Goal: Task Accomplishment & Management: Manage account settings

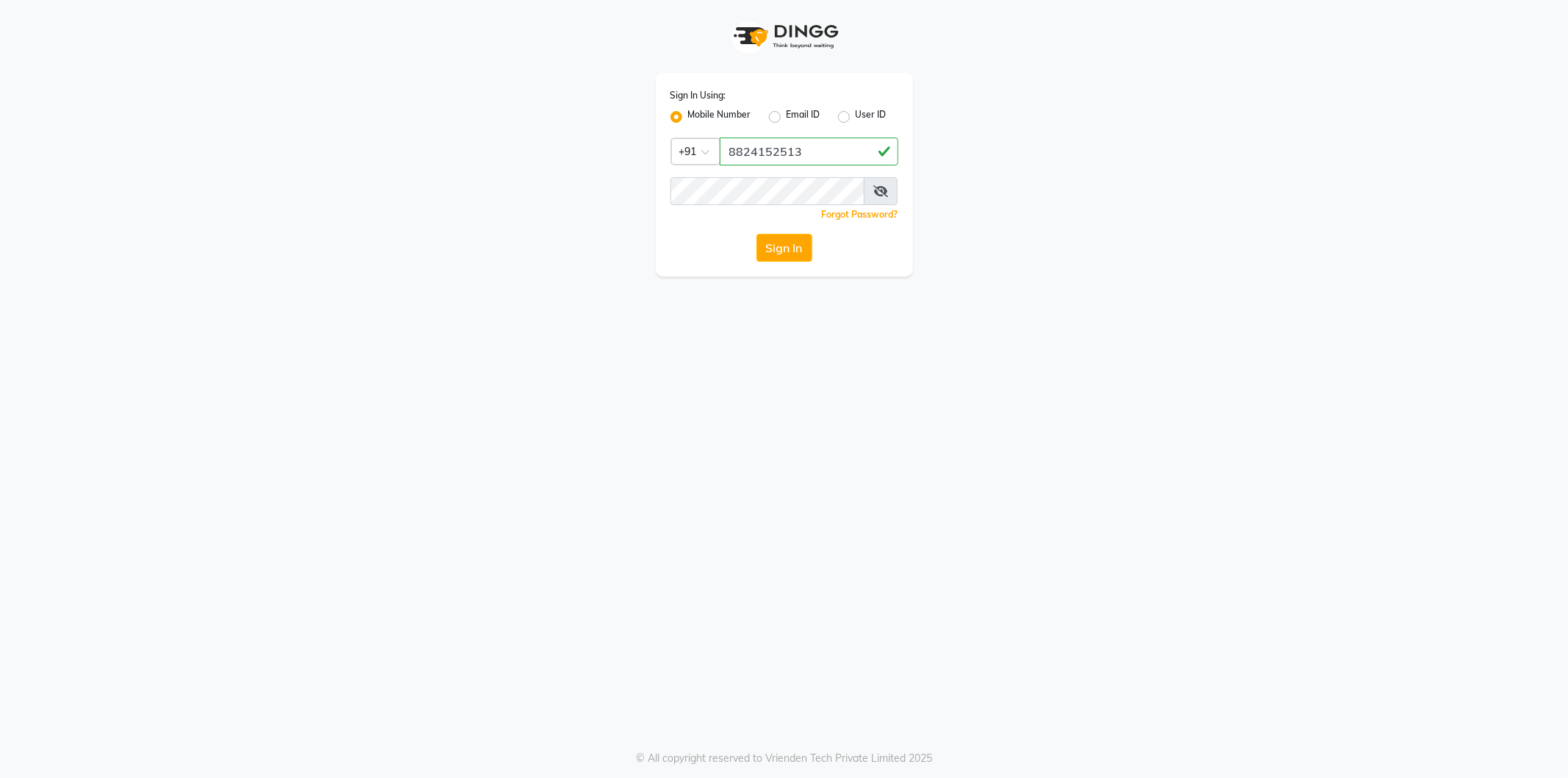
click at [756, 234] on button "Sign In" at bounding box center [784, 247] width 56 height 28
type input "8824152513"
click at [756, 234] on button "Sign In" at bounding box center [784, 247] width 56 height 28
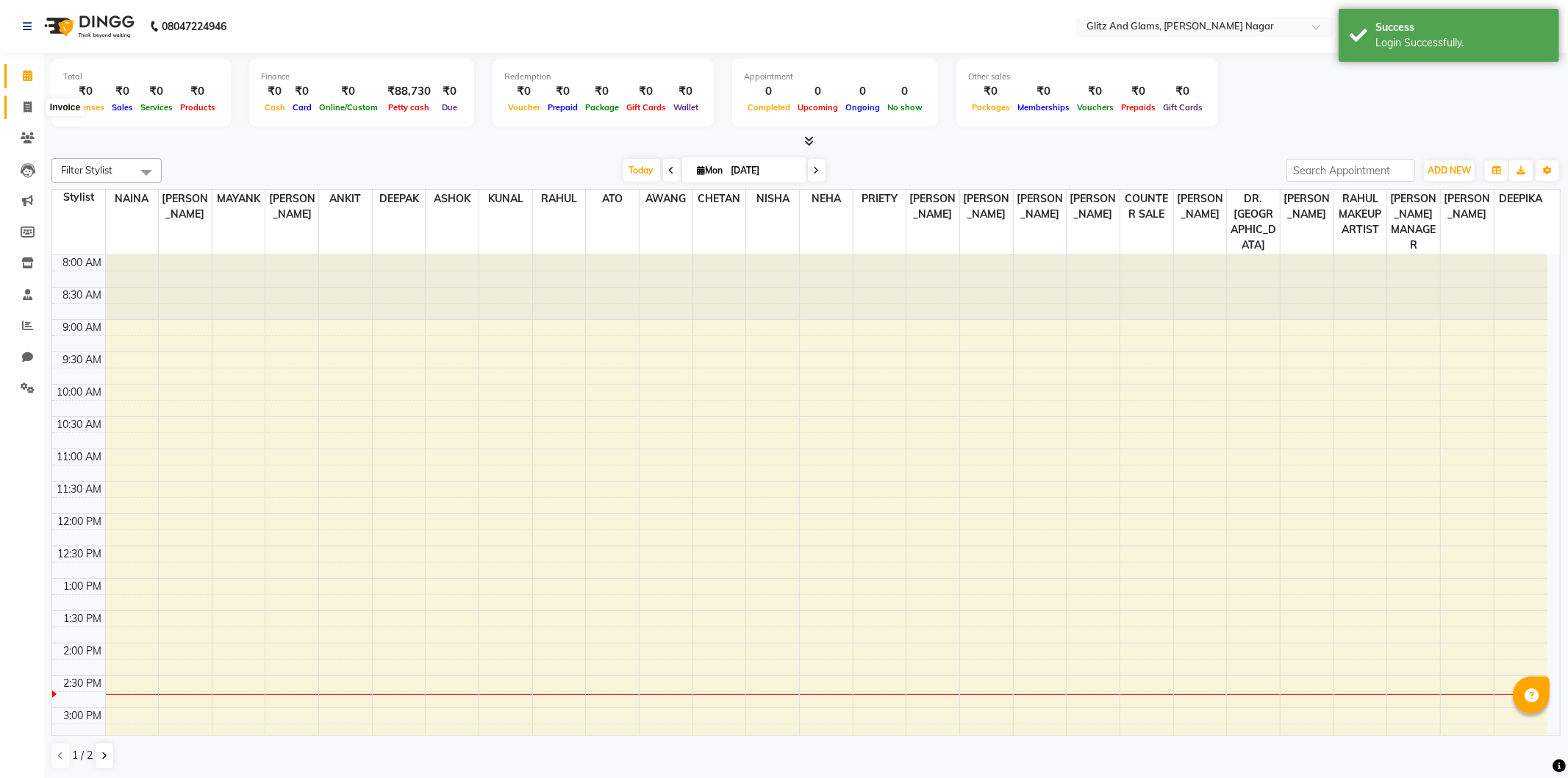
click at [23, 104] on icon at bounding box center [28, 106] width 8 height 11
select select "service"
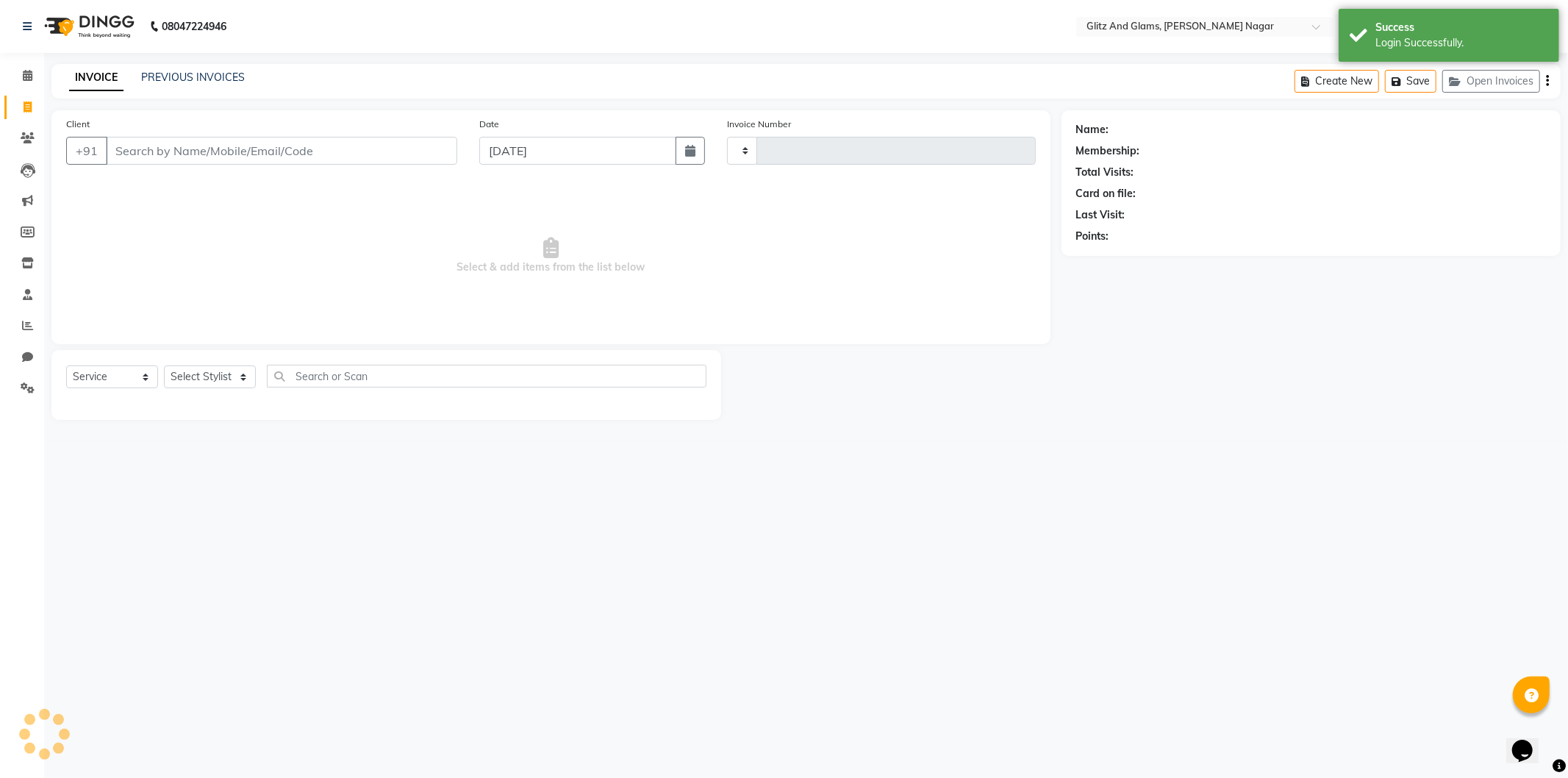
type input "1693"
select select "8316"
click at [27, 325] on icon at bounding box center [27, 325] width 11 height 11
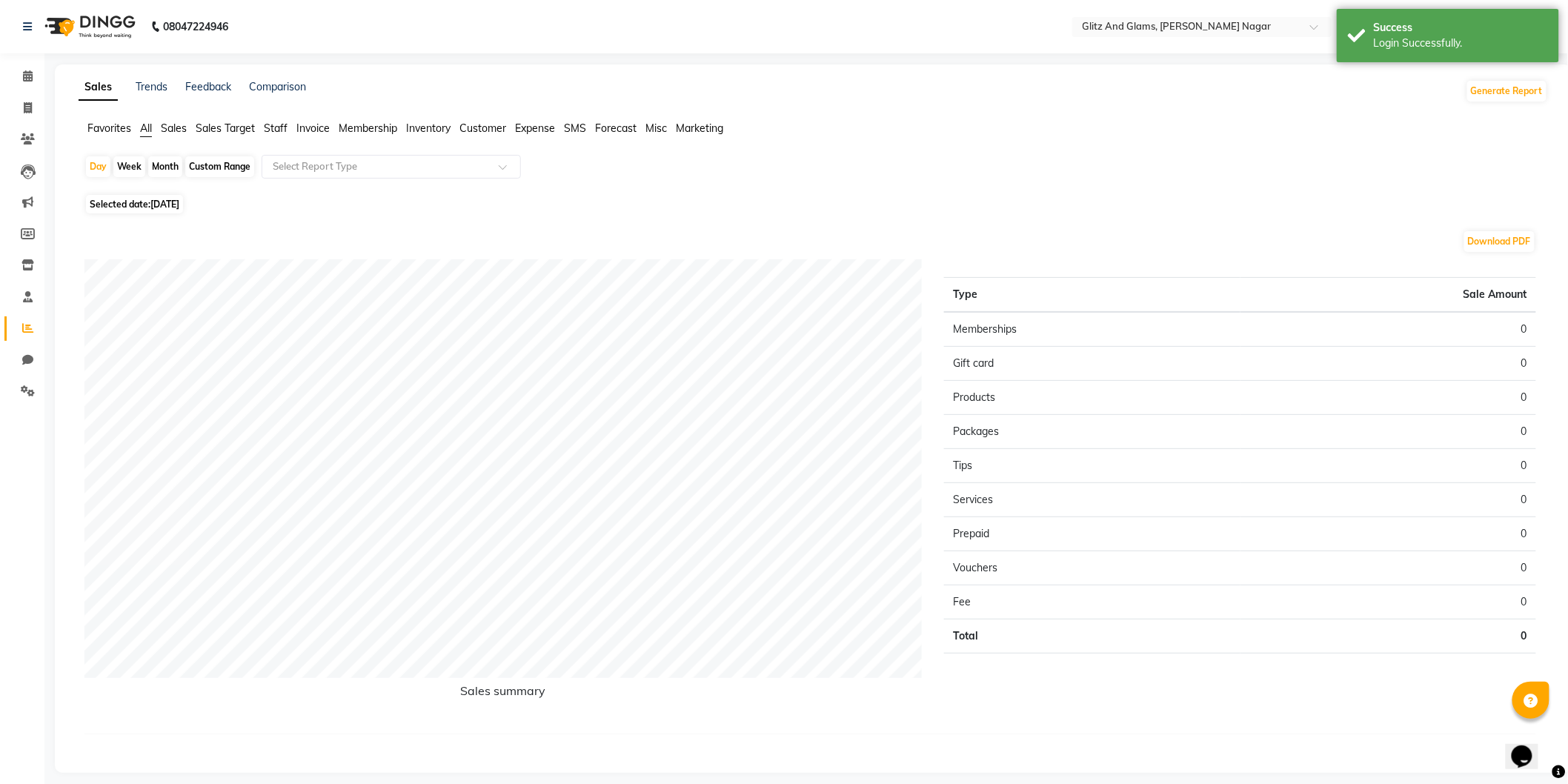
click at [174, 122] on span "Sales" at bounding box center [173, 128] width 26 height 14
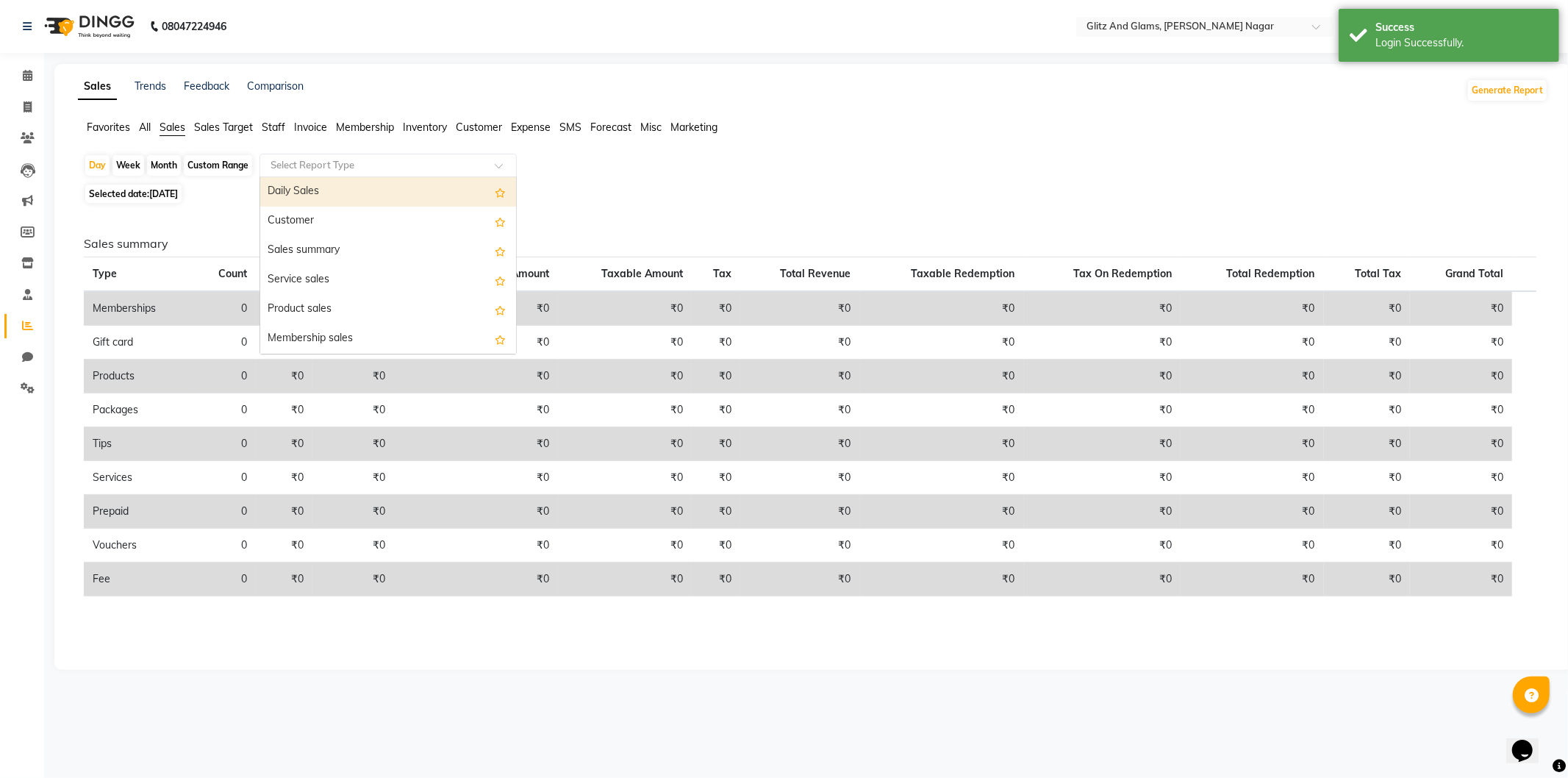
click at [314, 158] on input "text" at bounding box center [374, 166] width 212 height 15
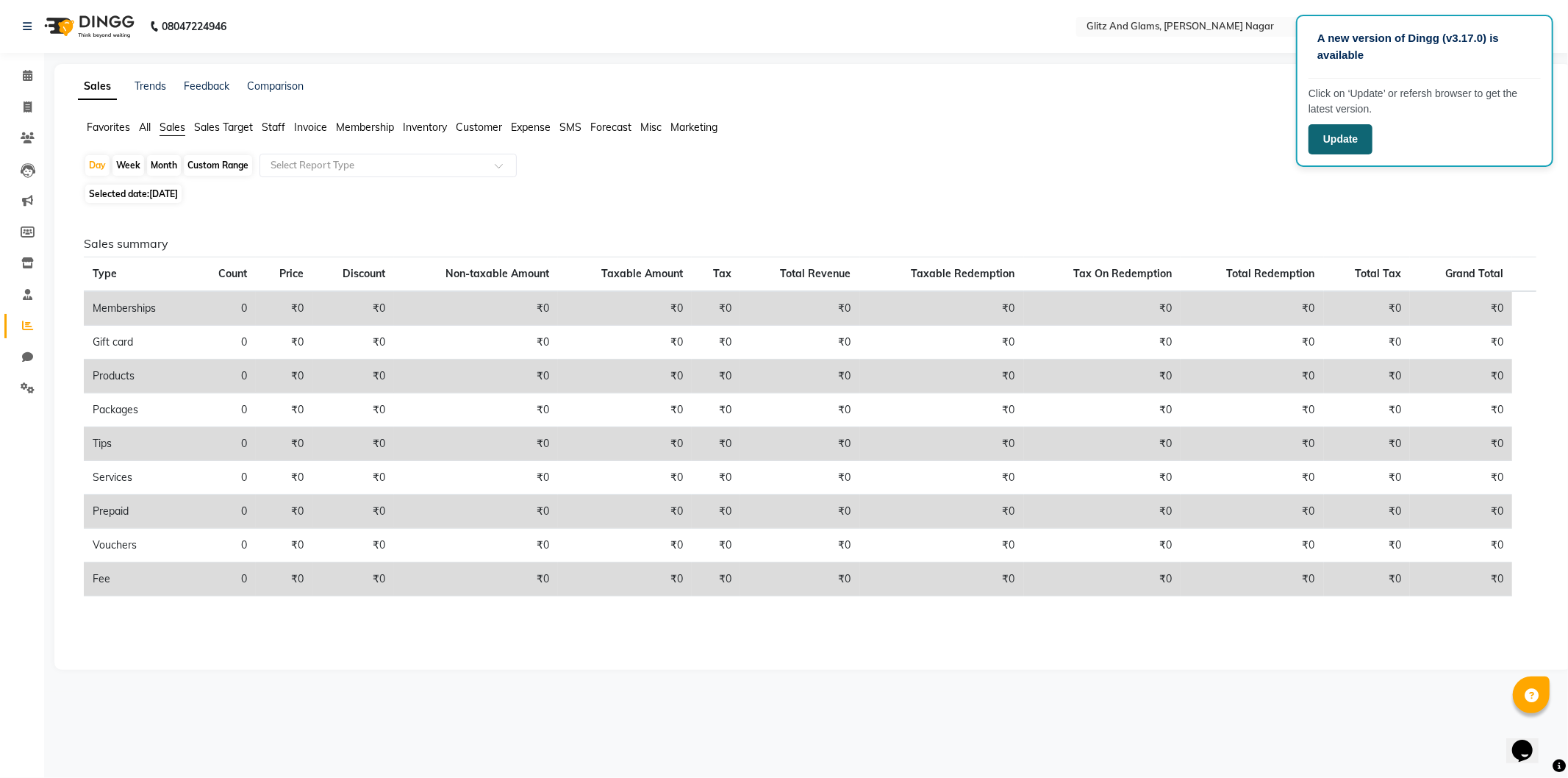
click at [1314, 126] on button "Update" at bounding box center [1340, 139] width 64 height 30
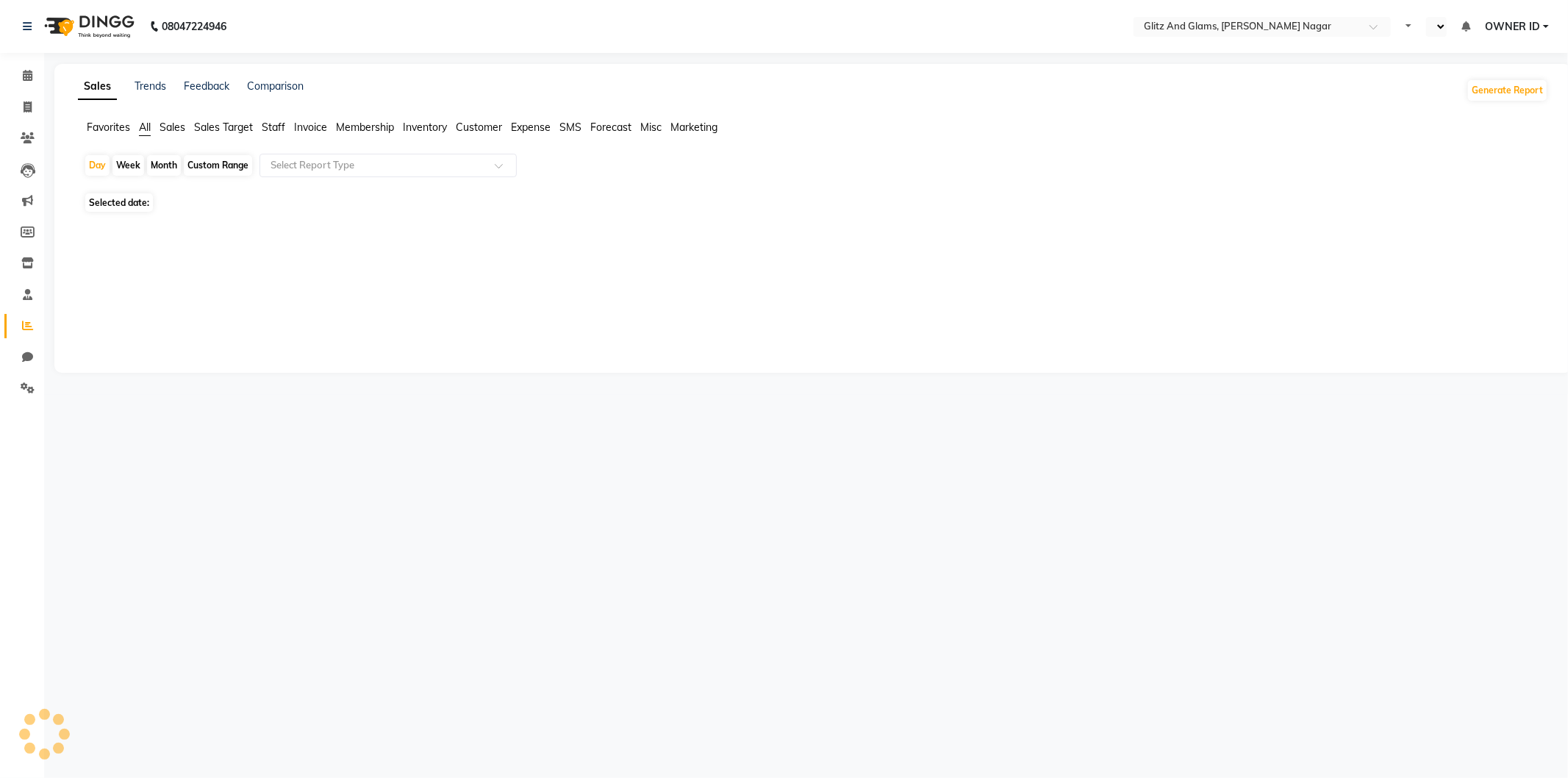
select select "en"
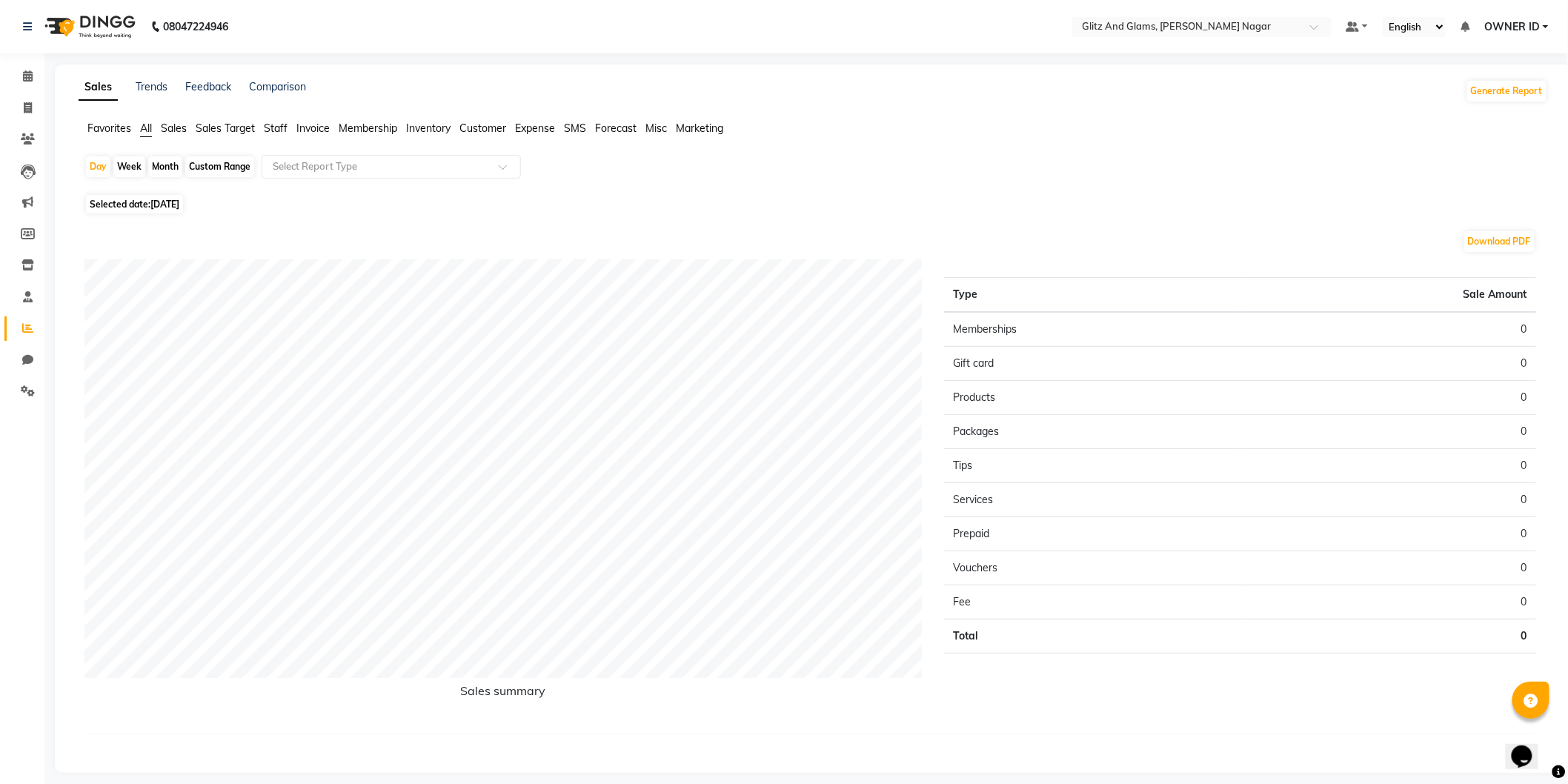
click at [285, 122] on span "Staff" at bounding box center [275, 128] width 24 height 14
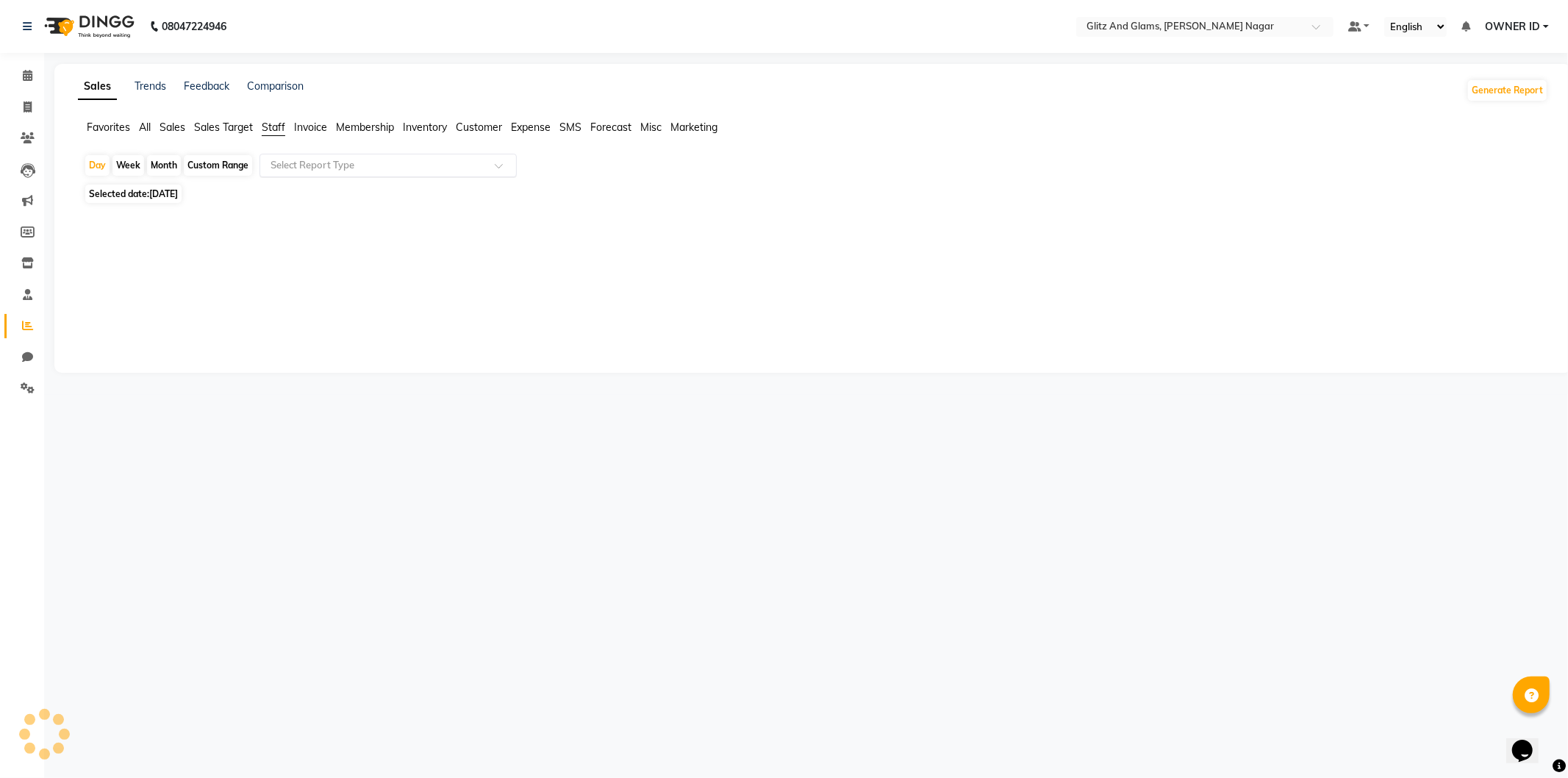
click at [353, 171] on input "text" at bounding box center [374, 166] width 212 height 15
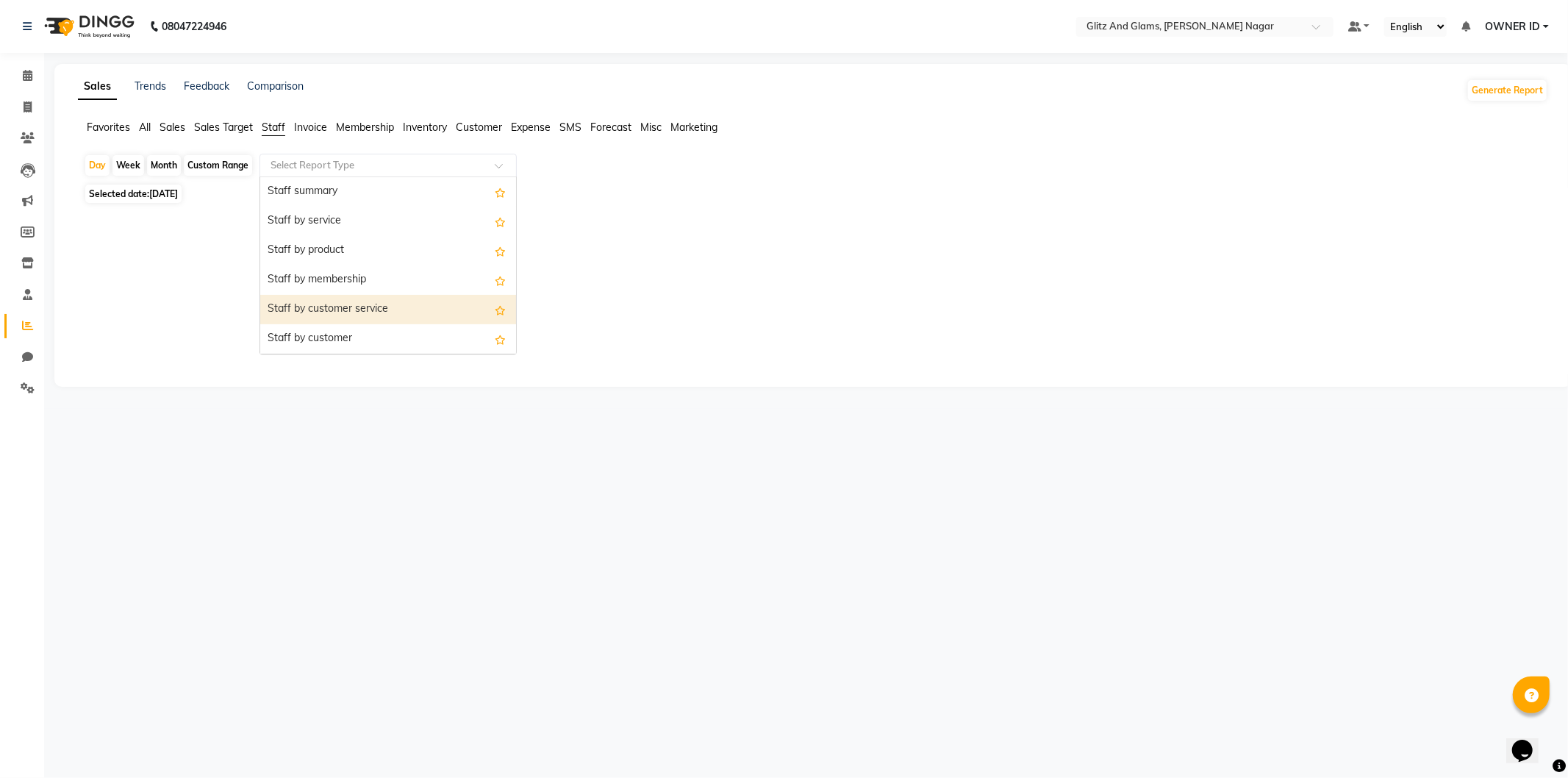
drag, startPoint x: 339, startPoint y: 307, endPoint x: 302, endPoint y: 273, distance: 50.2
click at [338, 305] on div "Staff by customer service" at bounding box center [388, 309] width 255 height 29
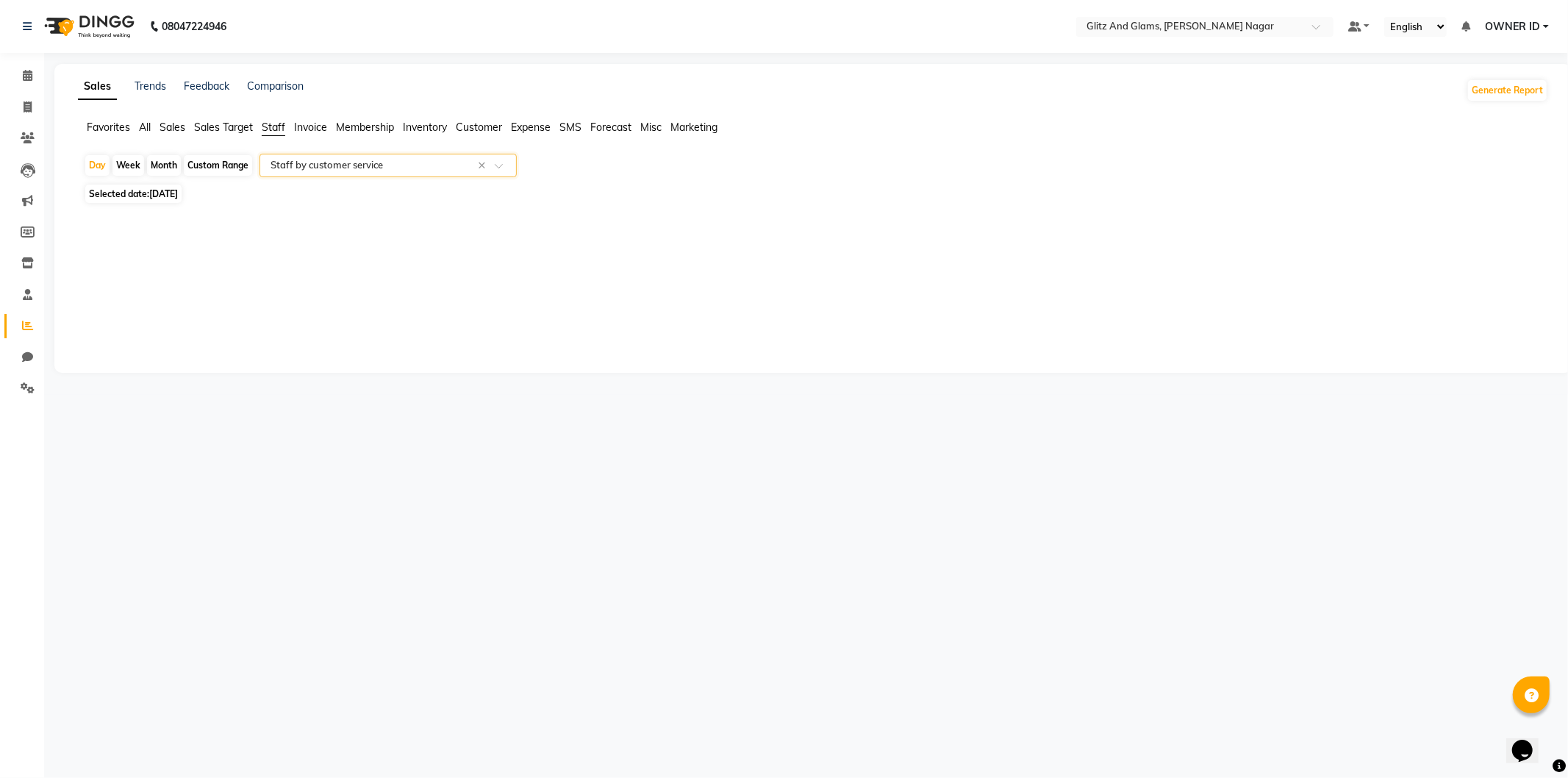
click at [173, 195] on span "[DATE]" at bounding box center [163, 193] width 28 height 11
select select "9"
select select "2025"
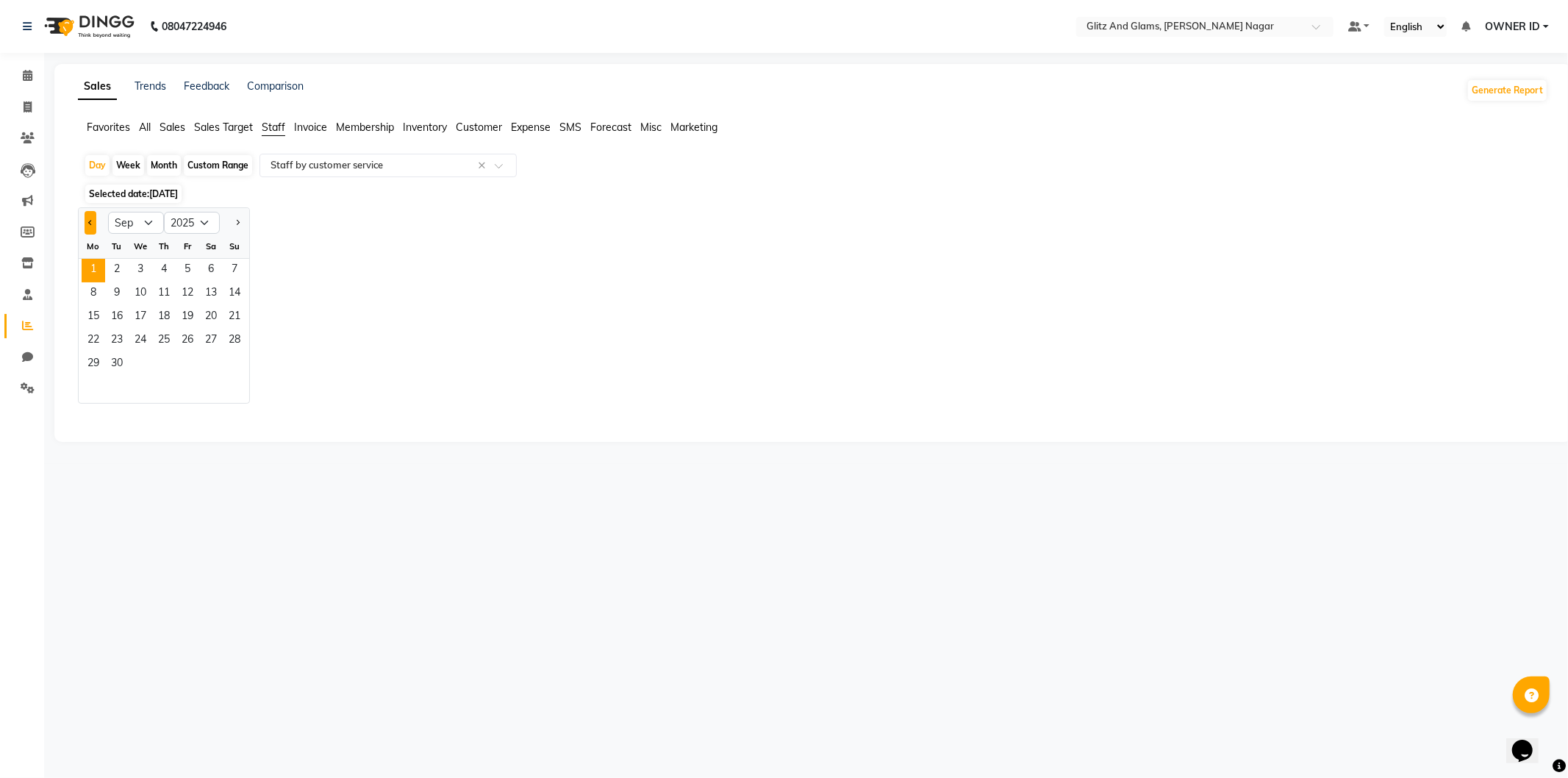
click at [90, 219] on span "Previous month" at bounding box center [90, 222] width 5 height 5
select select "8"
click at [209, 358] on span "30" at bounding box center [211, 364] width 23 height 23
select select "full_report"
select select "csv"
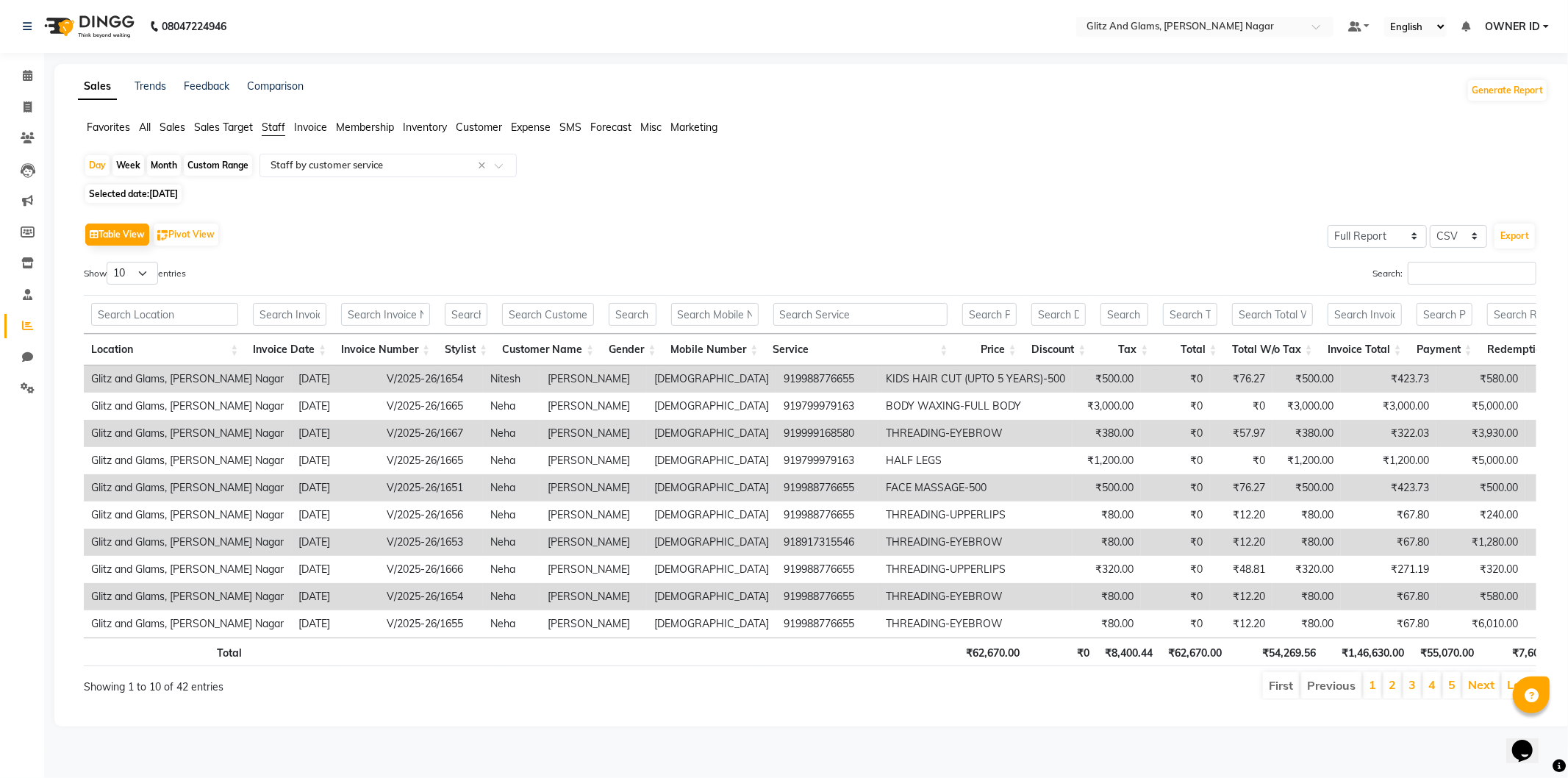
click at [228, 165] on div "Custom Range" at bounding box center [218, 165] width 69 height 21
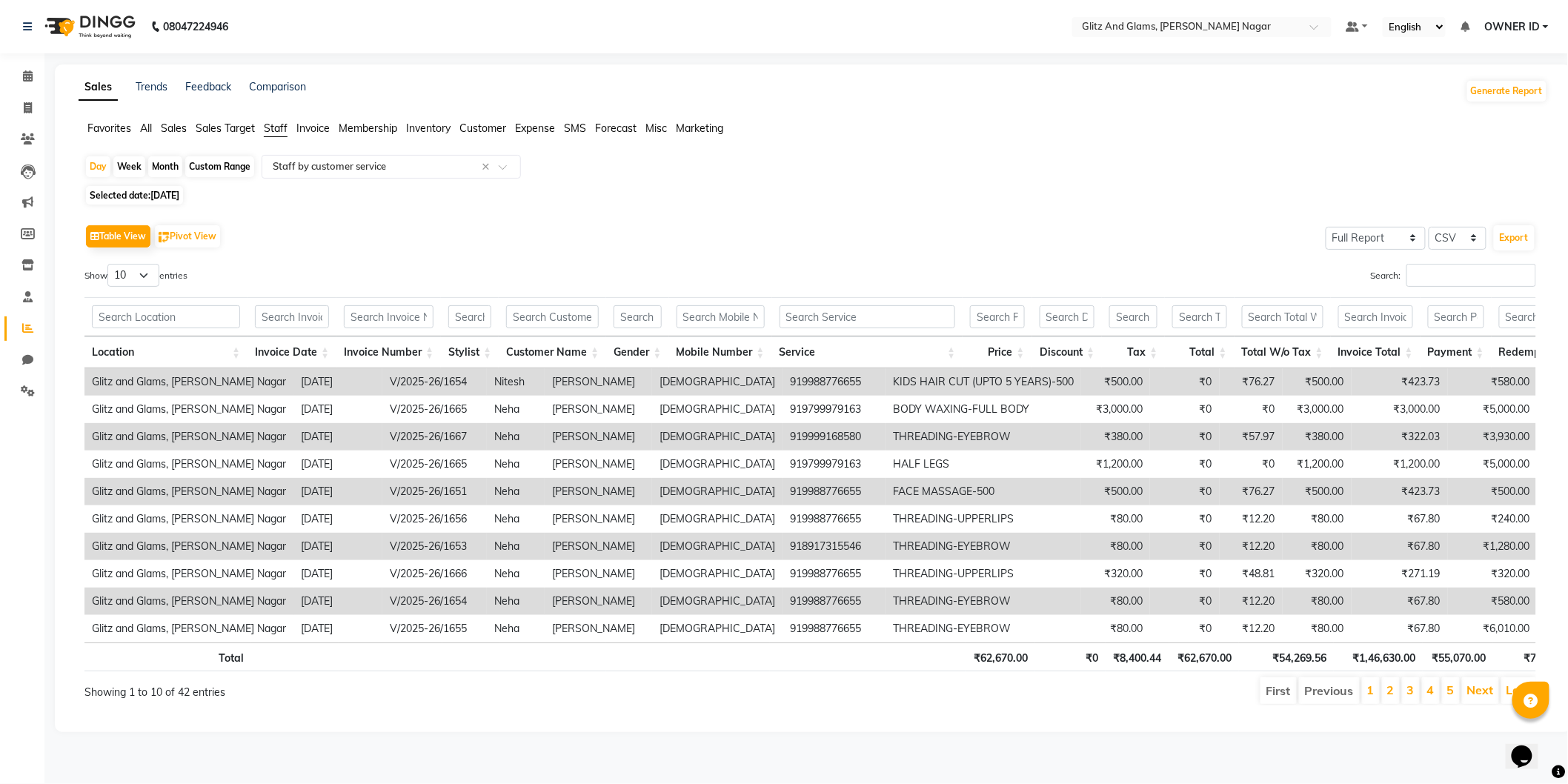
select select "8"
select select "2025"
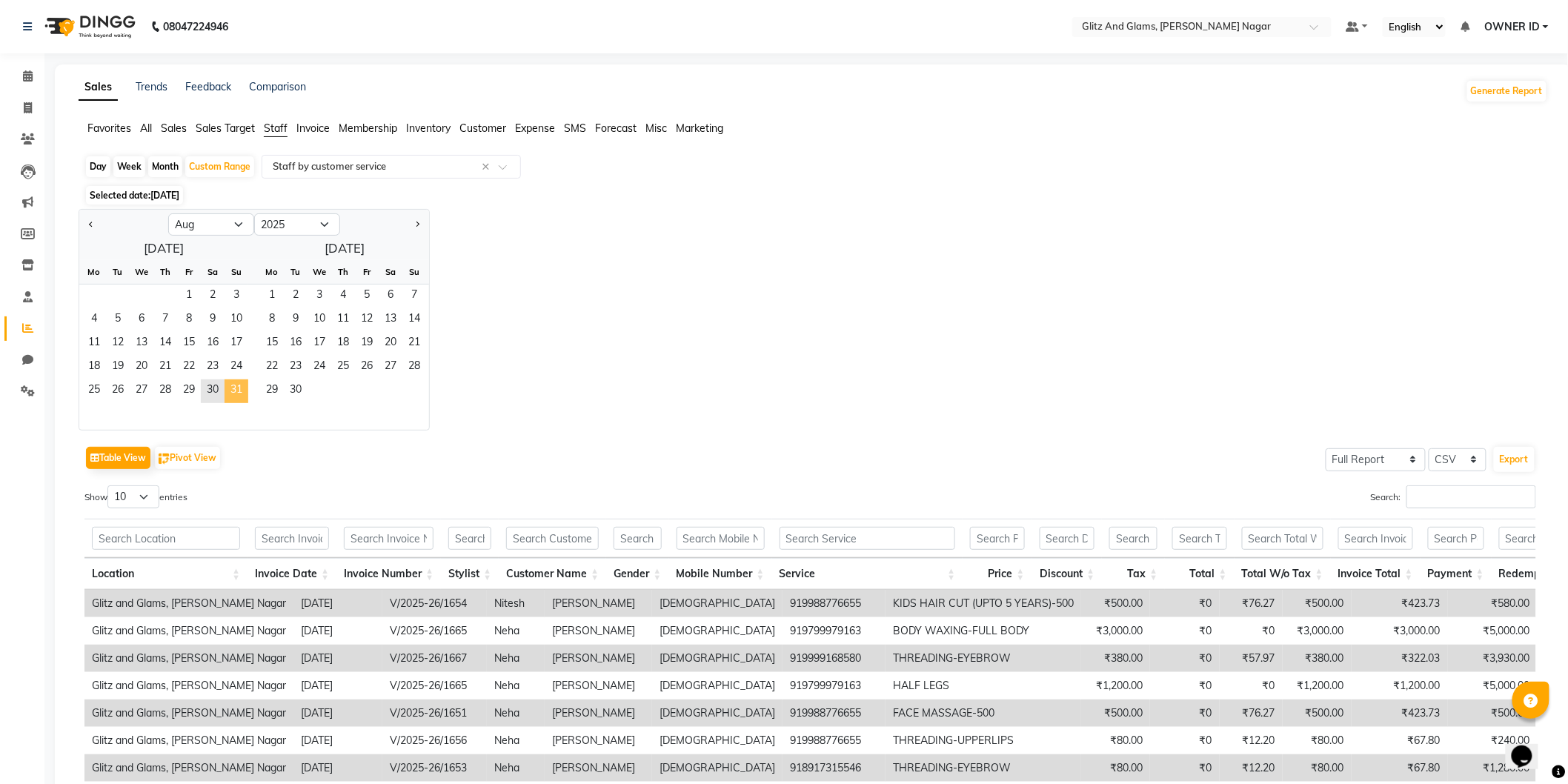
click at [237, 393] on span "31" at bounding box center [236, 391] width 24 height 24
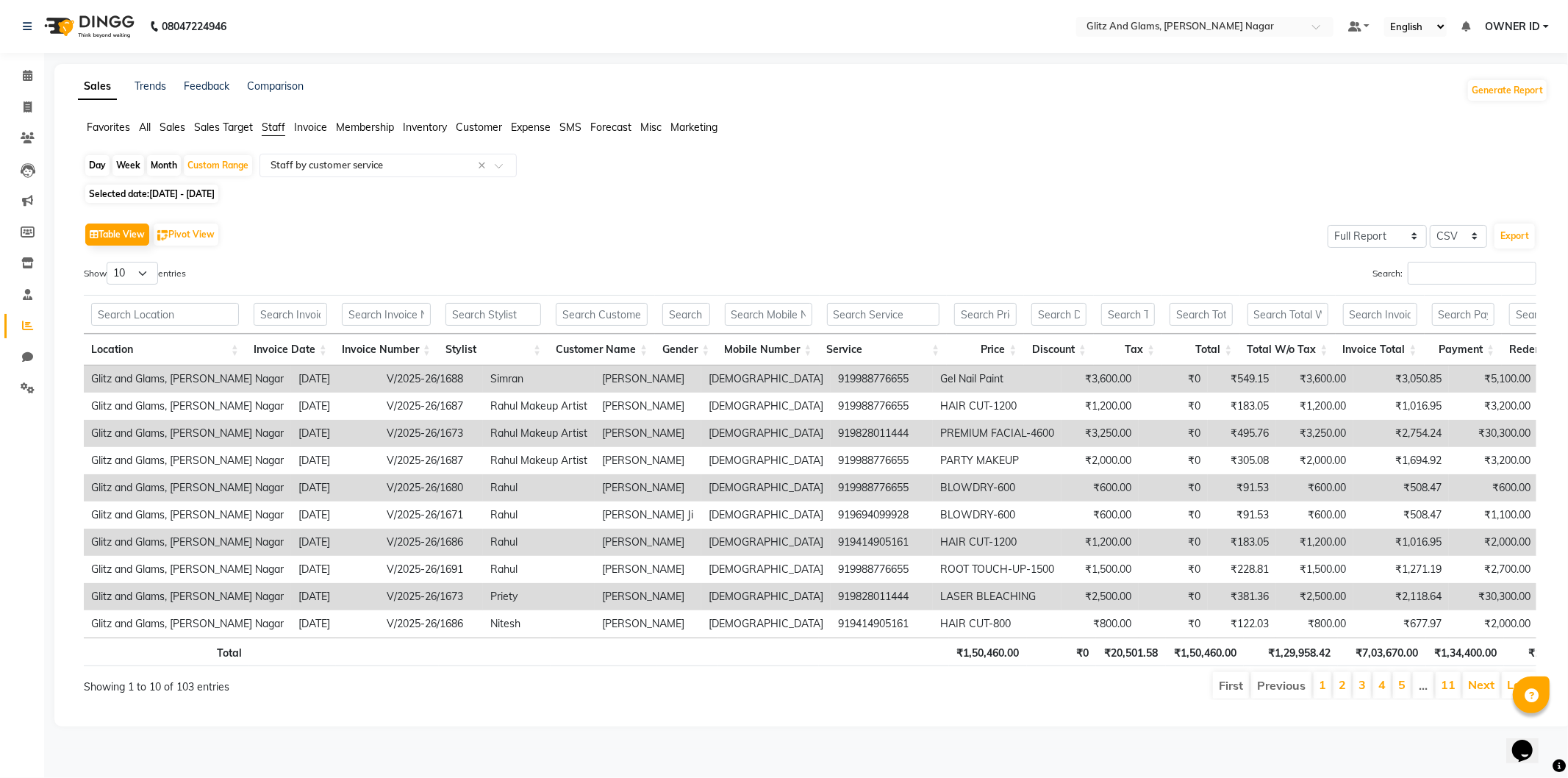
click at [112, 170] on div "Week" at bounding box center [128, 165] width 32 height 21
select select "8"
select select "2025"
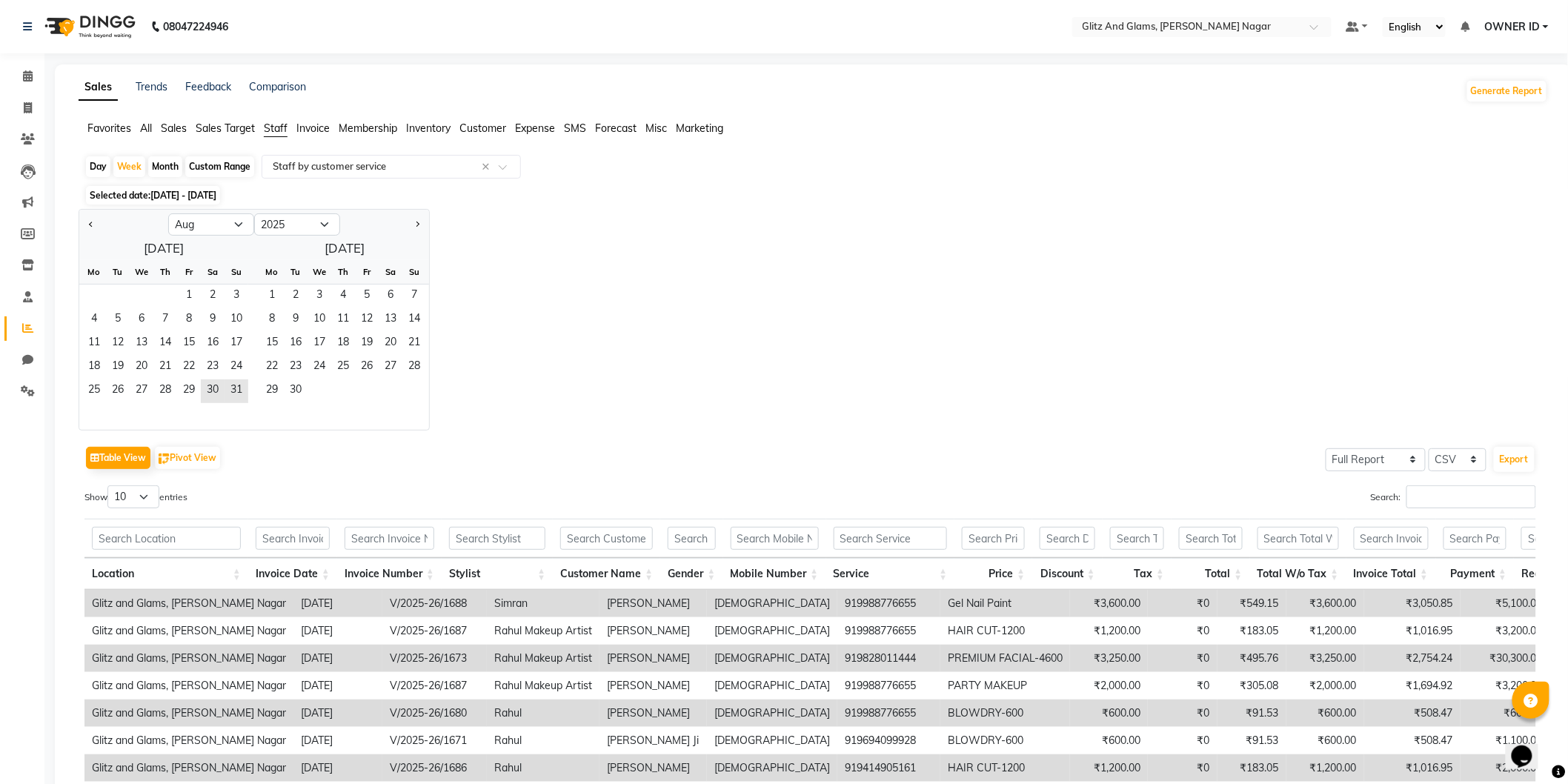
click at [100, 169] on div "Day" at bounding box center [98, 166] width 24 height 21
select select "8"
select select "2025"
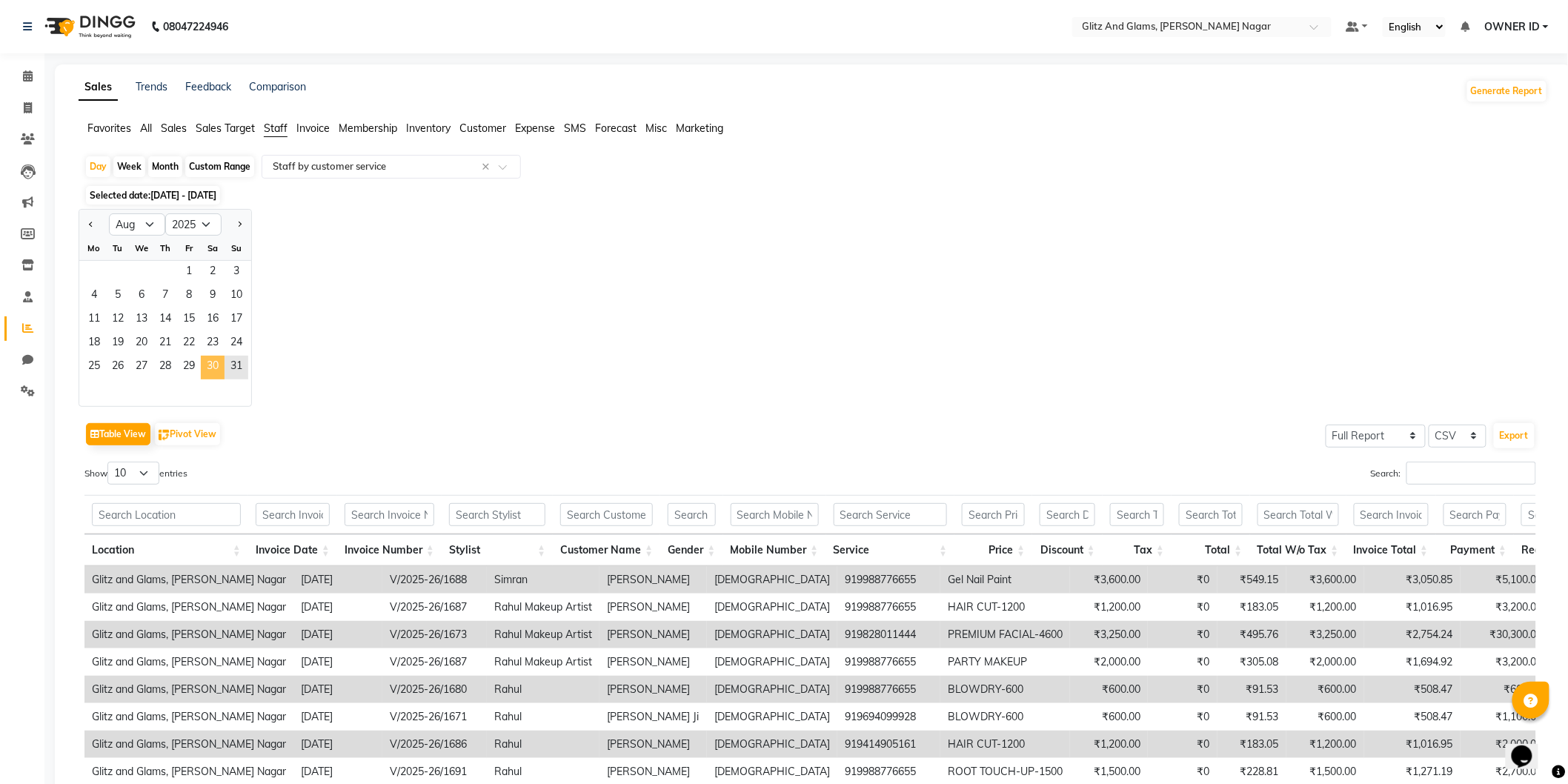
click at [215, 369] on span "30" at bounding box center [213, 367] width 24 height 24
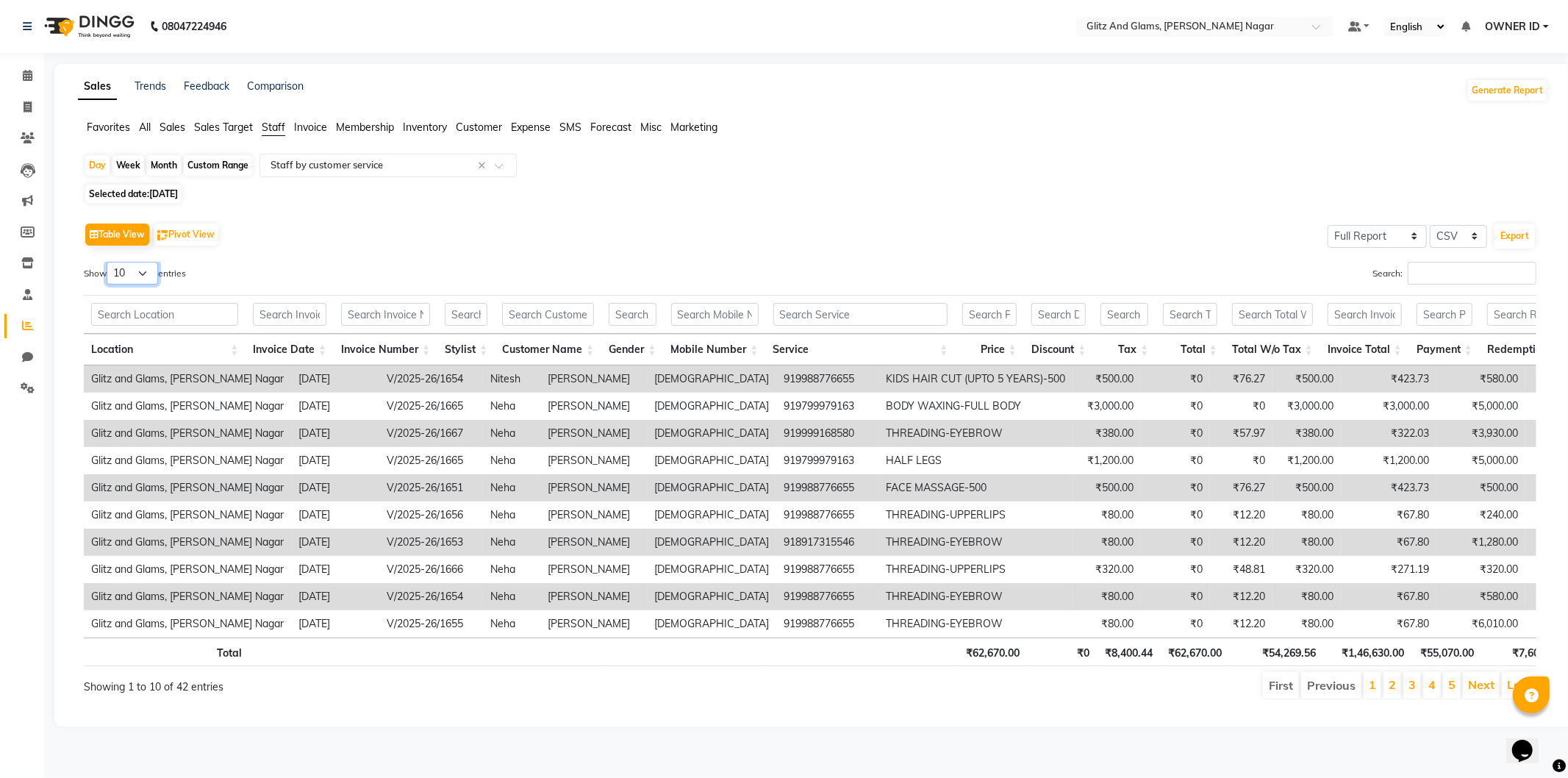
click at [134, 278] on select "10 25 50 100" at bounding box center [132, 272] width 51 height 23
select select "50"
click at [109, 261] on select "10 25 50 100" at bounding box center [132, 272] width 51 height 23
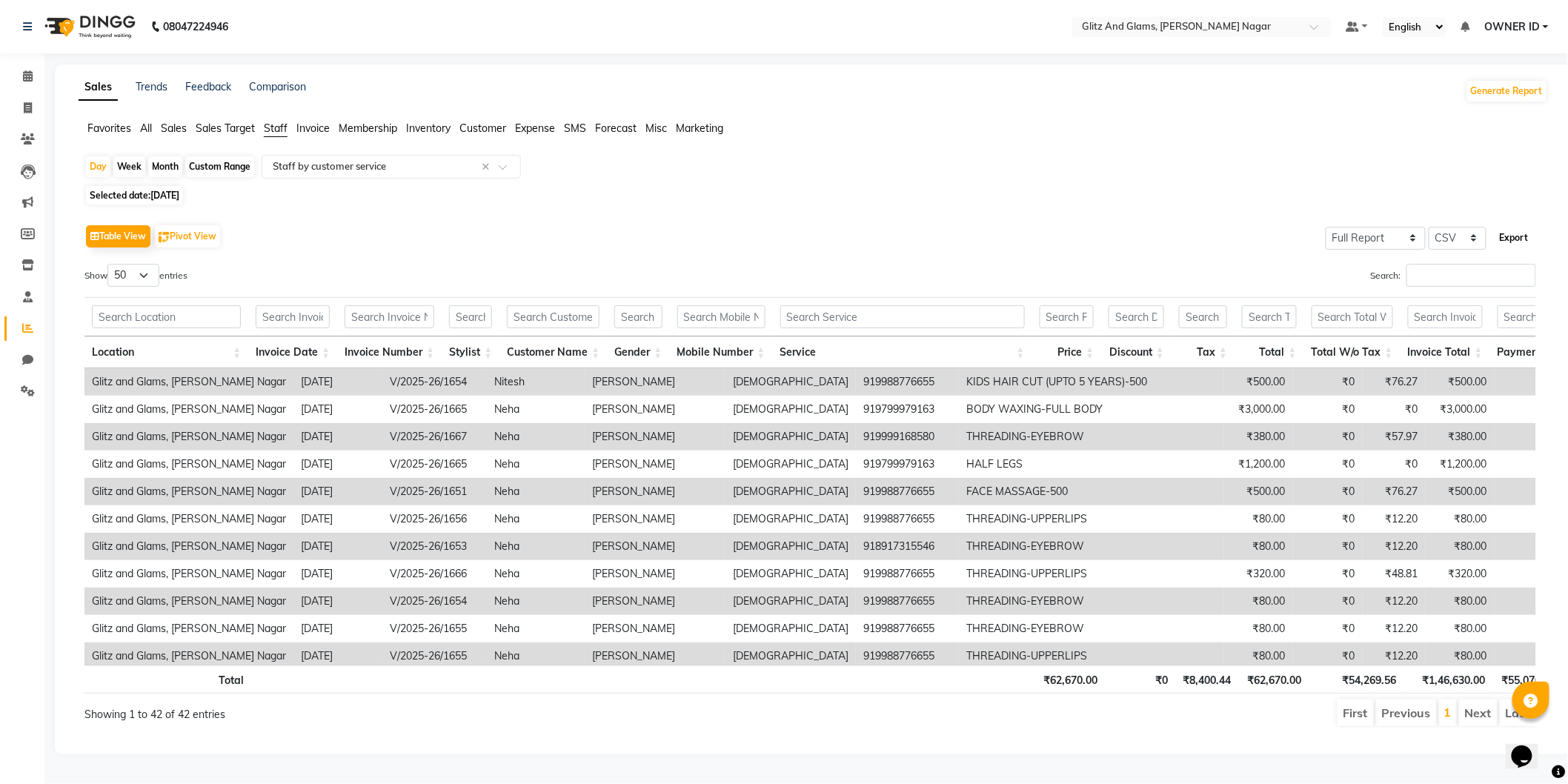
click at [1513, 234] on button "Export" at bounding box center [1515, 238] width 41 height 25
click at [167, 192] on span "[DATE]" at bounding box center [165, 195] width 29 height 11
select select "8"
select select "2025"
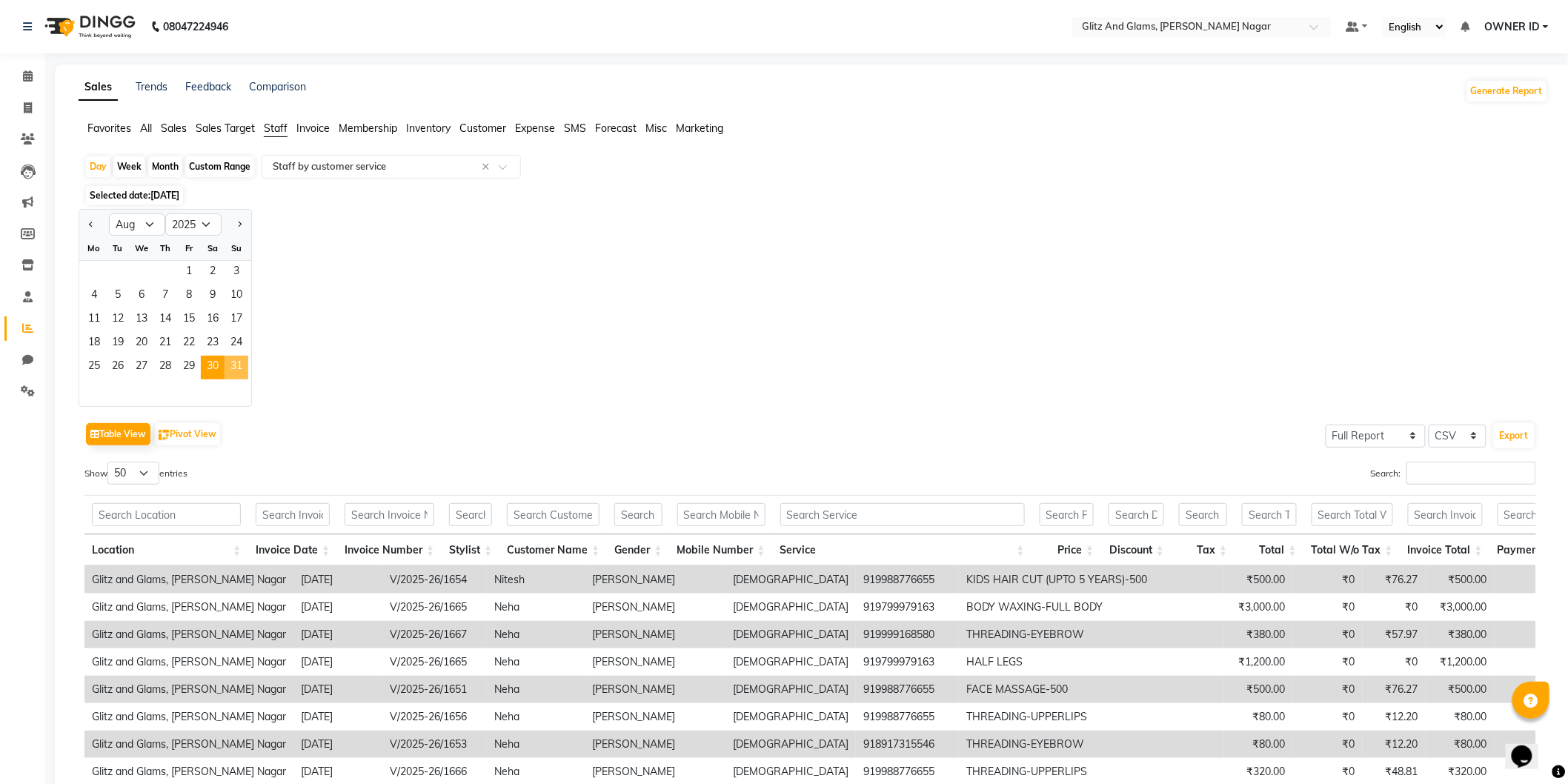
click at [236, 366] on span "31" at bounding box center [236, 367] width 24 height 24
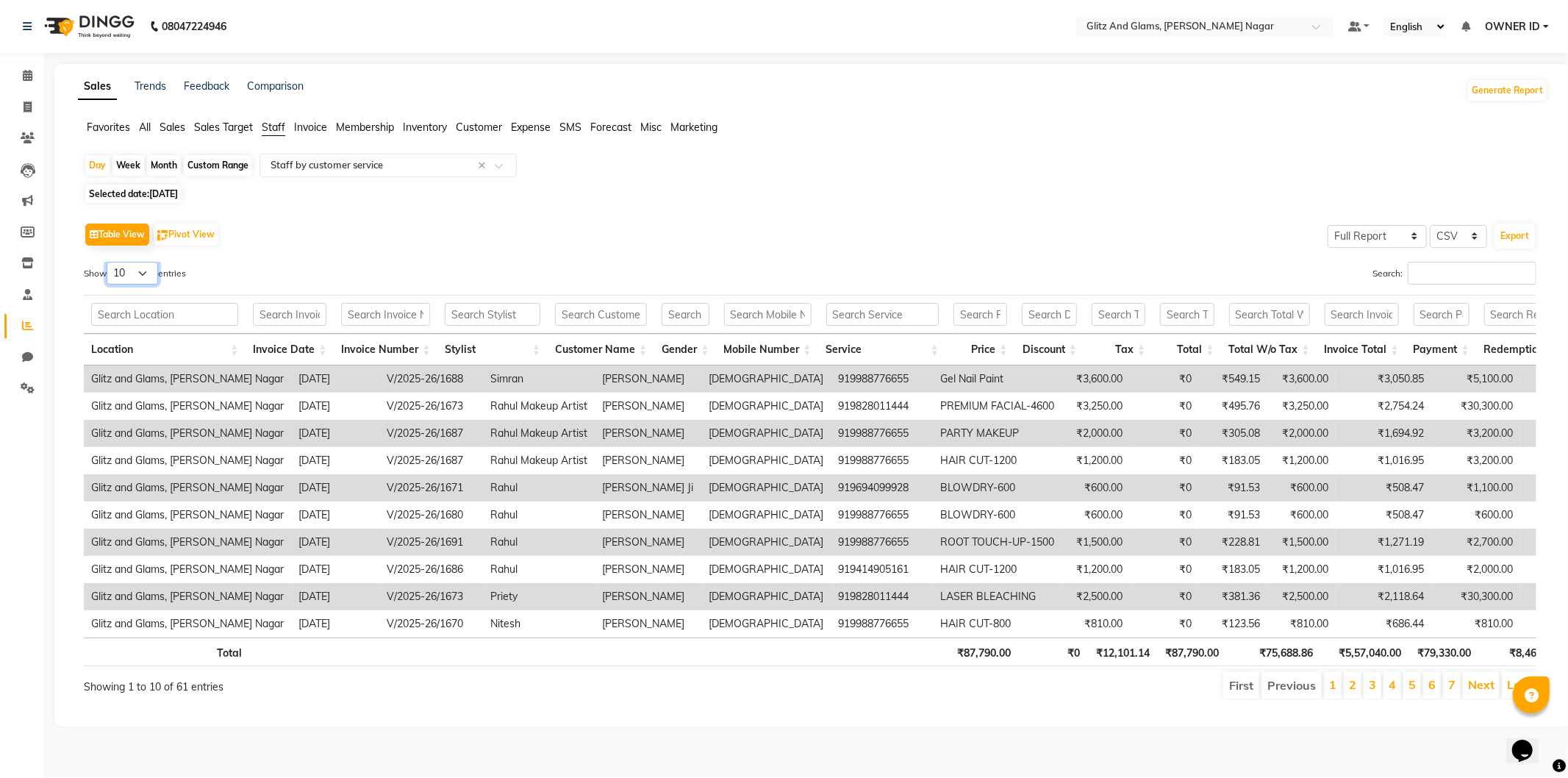
click at [129, 276] on select "10 25 50 100" at bounding box center [132, 272] width 51 height 23
click at [109, 261] on select "10 25 50 100" at bounding box center [132, 272] width 51 height 23
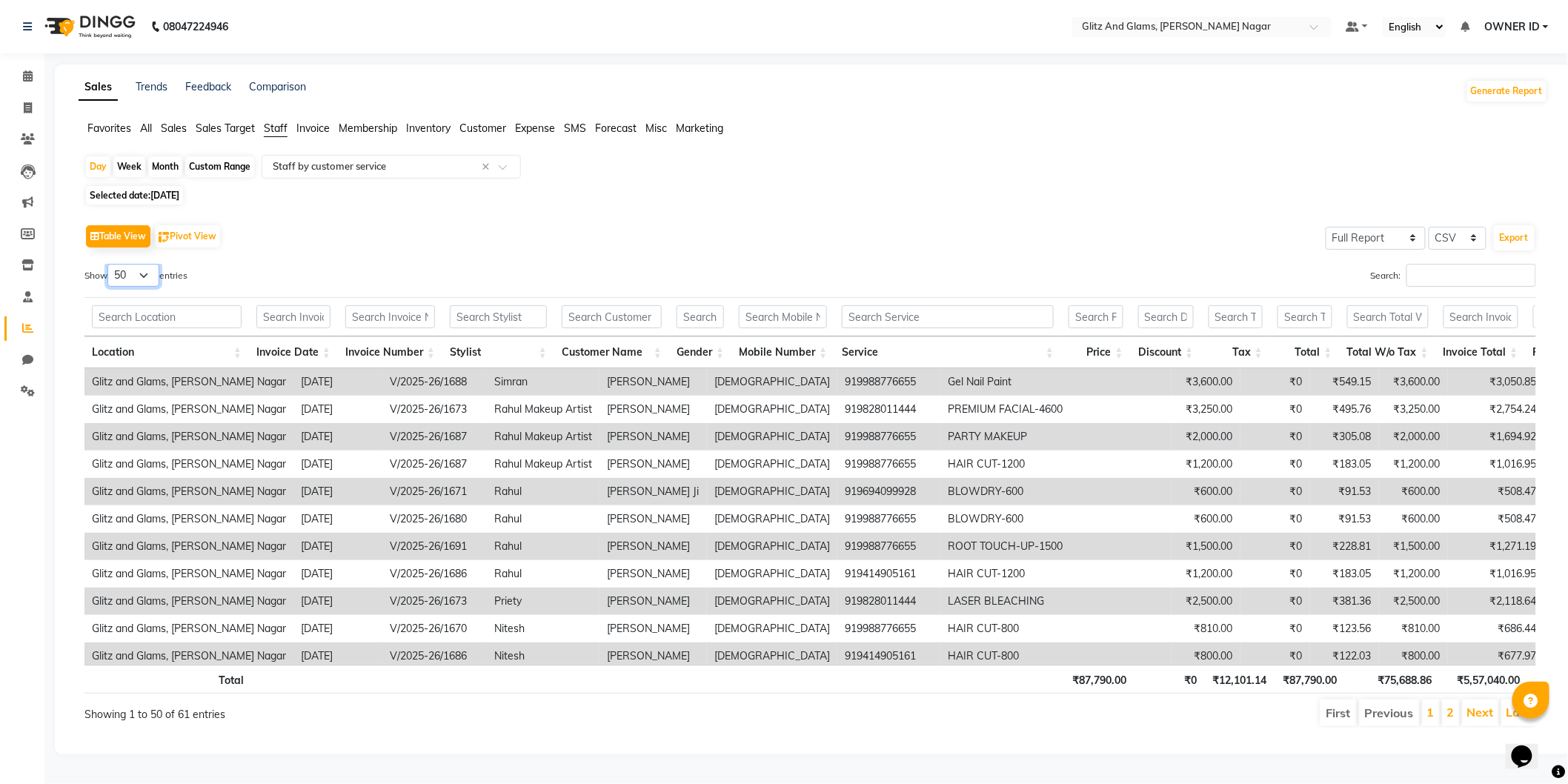
click at [142, 283] on select "10 25 50 100" at bounding box center [133, 274] width 52 height 23
select select "100"
click at [110, 263] on select "10 25 50 100" at bounding box center [133, 274] width 52 height 23
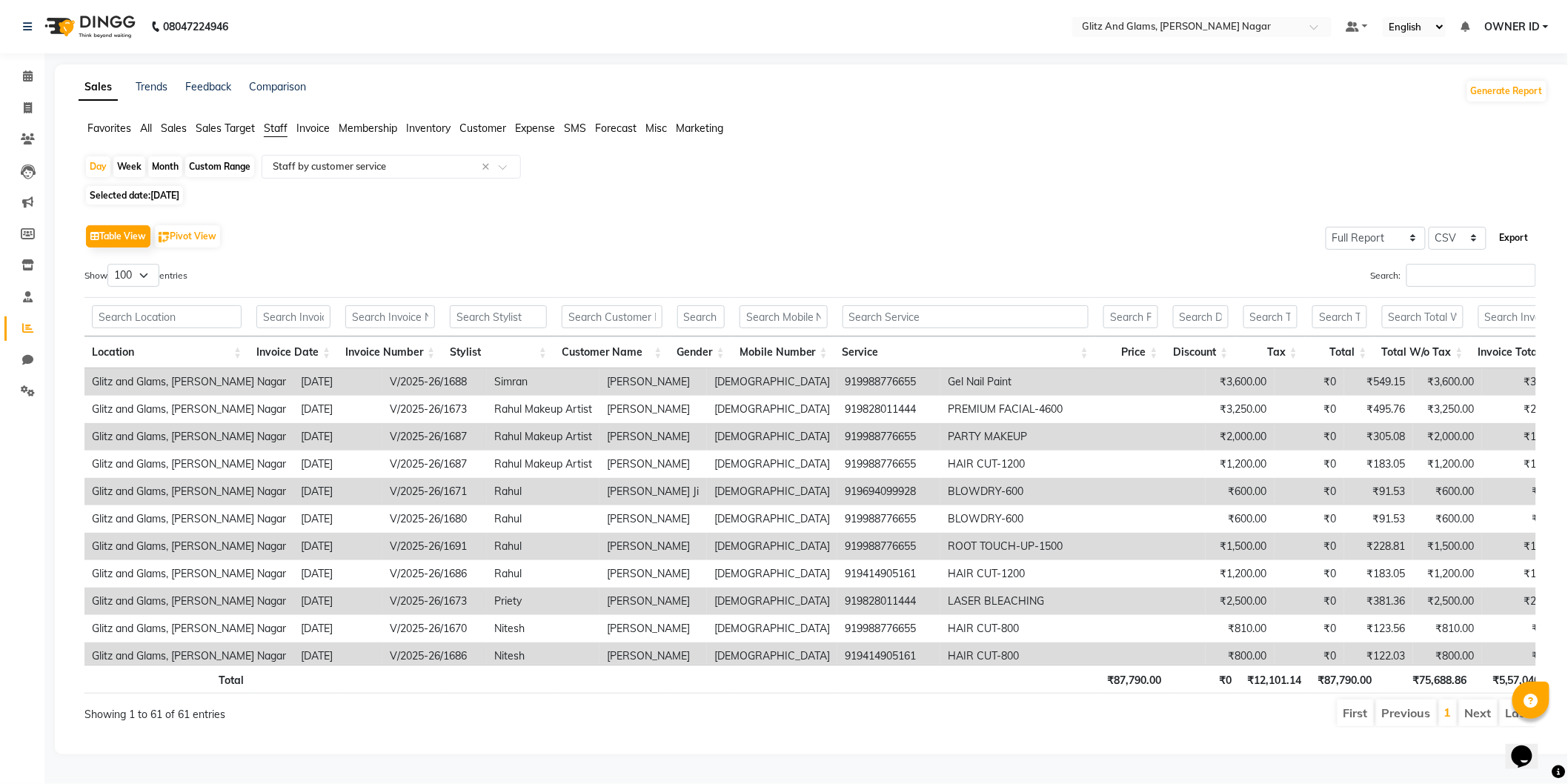
click at [1514, 234] on button "Export" at bounding box center [1515, 238] width 41 height 25
click at [307, 160] on input "text" at bounding box center [377, 167] width 214 height 15
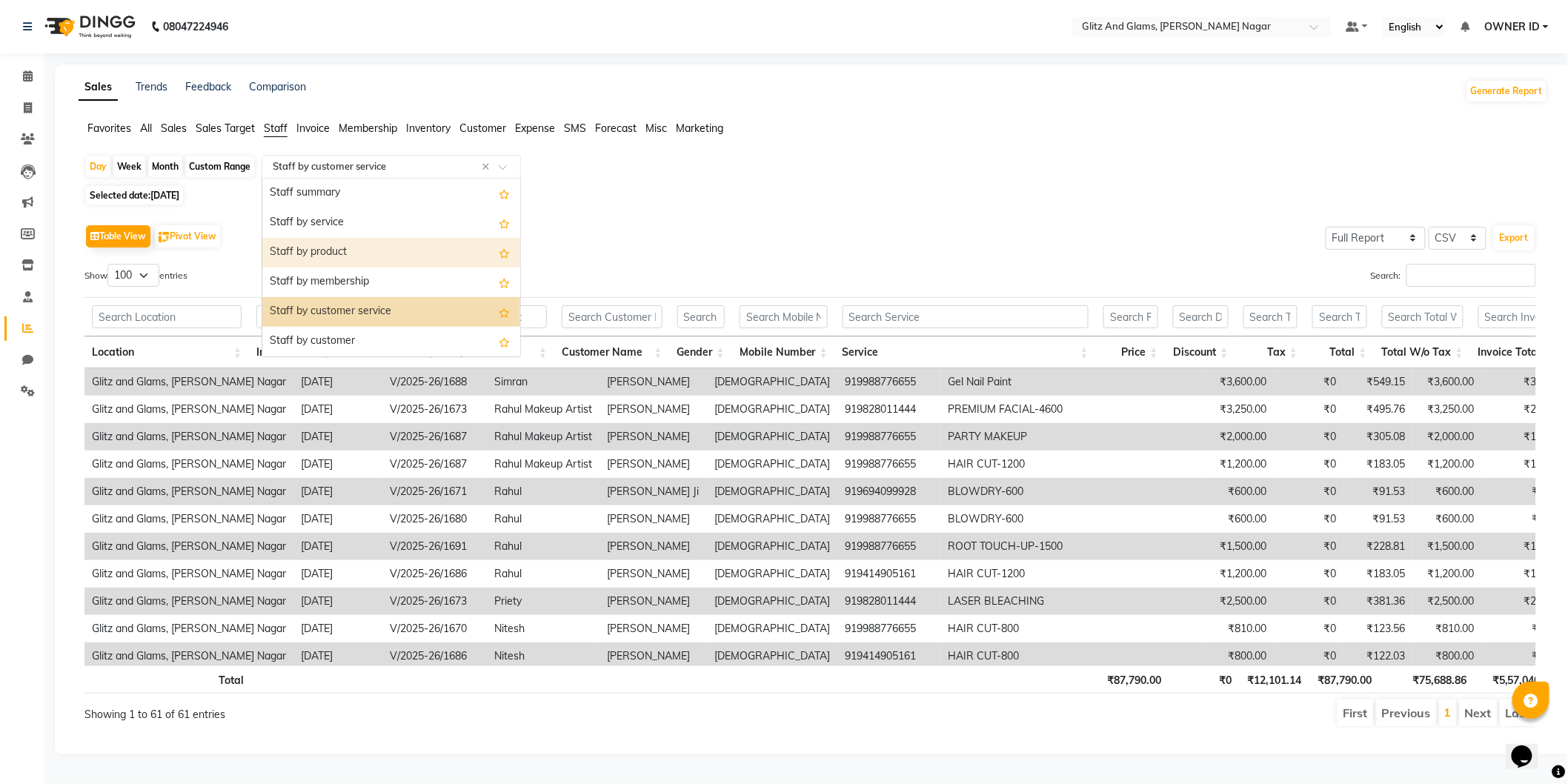
click at [324, 254] on div "Staff by product" at bounding box center [391, 252] width 258 height 30
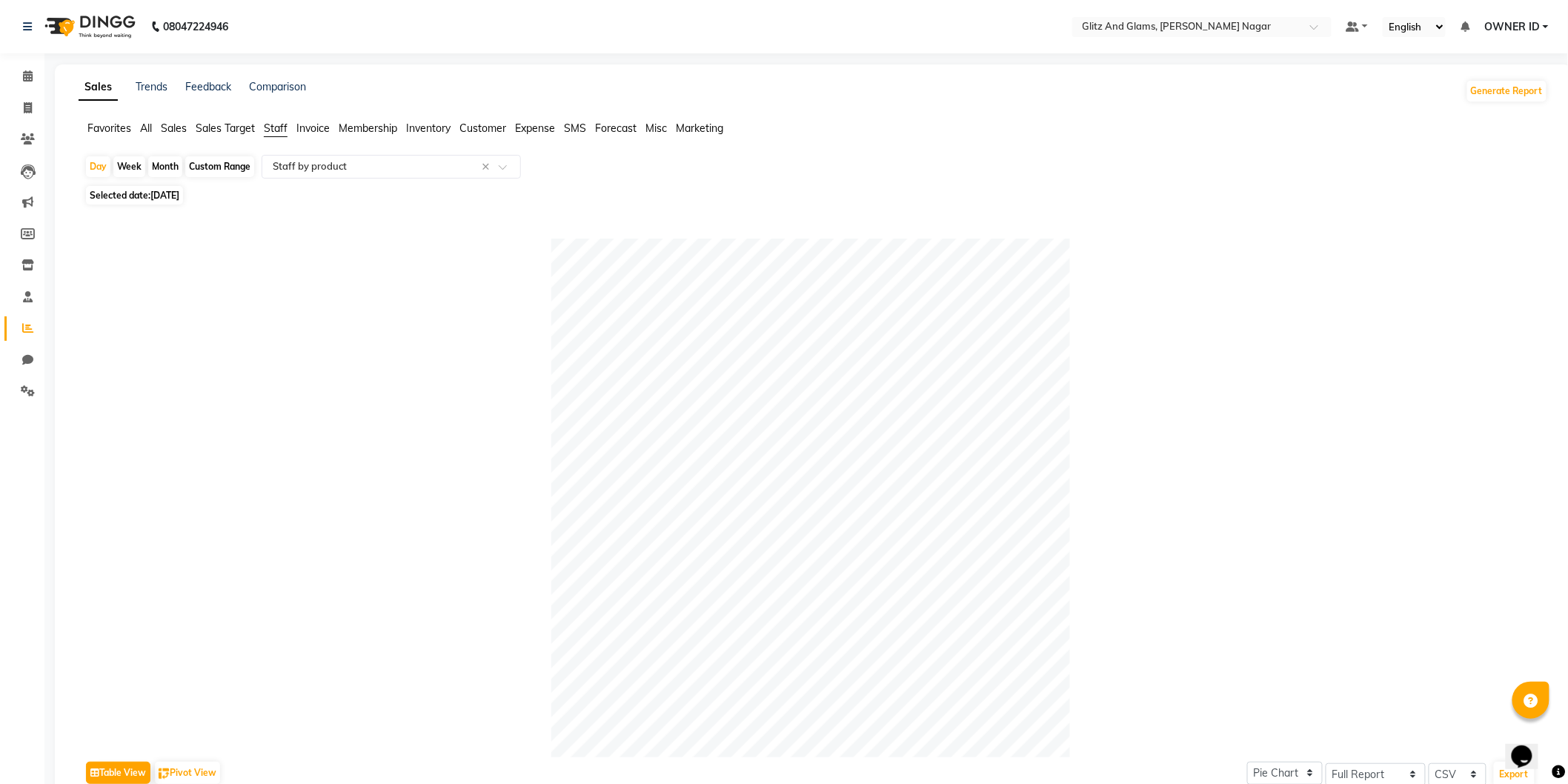
click at [167, 197] on span "31-08-2025" at bounding box center [165, 195] width 29 height 11
select select "8"
select select "2025"
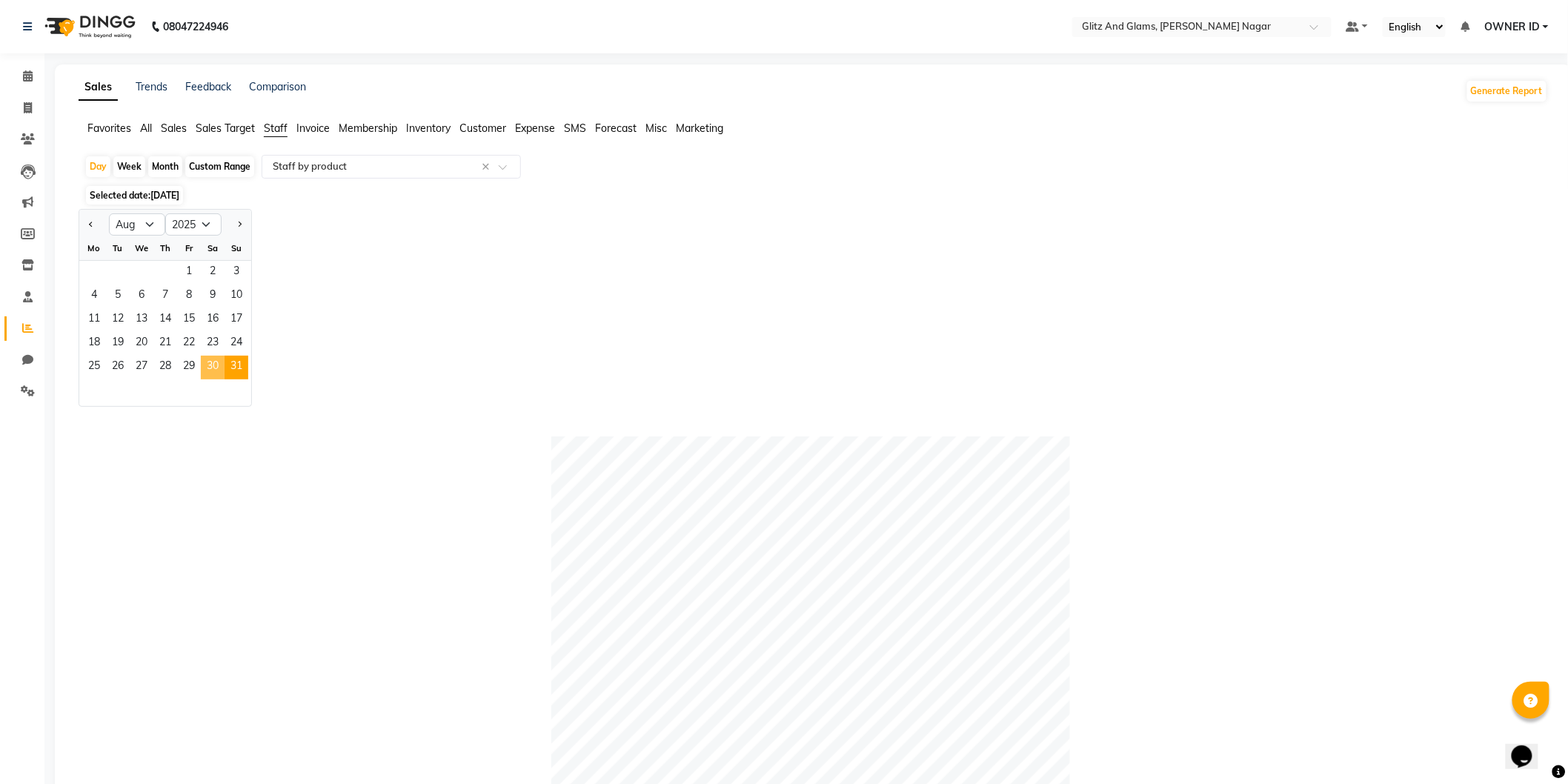
click at [210, 365] on span "30" at bounding box center [213, 367] width 24 height 24
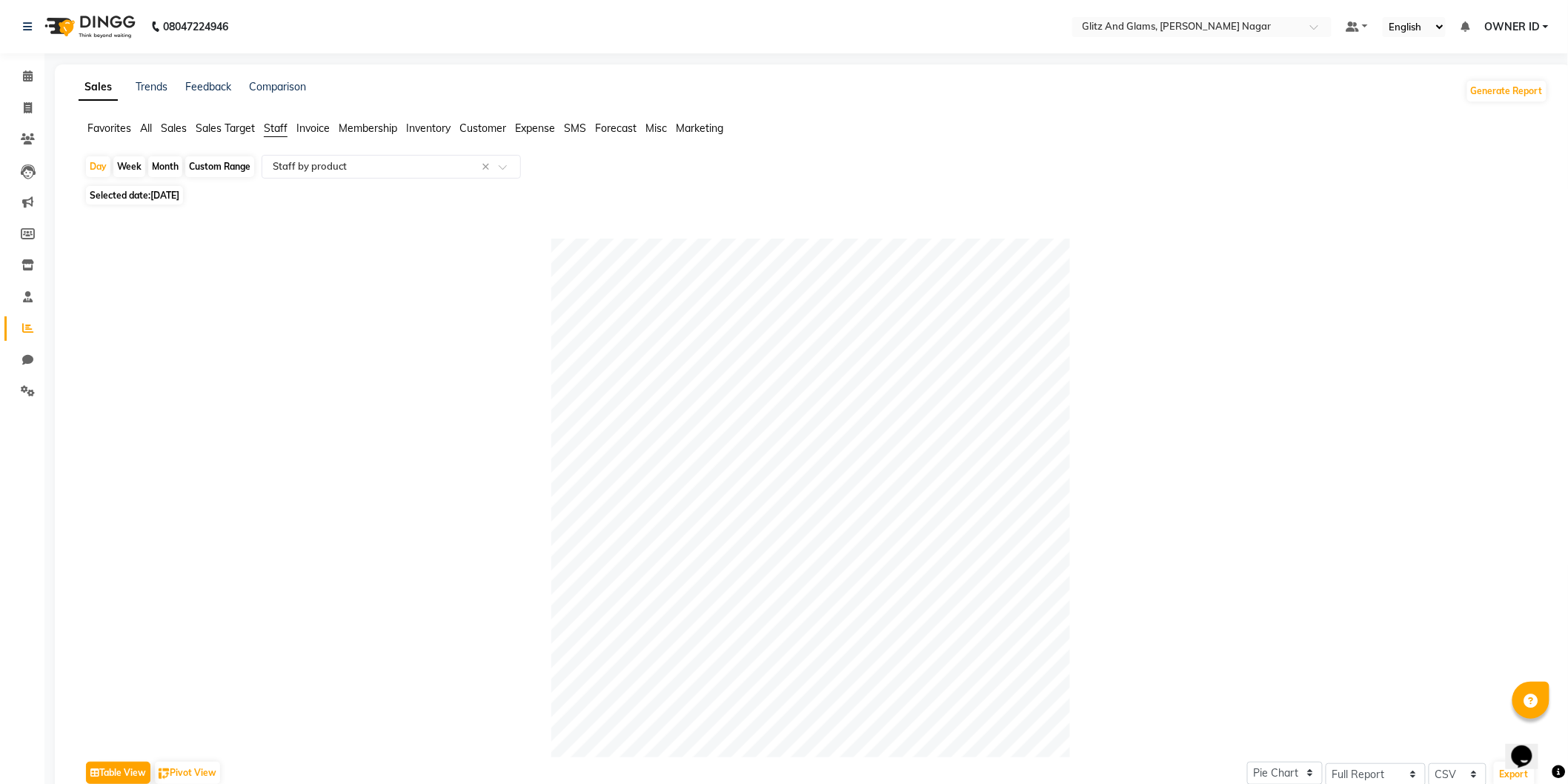
click at [174, 192] on span "30-08-2025" at bounding box center [165, 195] width 29 height 11
select select "8"
select select "2025"
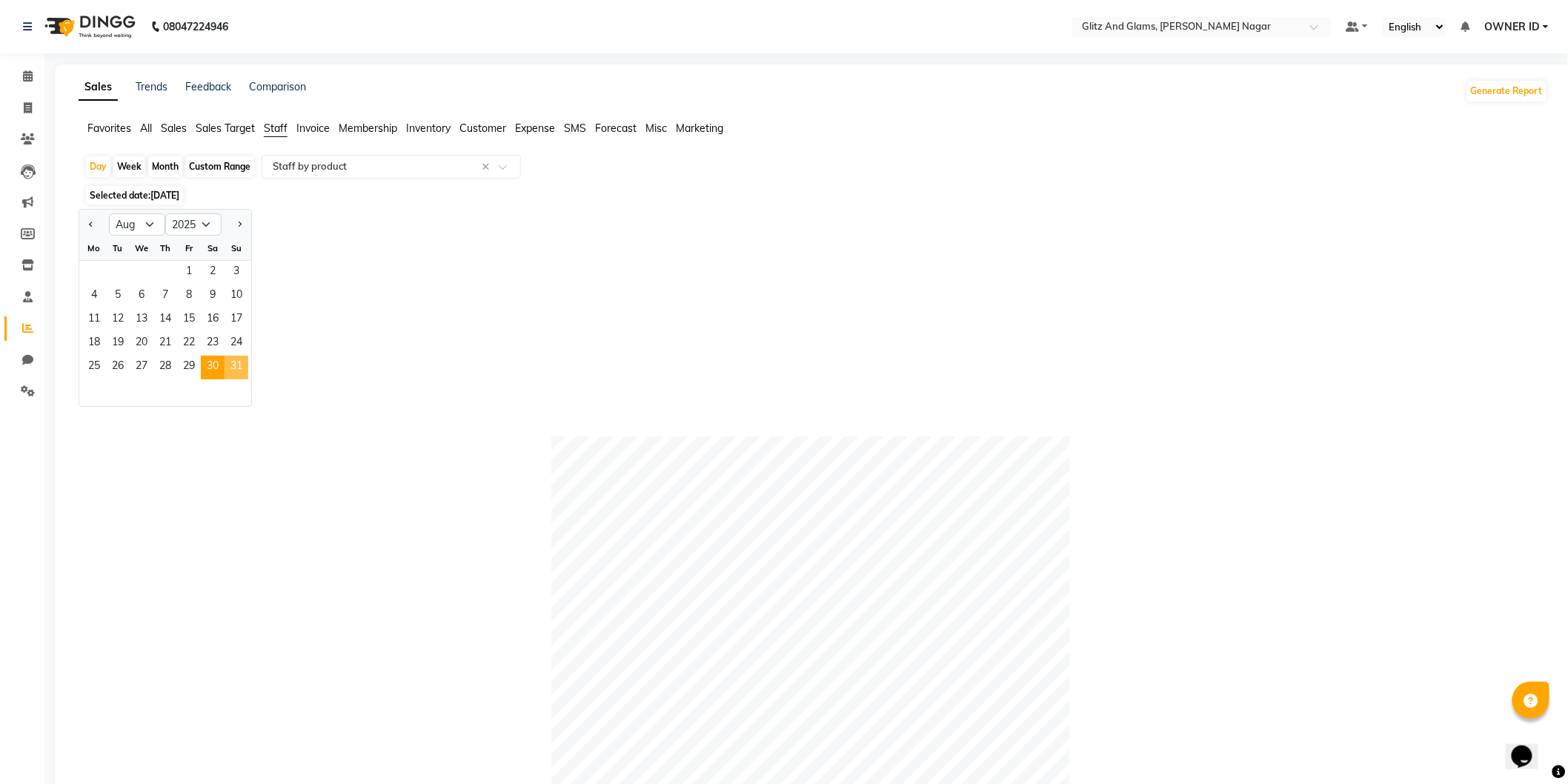
click at [235, 368] on span "31" at bounding box center [236, 367] width 24 height 24
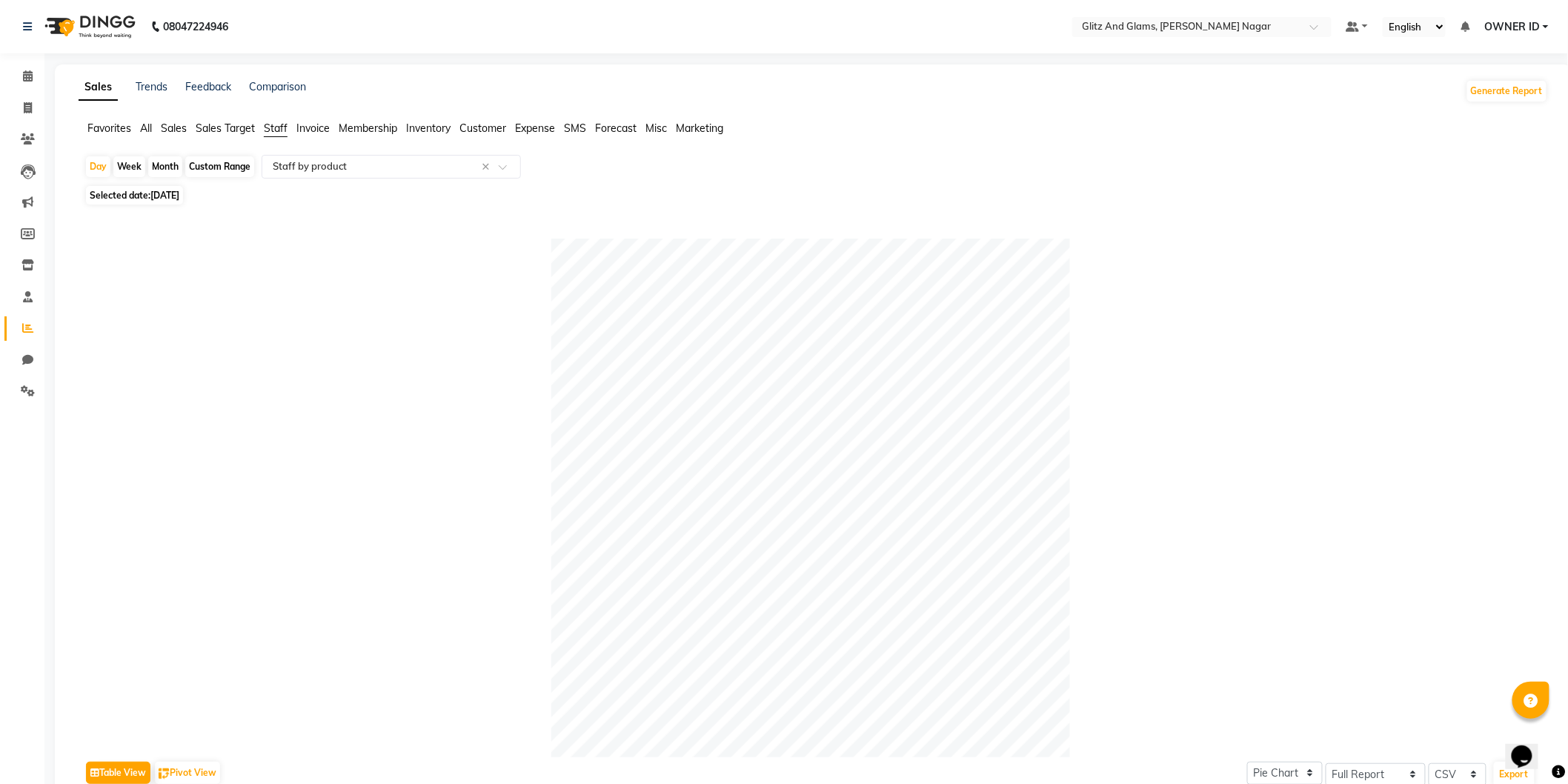
click at [156, 198] on span "31-08-2025" at bounding box center [165, 195] width 29 height 11
select select "8"
select select "2025"
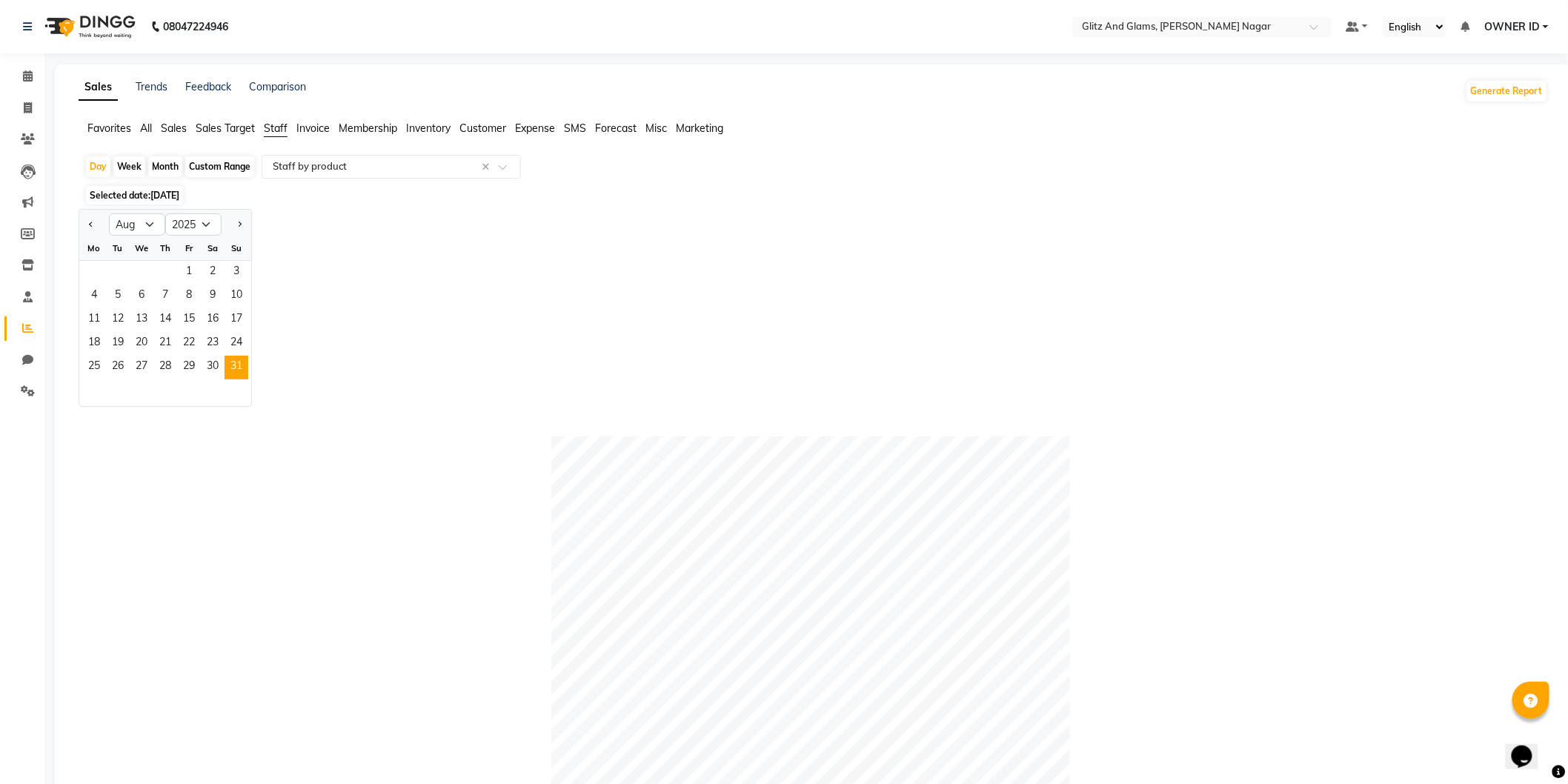
click at [220, 161] on div "Custom Range" at bounding box center [220, 166] width 69 height 21
select select "8"
select select "2025"
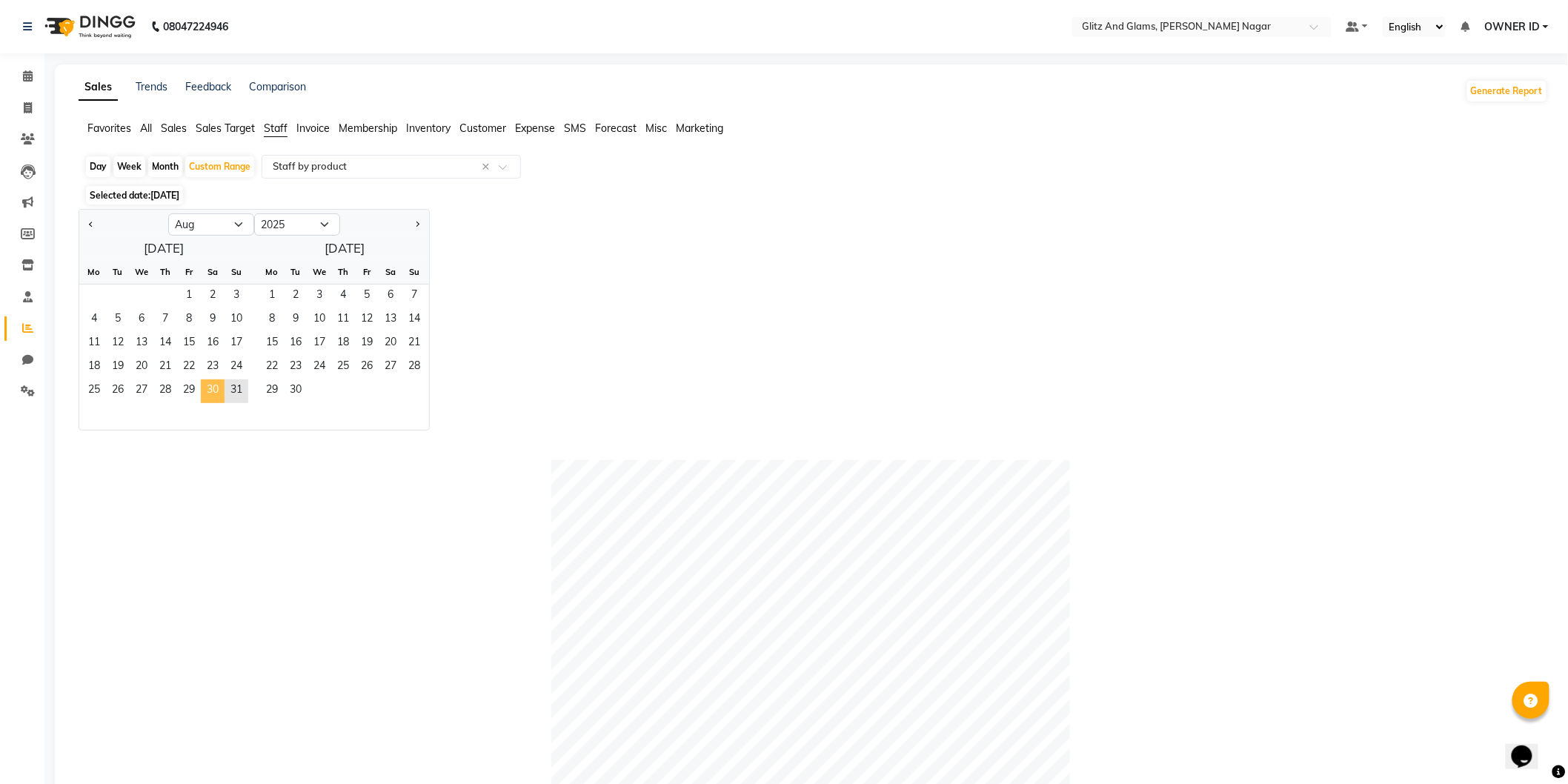
click at [210, 398] on span "30" at bounding box center [213, 391] width 24 height 24
click at [231, 391] on span "31" at bounding box center [236, 391] width 24 height 24
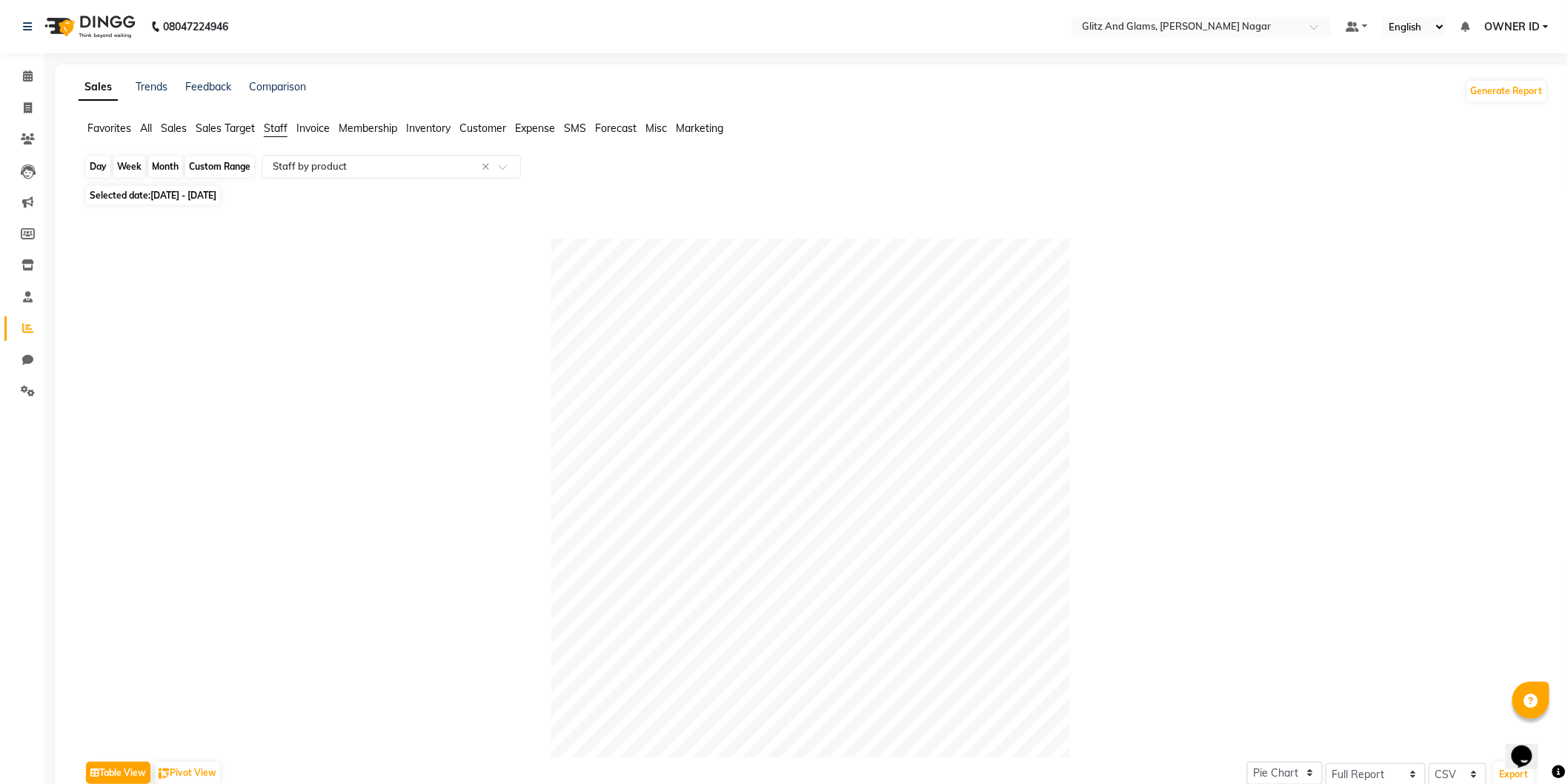
click at [198, 169] on div "Day Week Month Custom Range Select Report Type × Staff by product ×" at bounding box center [813, 168] width 1458 height 27
click at [167, 311] on div at bounding box center [811, 498] width 1452 height 518
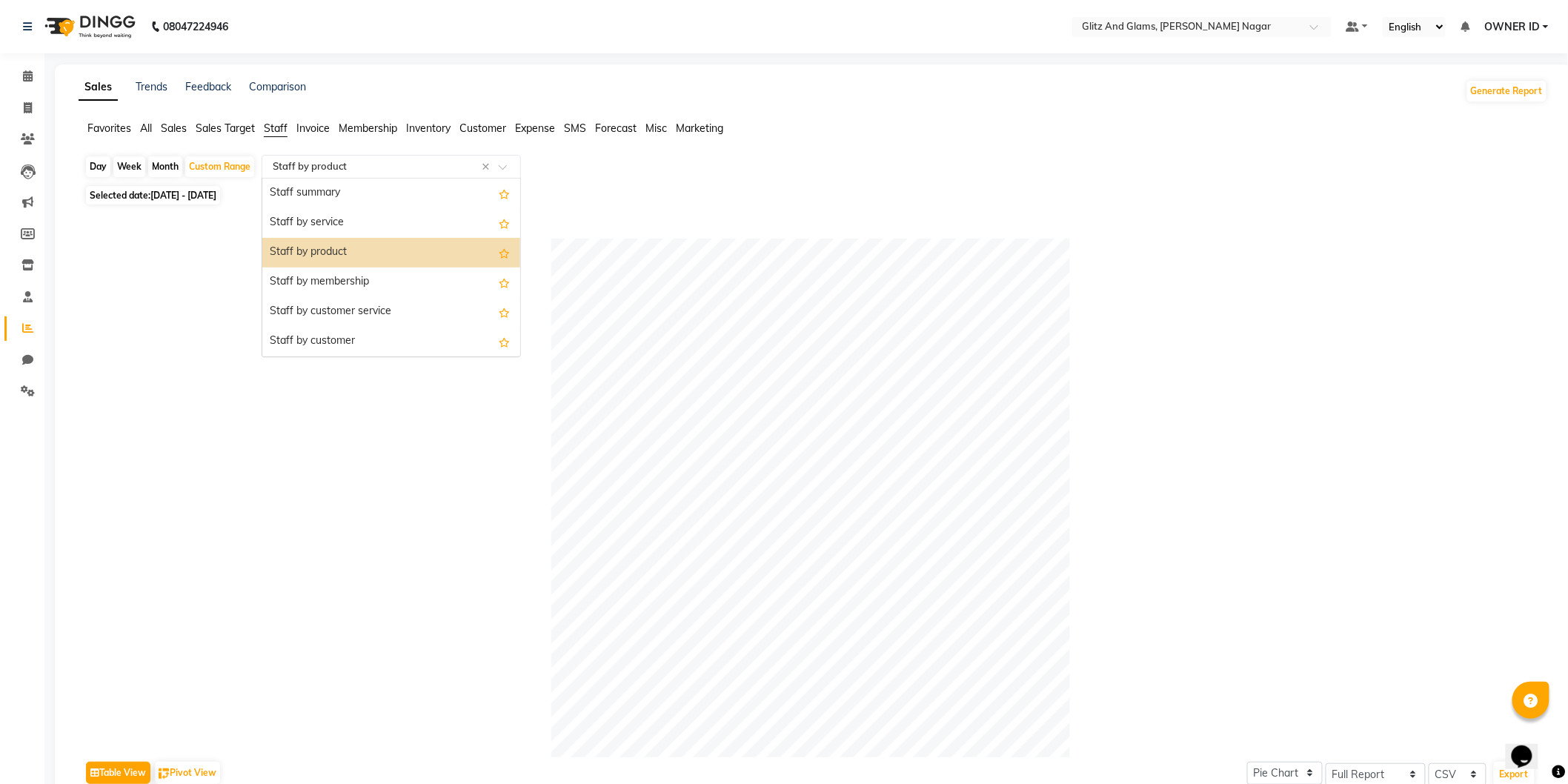
click at [368, 155] on div "Select Report Type × Staff by product ×" at bounding box center [391, 166] width 259 height 24
click at [359, 306] on div "Staff by customer service" at bounding box center [391, 311] width 258 height 30
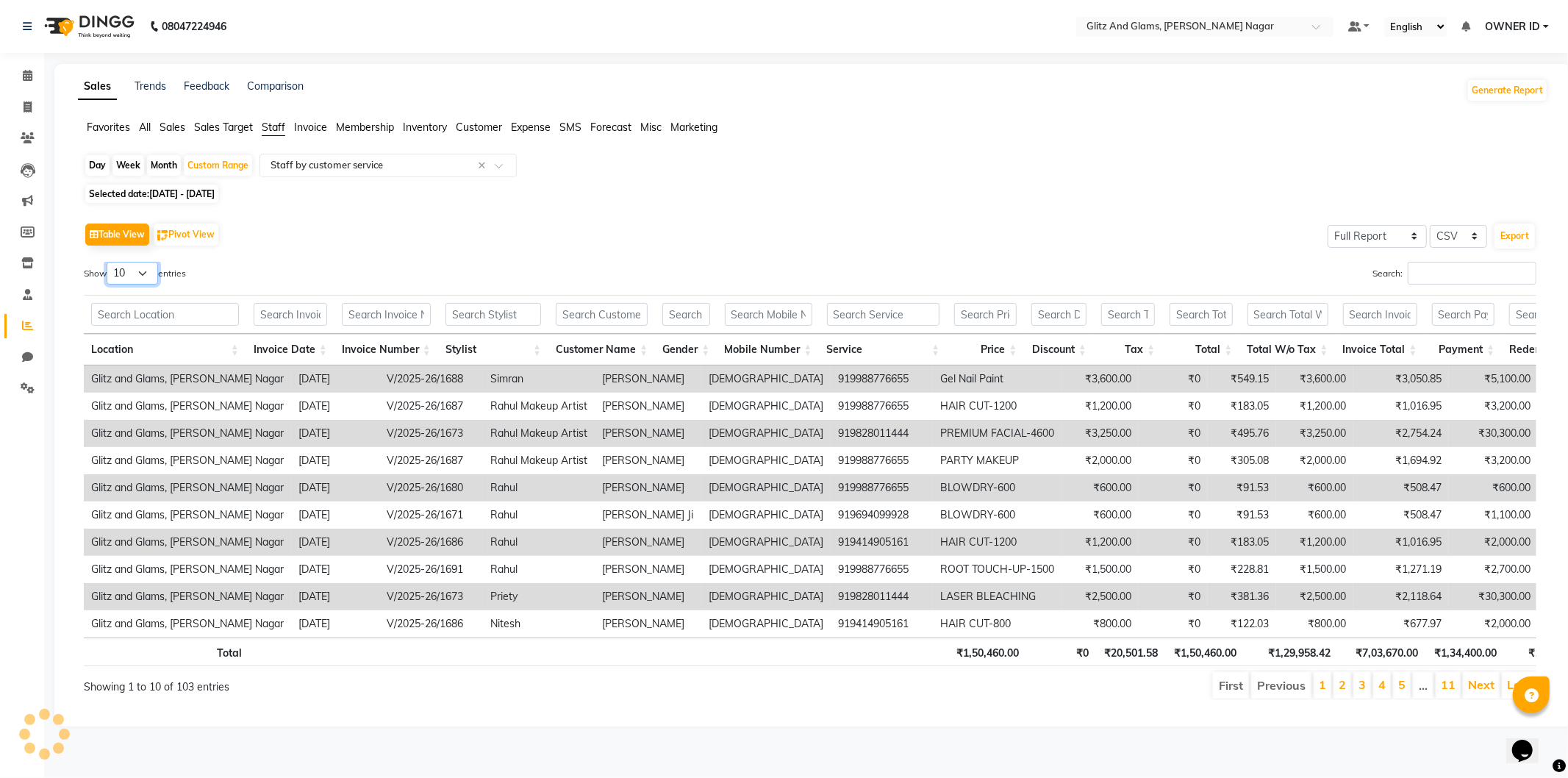
click at [146, 275] on select "10 25 50 100" at bounding box center [132, 272] width 51 height 23
select select "100"
click at [109, 261] on select "10 25 50 100" at bounding box center [132, 272] width 51 height 23
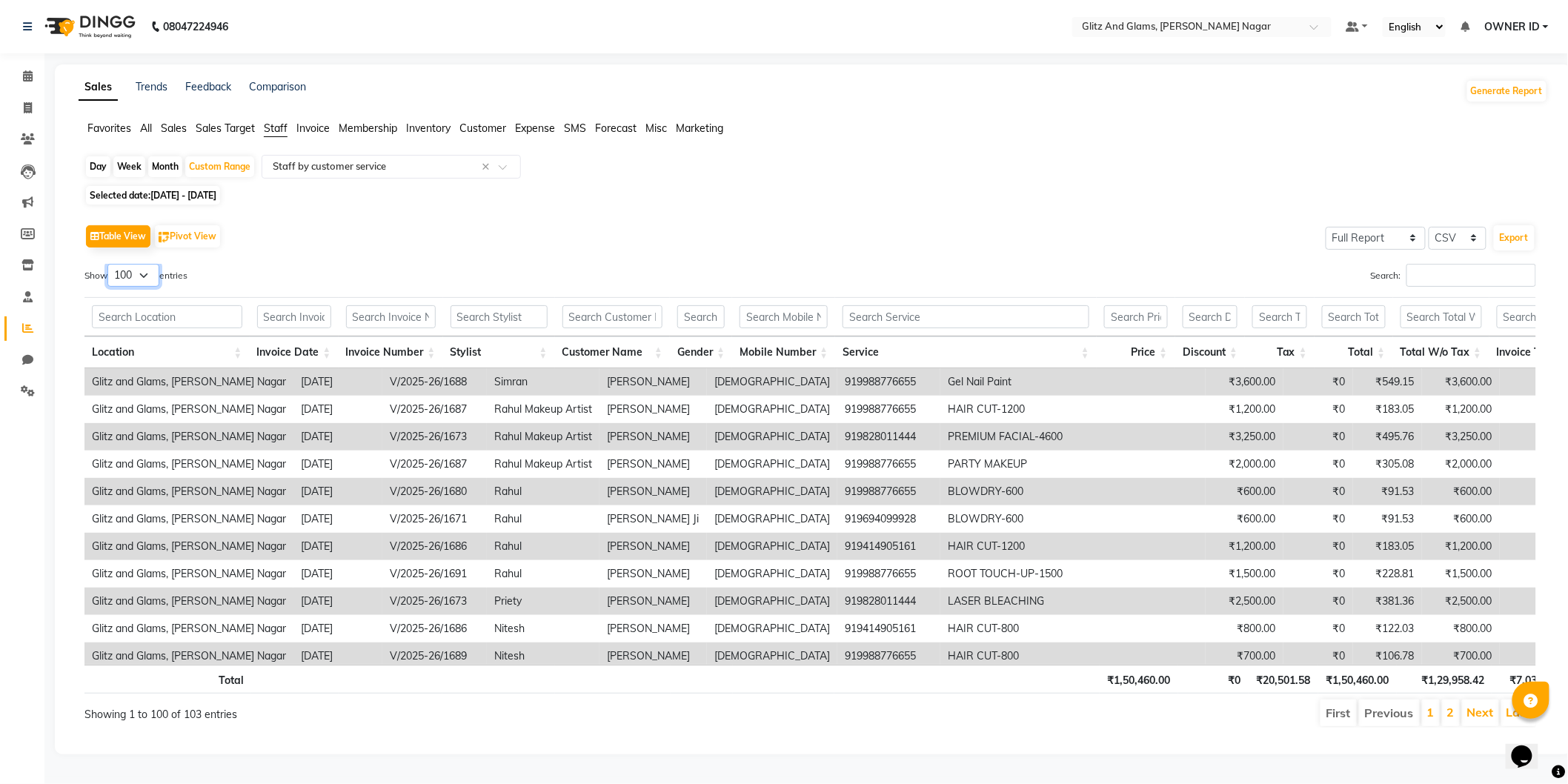
click at [149, 273] on select "10 25 50 100" at bounding box center [133, 274] width 52 height 23
click at [110, 263] on select "10 25 50 100" at bounding box center [133, 274] width 52 height 23
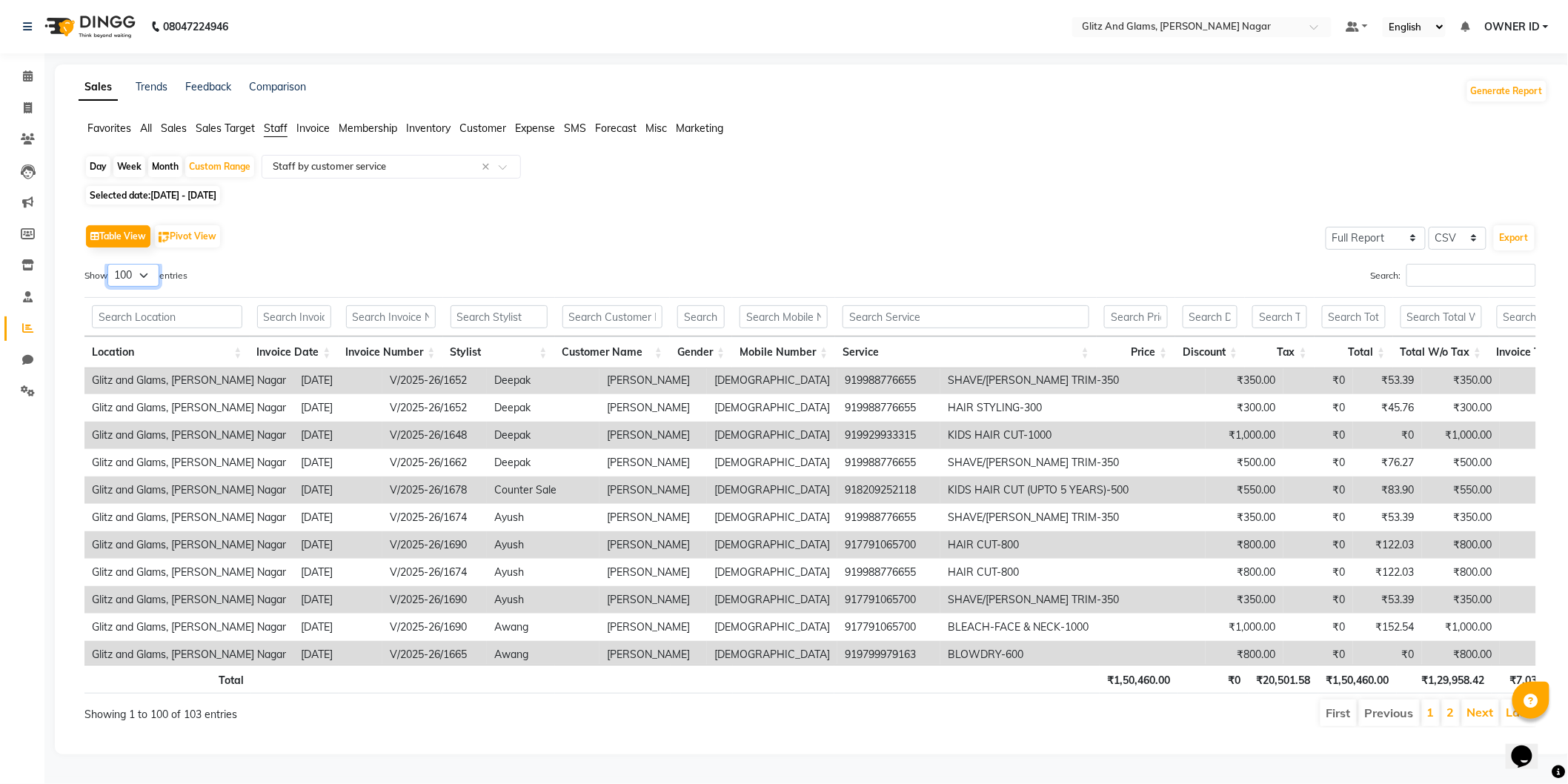
scroll to position [2454, 0]
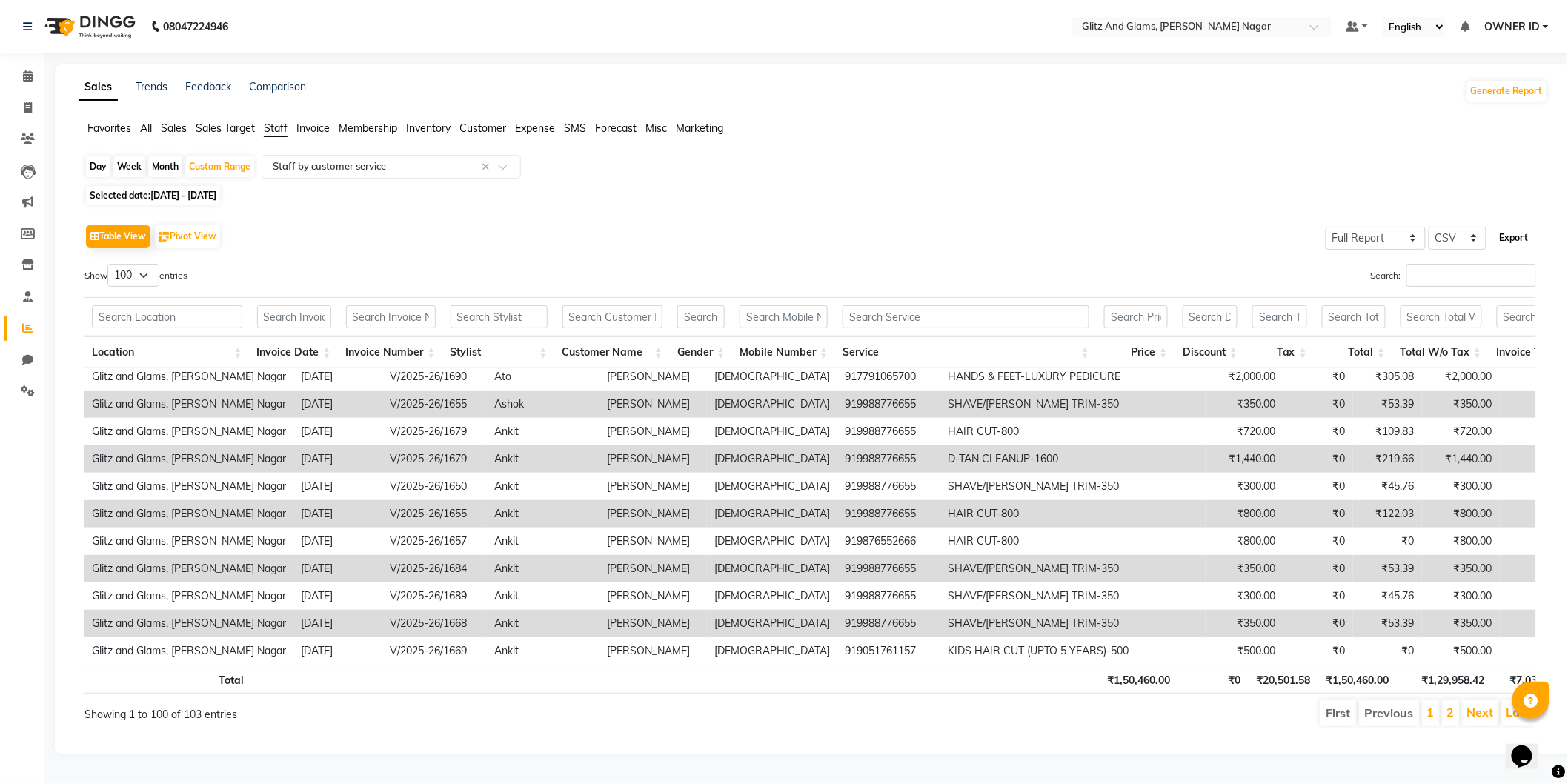
click at [1503, 239] on button "Export" at bounding box center [1515, 238] width 41 height 25
click at [26, 100] on span at bounding box center [28, 109] width 26 height 17
select select "service"
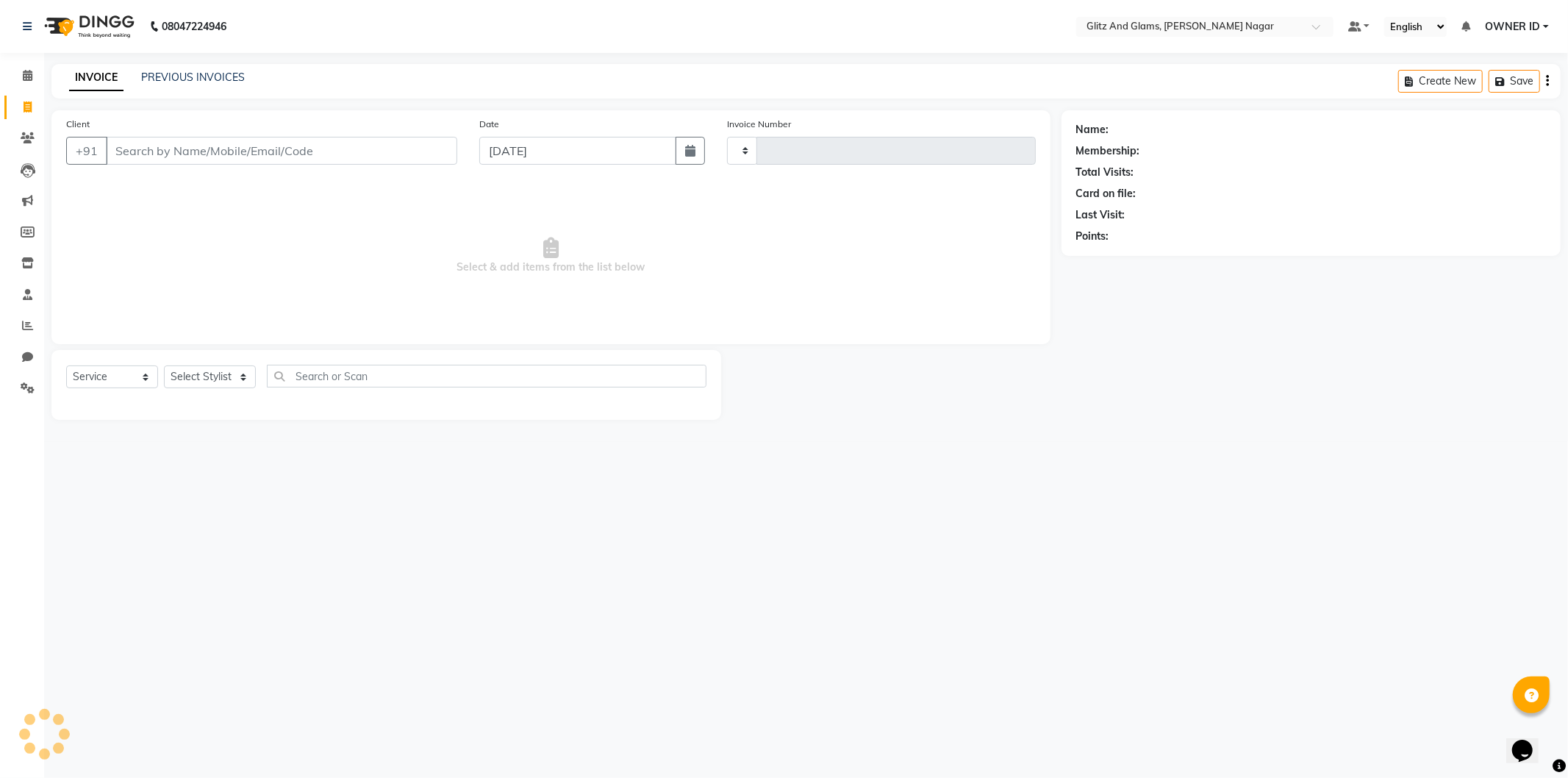
type input "1693"
select select "8316"
click at [28, 331] on icon at bounding box center [27, 325] width 11 height 11
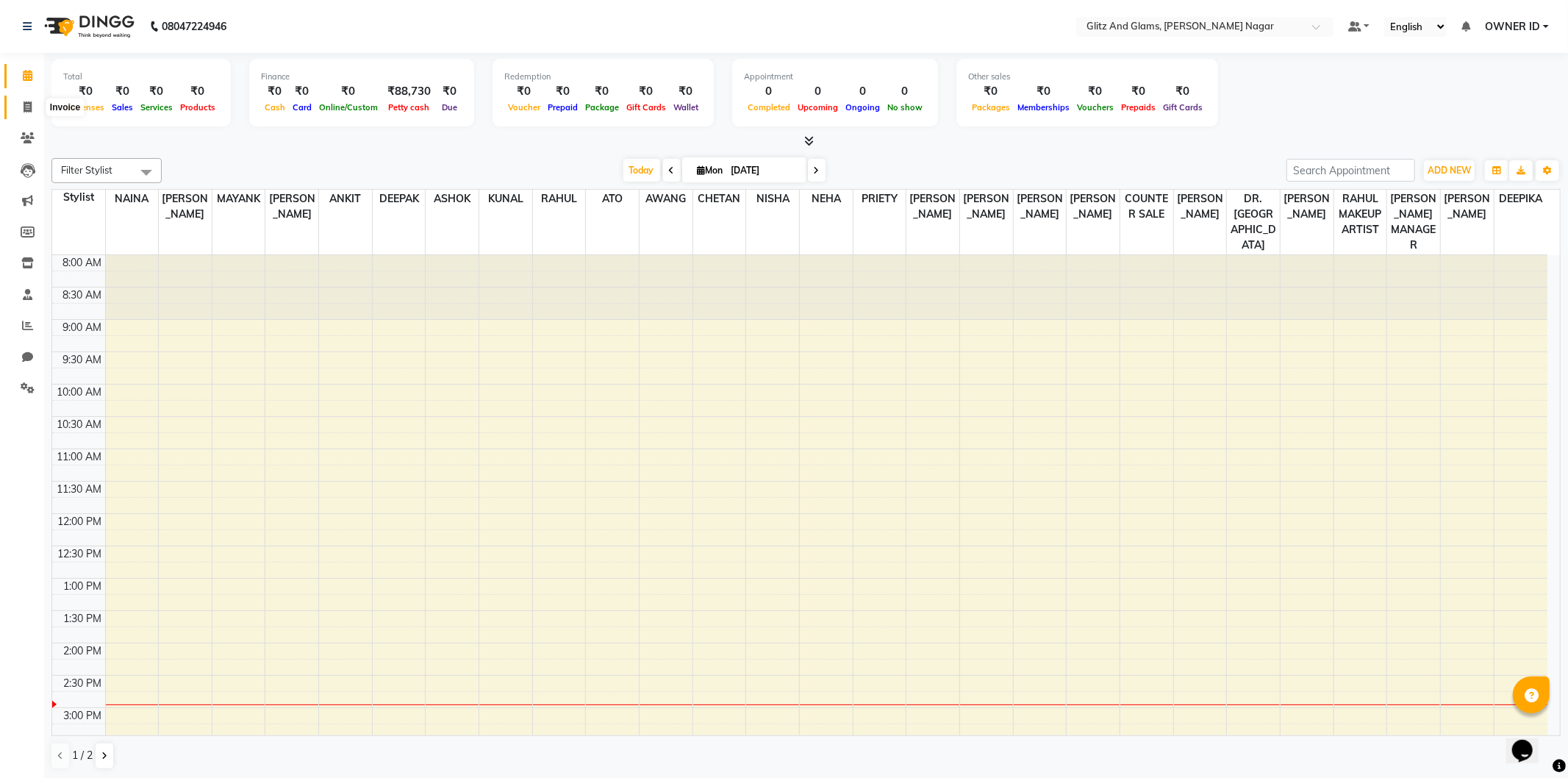
click at [17, 112] on span at bounding box center [28, 108] width 26 height 17
select select "service"
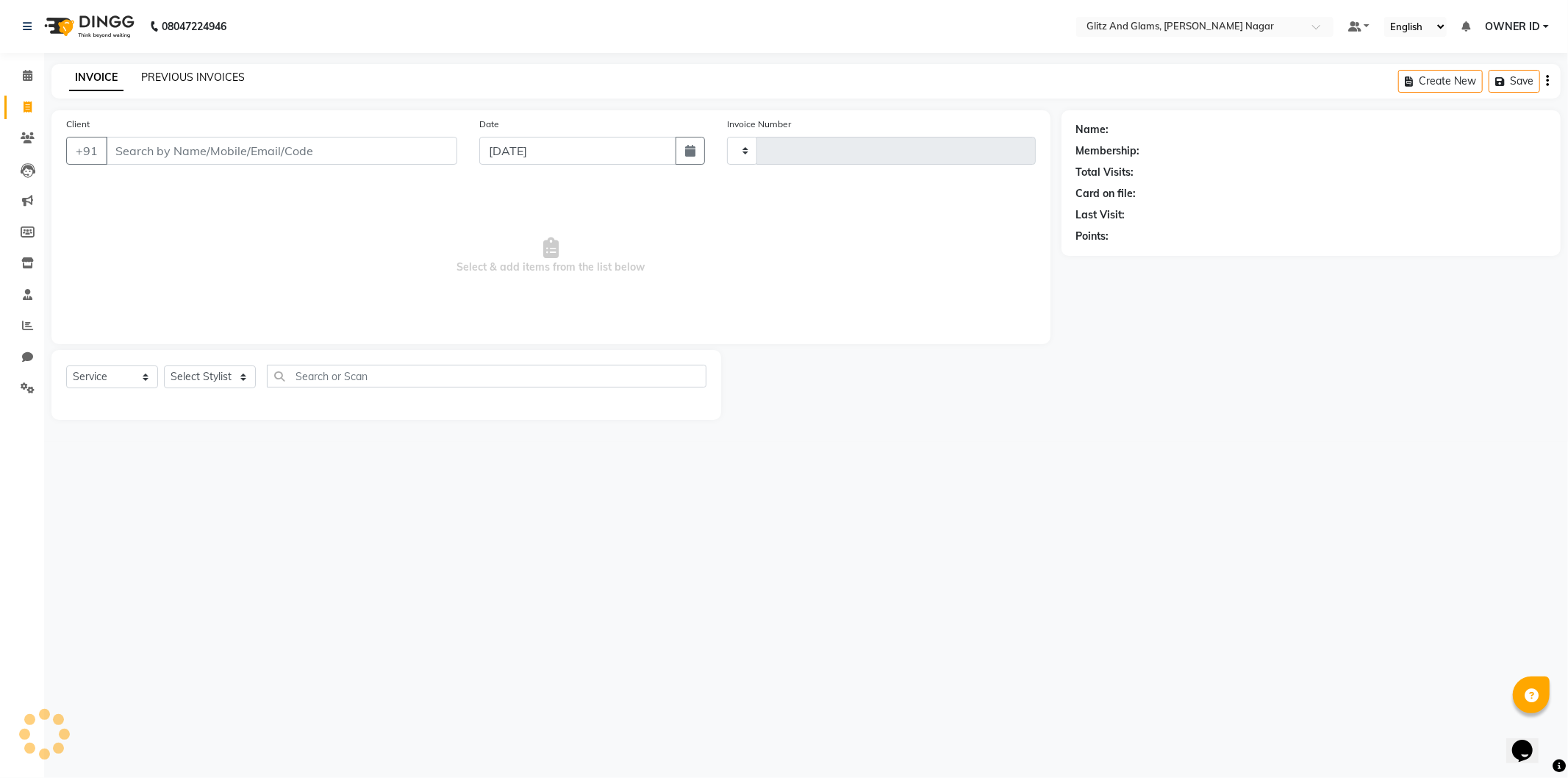
type input "1693"
select select "8316"
drag, startPoint x: 214, startPoint y: 57, endPoint x: 214, endPoint y: 74, distance: 17.0
click at [214, 70] on div "08047224946 Select Location × Glitz And Glams, Vaishali Nagar Default Panel My …" at bounding box center [784, 389] width 1568 height 778
click at [214, 74] on link "PREVIOUS INVOICES" at bounding box center [193, 77] width 104 height 13
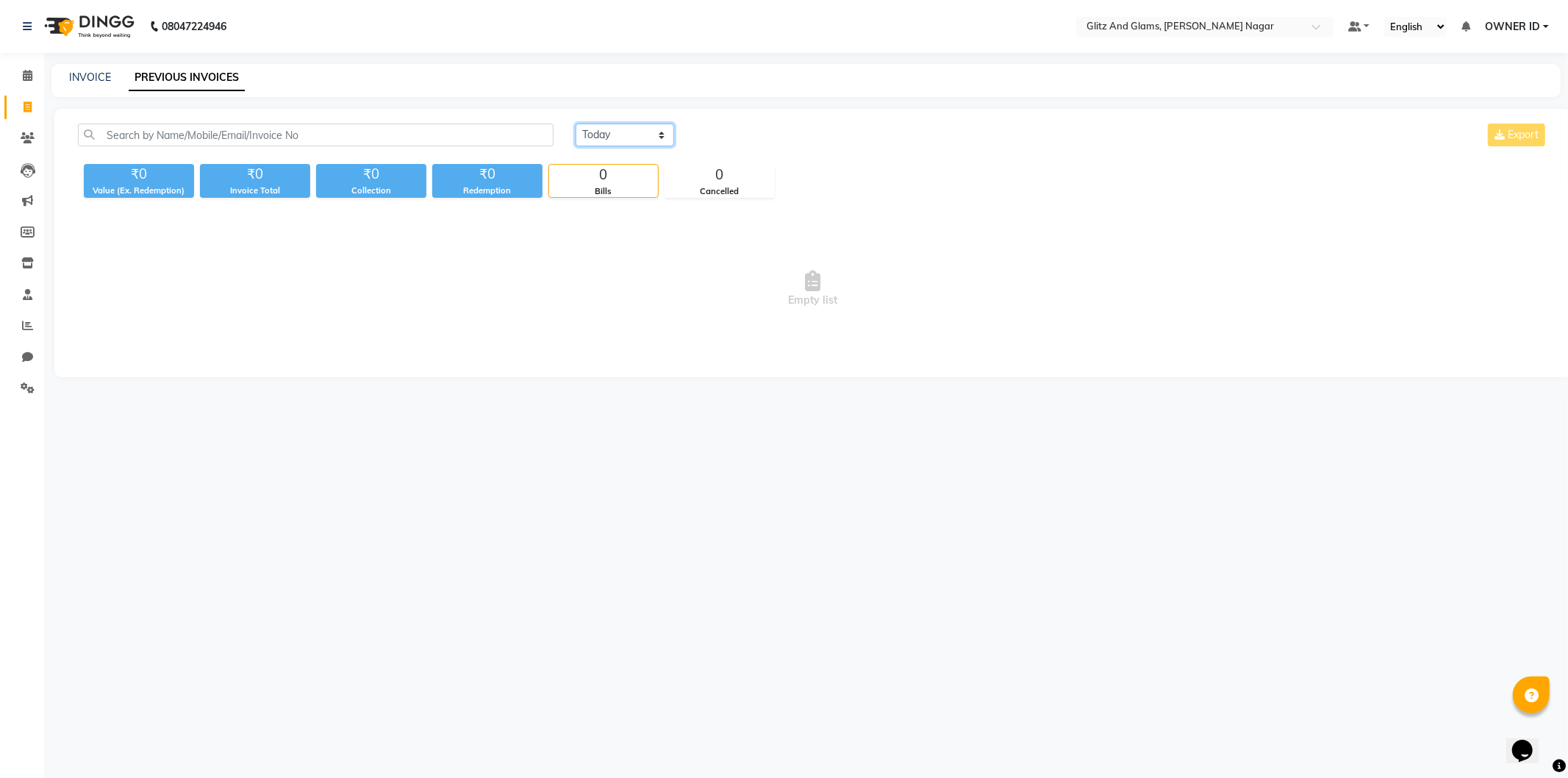
click at [615, 138] on select "Today Yesterday Custom Range" at bounding box center [625, 134] width 99 height 23
select select "range"
click at [575, 123] on select "Today Yesterday Custom Range" at bounding box center [625, 134] width 99 height 23
click at [719, 133] on input "01-09-2025" at bounding box center [745, 135] width 103 height 21
select select "9"
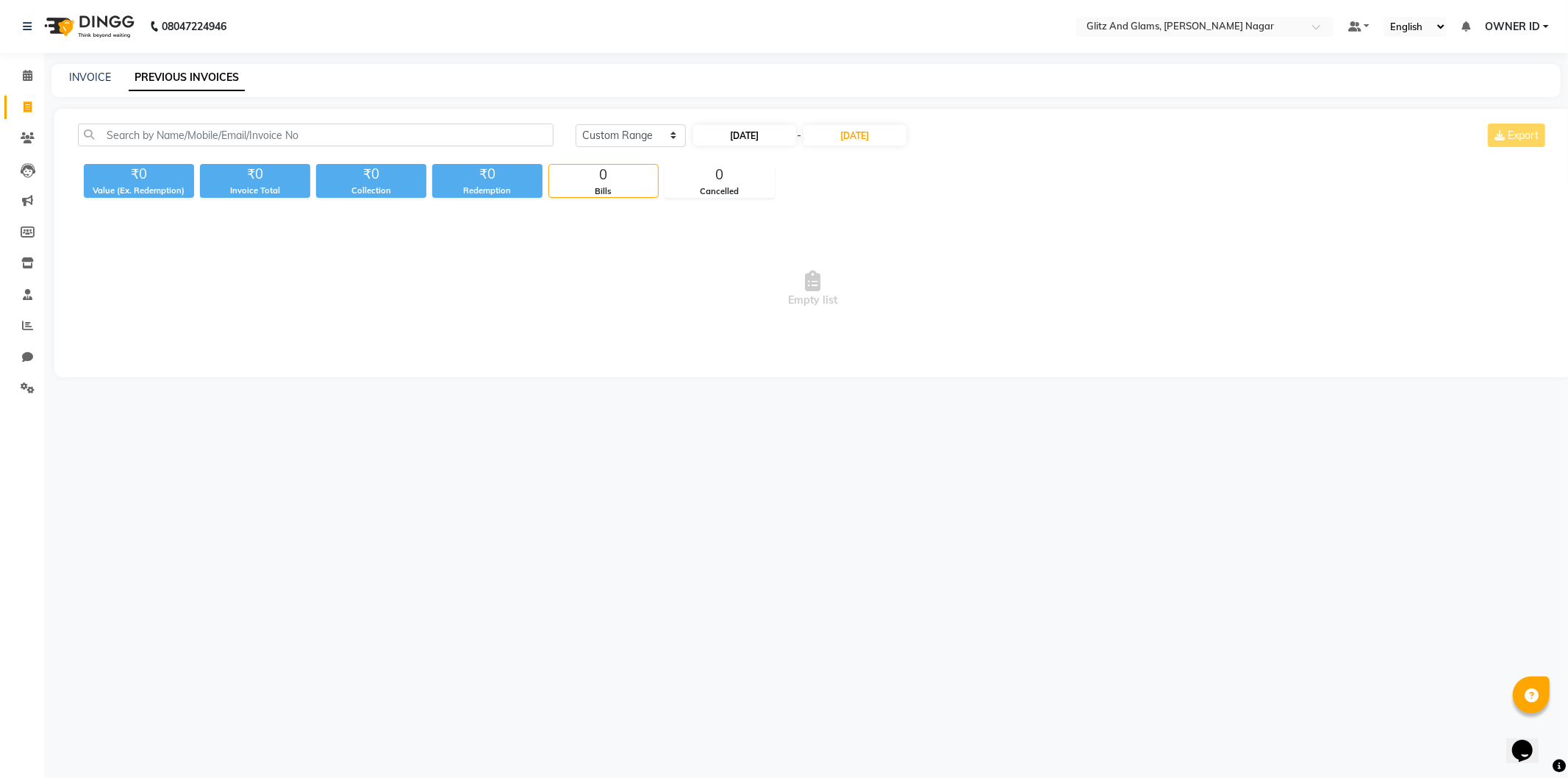
select select "2025"
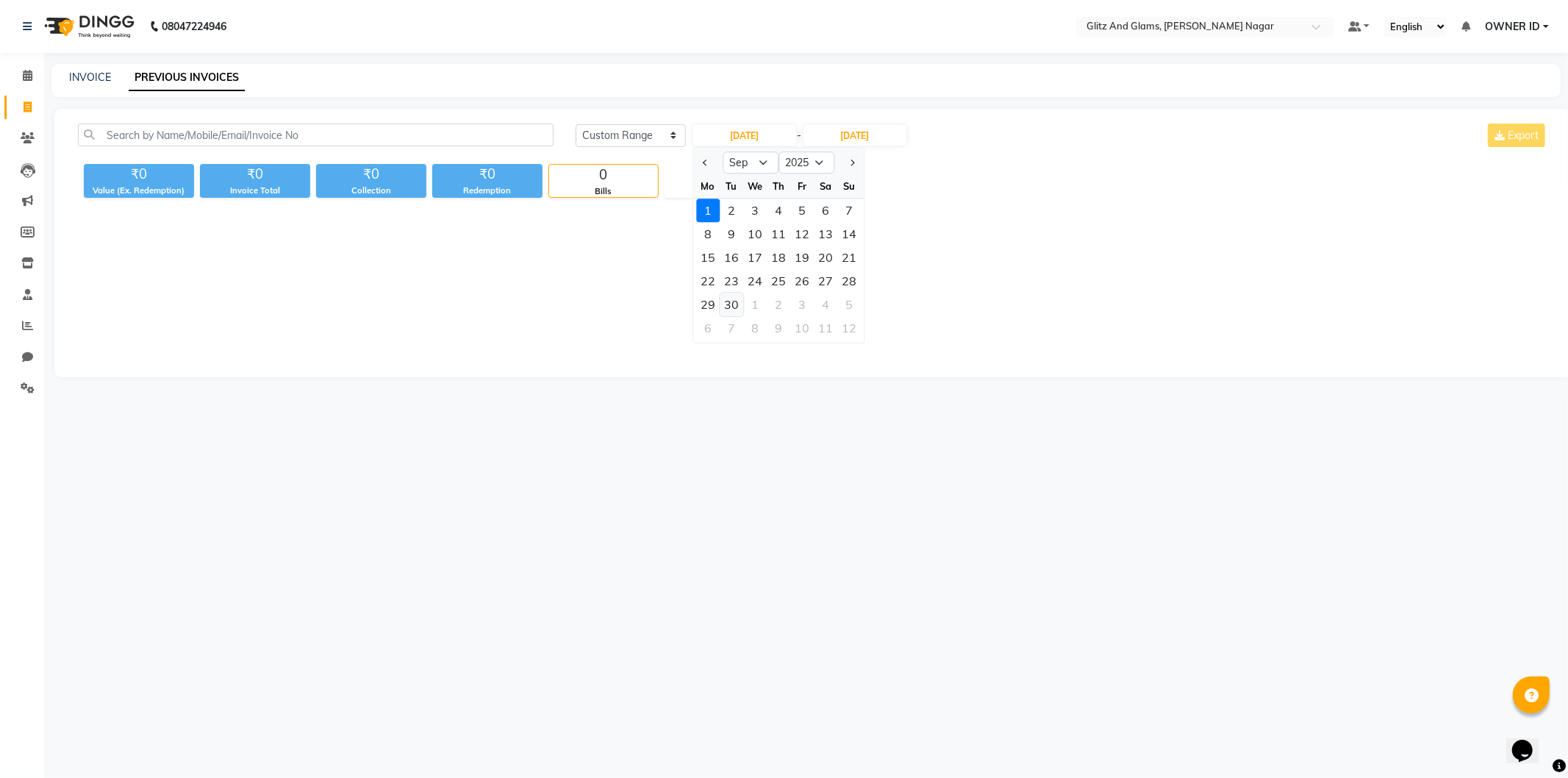
click at [734, 297] on div "30" at bounding box center [731, 304] width 23 height 23
type input "30-09-2025"
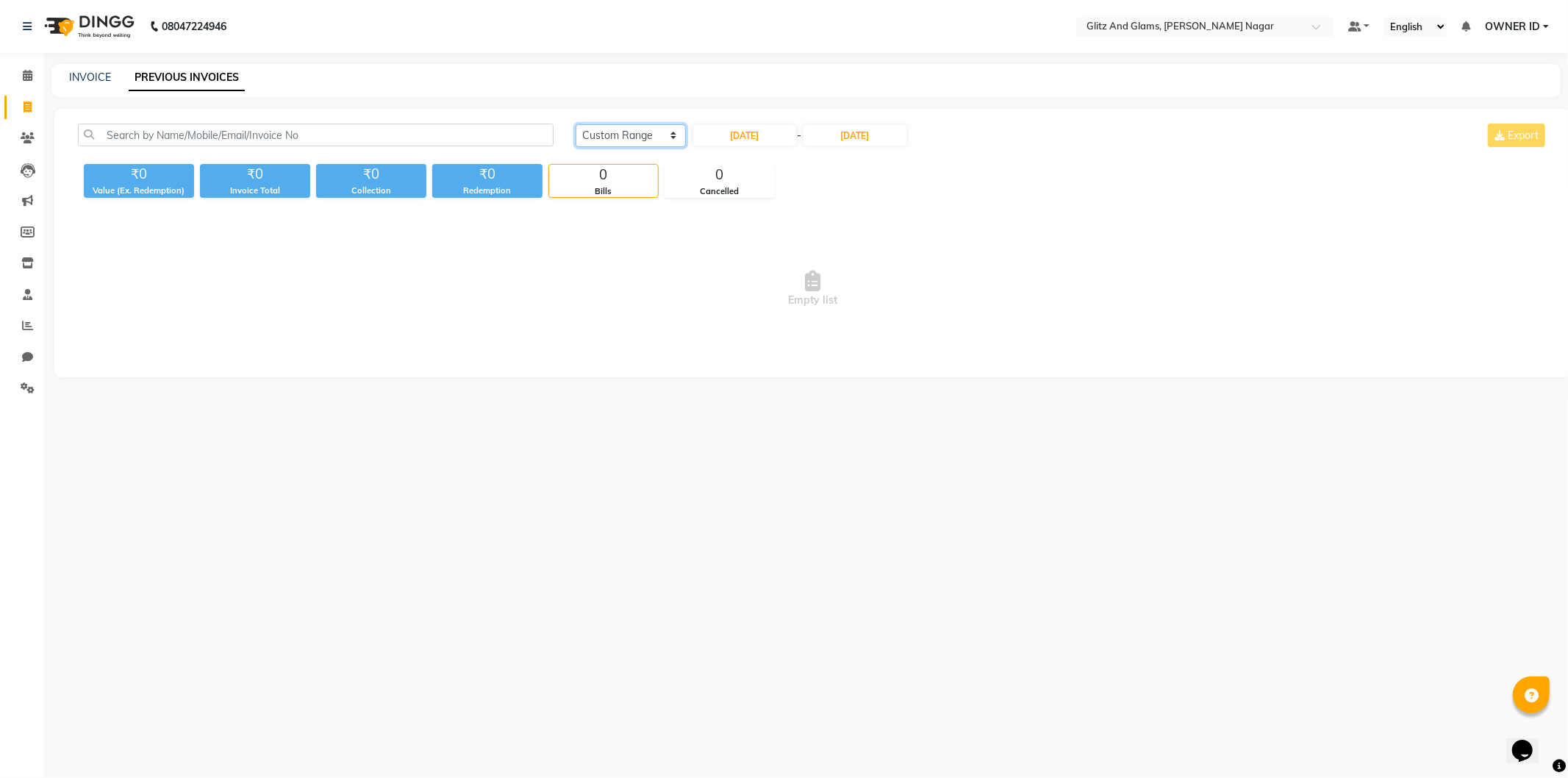
click at [647, 138] on select "Today Yesterday Custom Range" at bounding box center [631, 135] width 111 height 23
click at [719, 128] on input "30-09-2025" at bounding box center [745, 135] width 103 height 21
select select "9"
select select "2025"
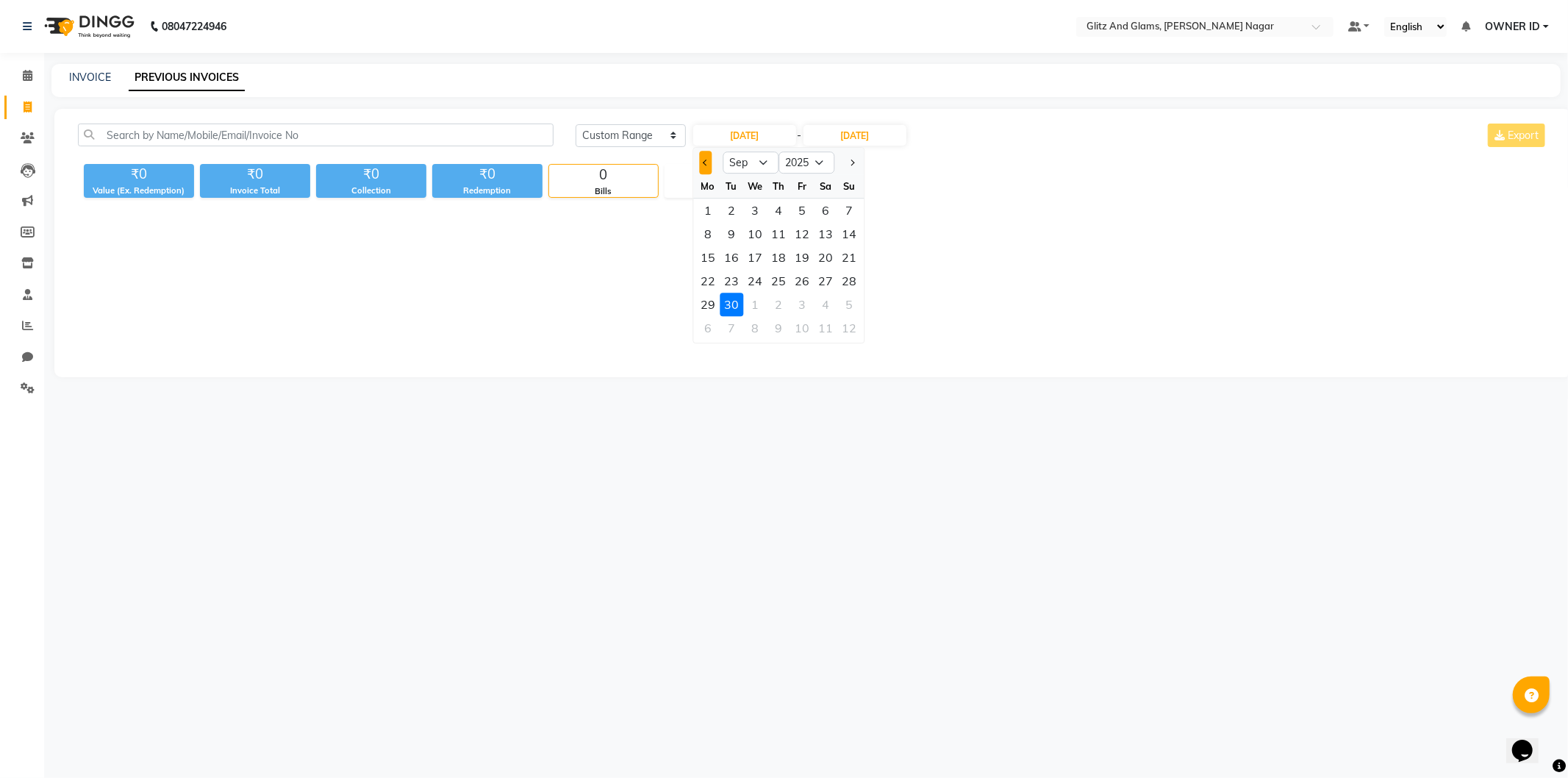
click at [709, 166] on button "Previous month" at bounding box center [705, 162] width 13 height 23
select select "8"
click at [818, 301] on div "30" at bounding box center [826, 304] width 23 height 23
type input "30-08-2025"
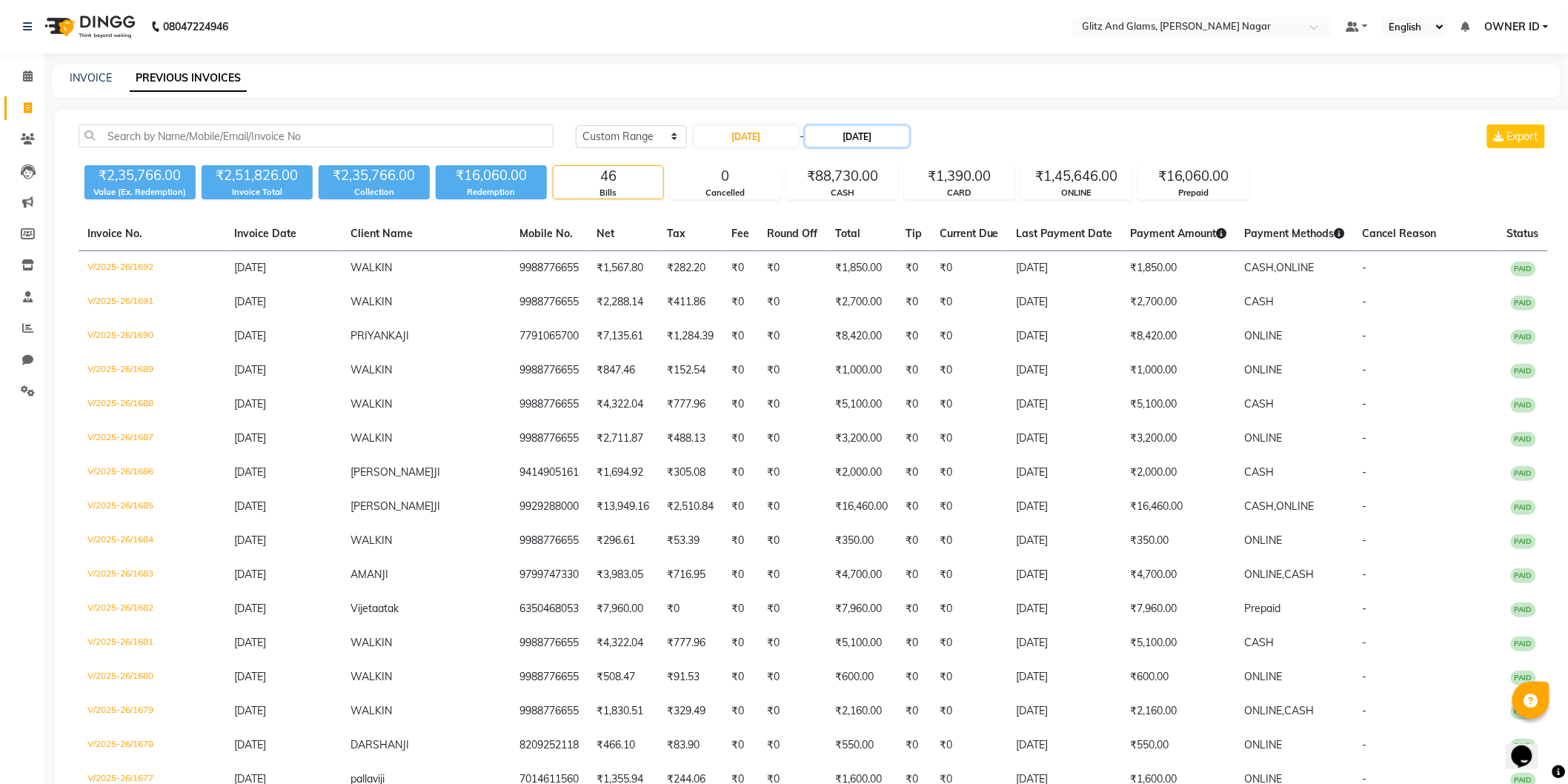
click at [846, 130] on input "[DATE]" at bounding box center [857, 136] width 104 height 21
click at [821, 167] on button "Previous month" at bounding box center [823, 164] width 13 height 24
select select "8"
click at [937, 307] on div "30" at bounding box center [945, 306] width 24 height 24
type input "[DATE]"
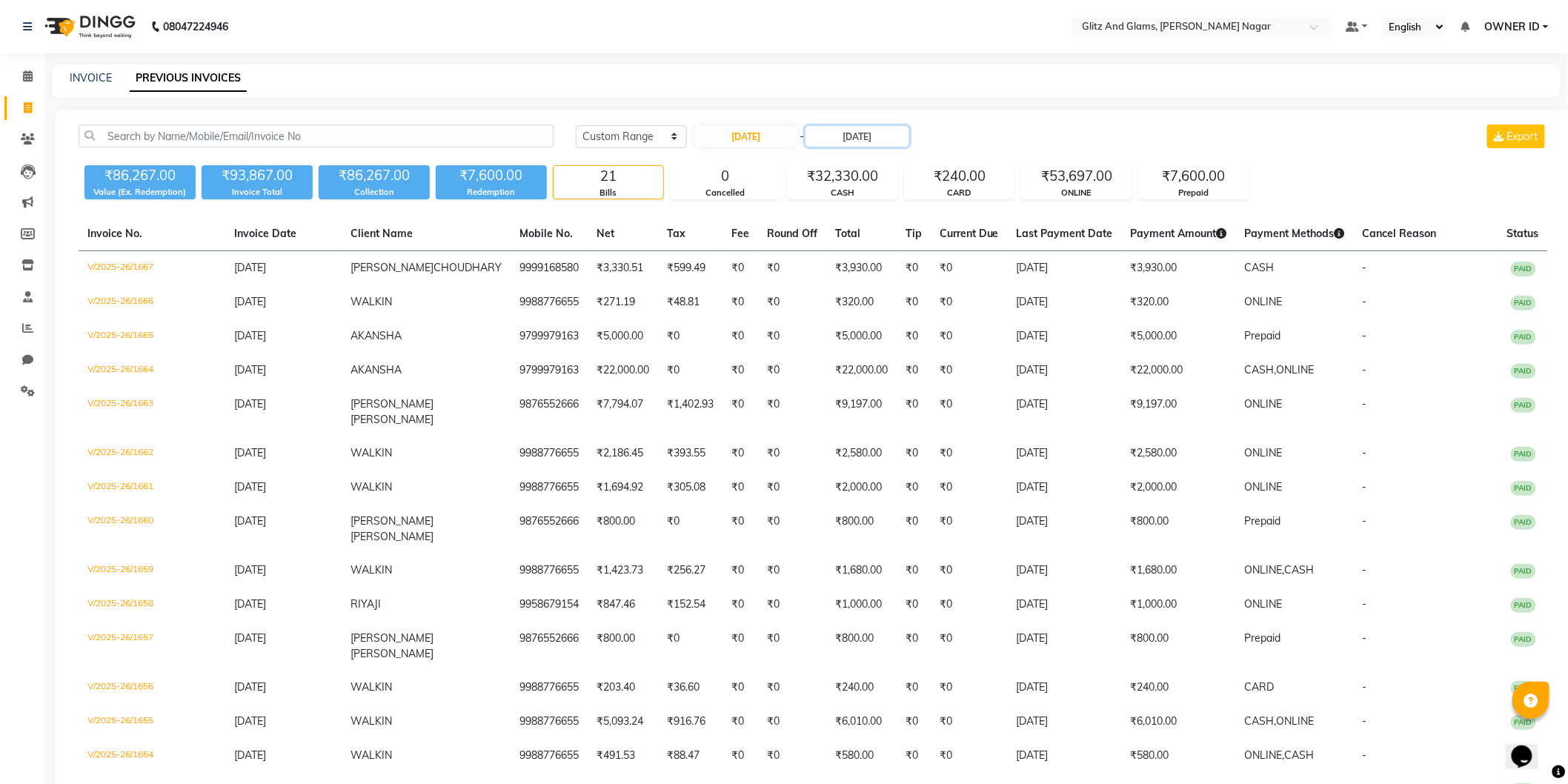
scroll to position [82, 0]
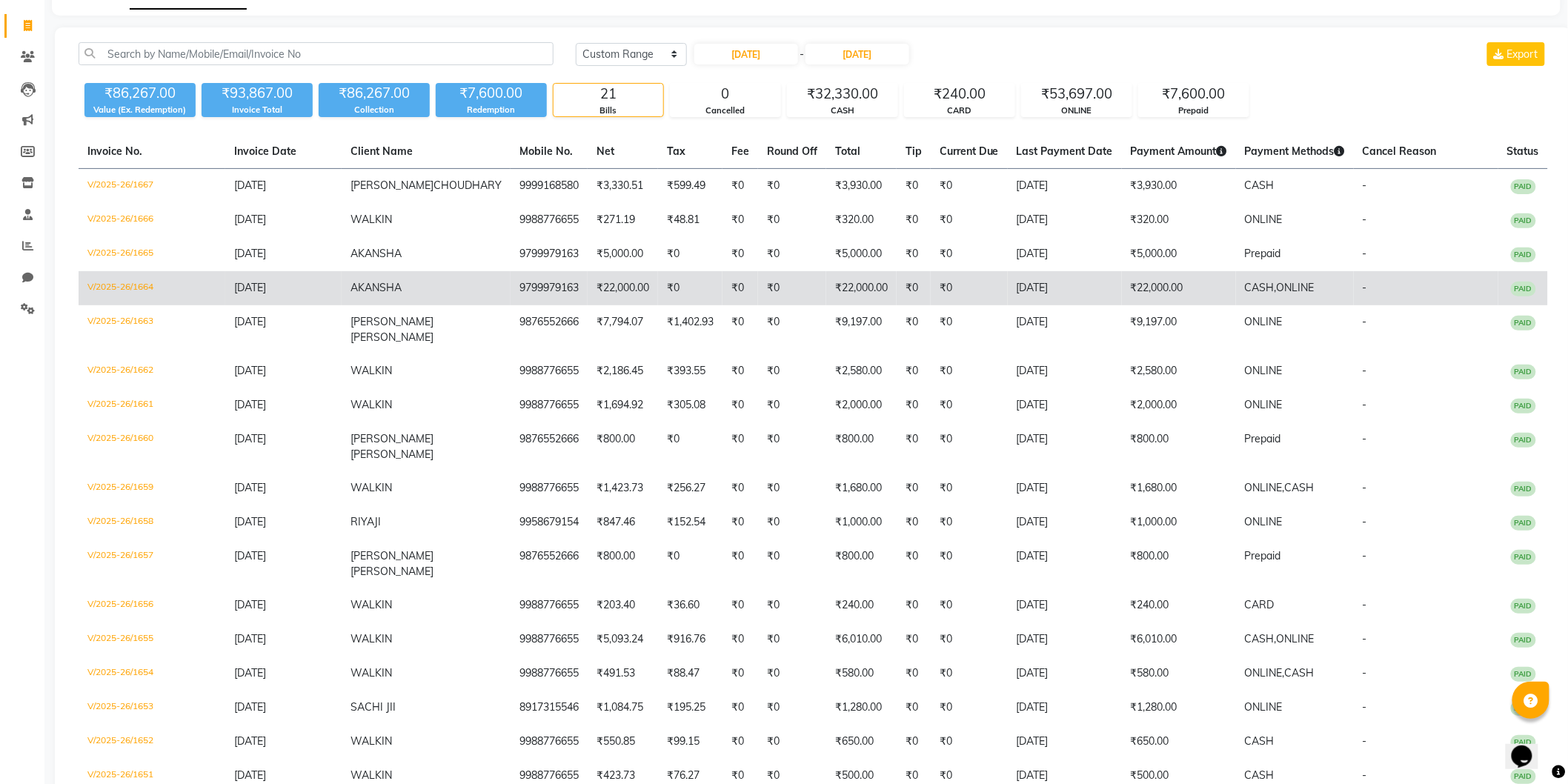
click at [147, 289] on td "V/2025-26/1664" at bounding box center [152, 288] width 147 height 34
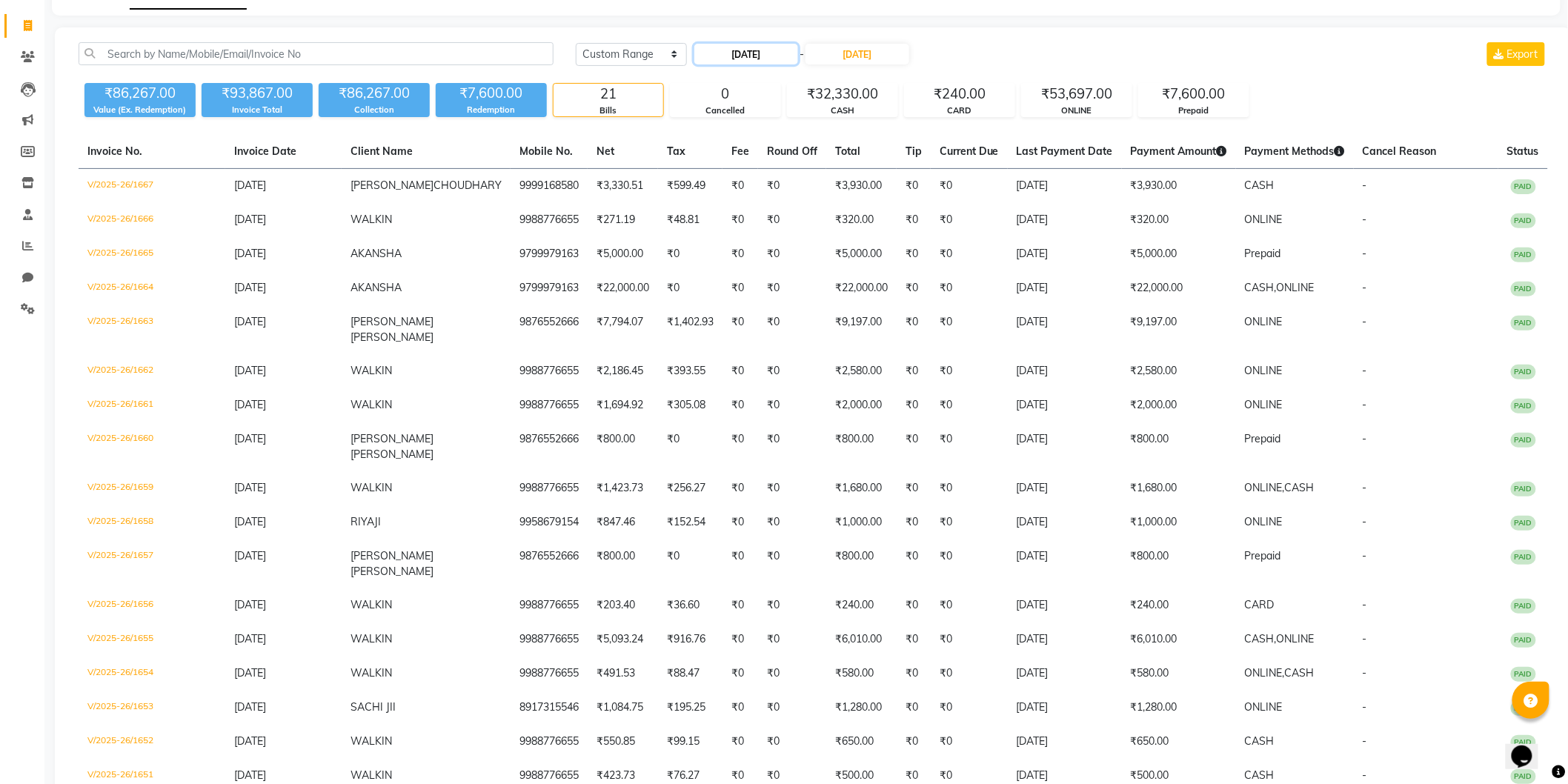
click at [732, 54] on input "[DATE]" at bounding box center [746, 54] width 104 height 21
select select "8"
select select "2025"
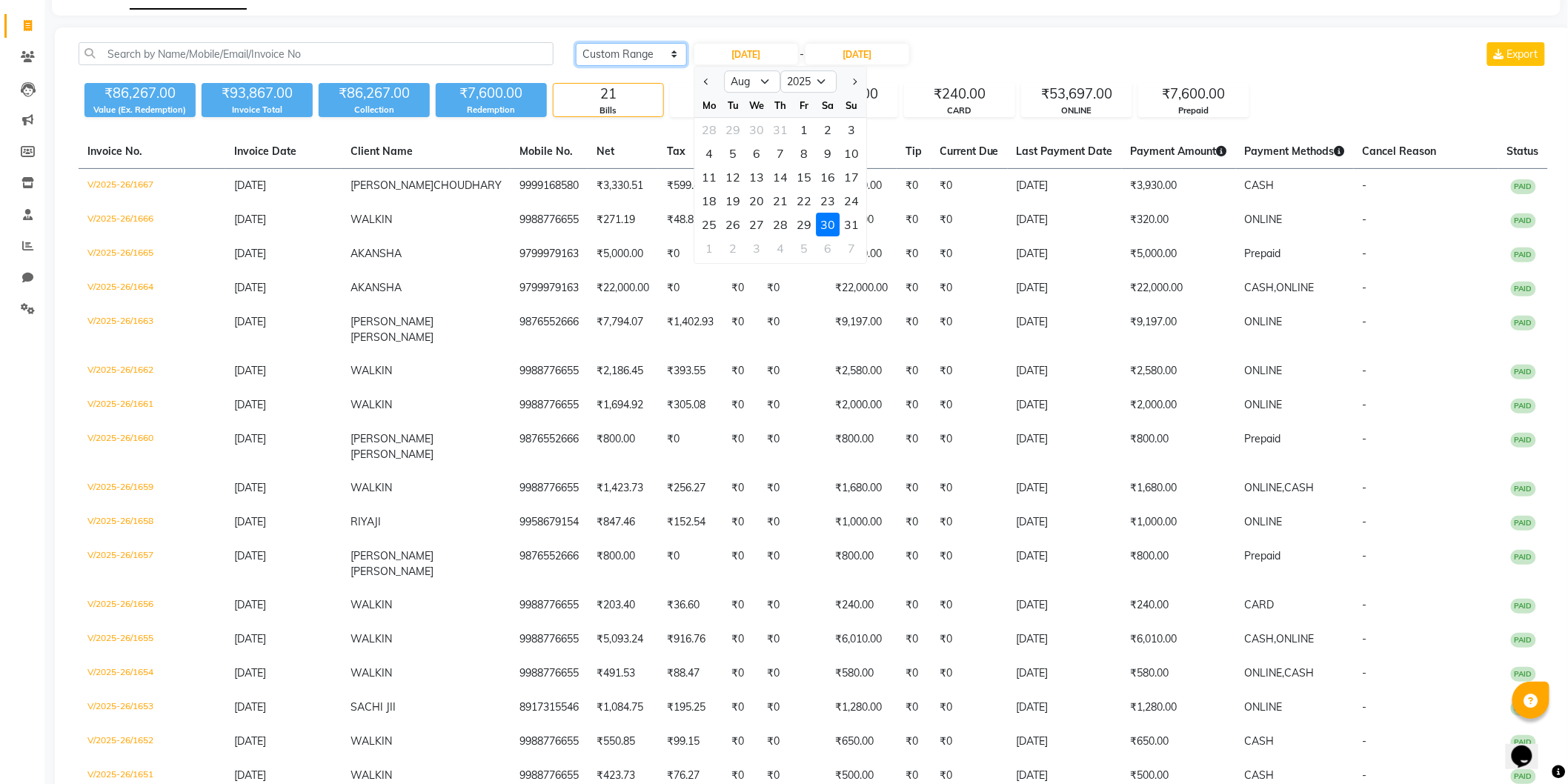
click at [642, 56] on select "[DATE] [DATE] Custom Range" at bounding box center [632, 54] width 111 height 23
click at [645, 62] on select "[DATE] [DATE] Custom Range" at bounding box center [632, 54] width 111 height 23
click at [576, 43] on select "[DATE] [DATE] Custom Range" at bounding box center [632, 54] width 111 height 23
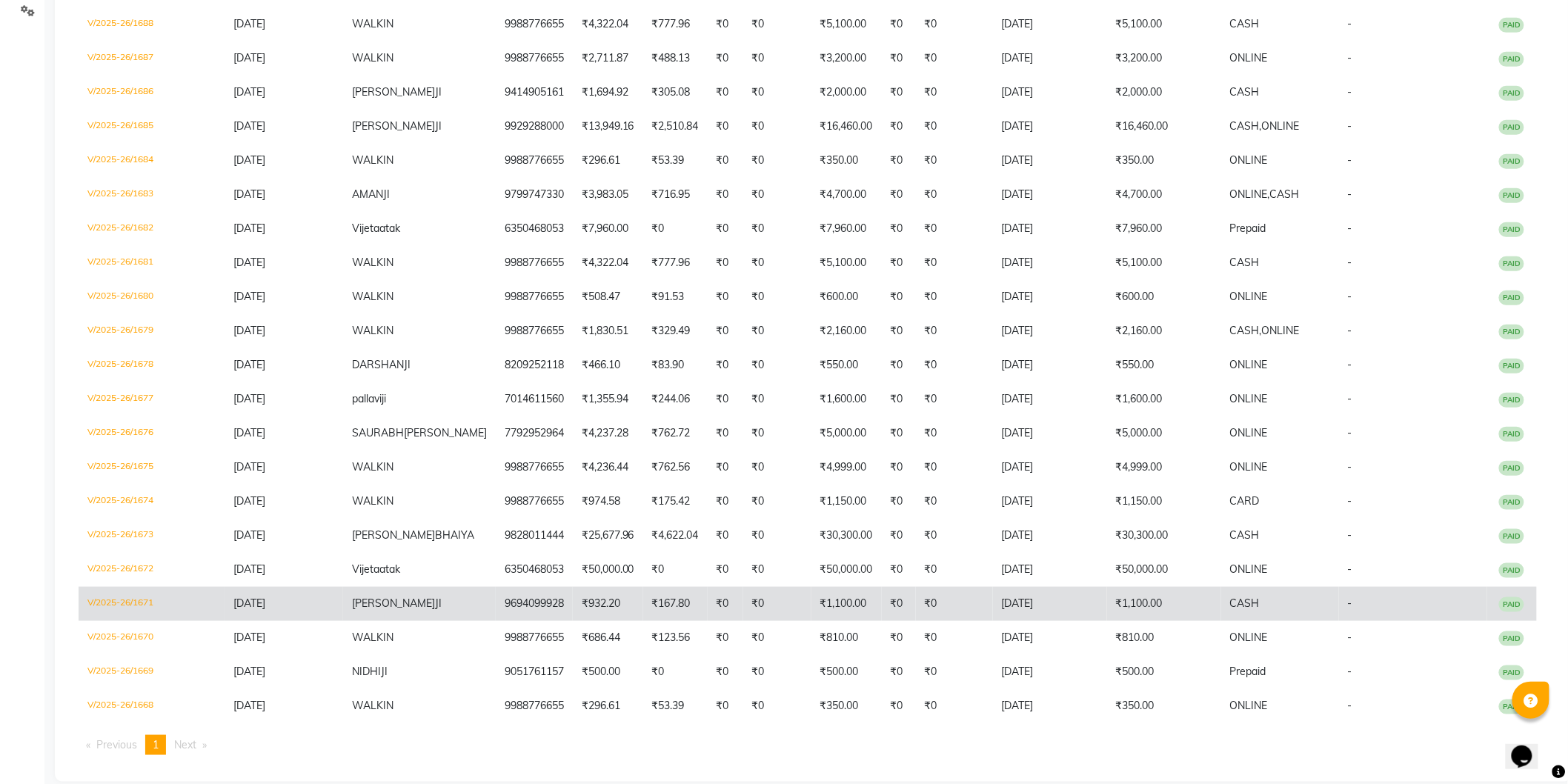
scroll to position [393, 0]
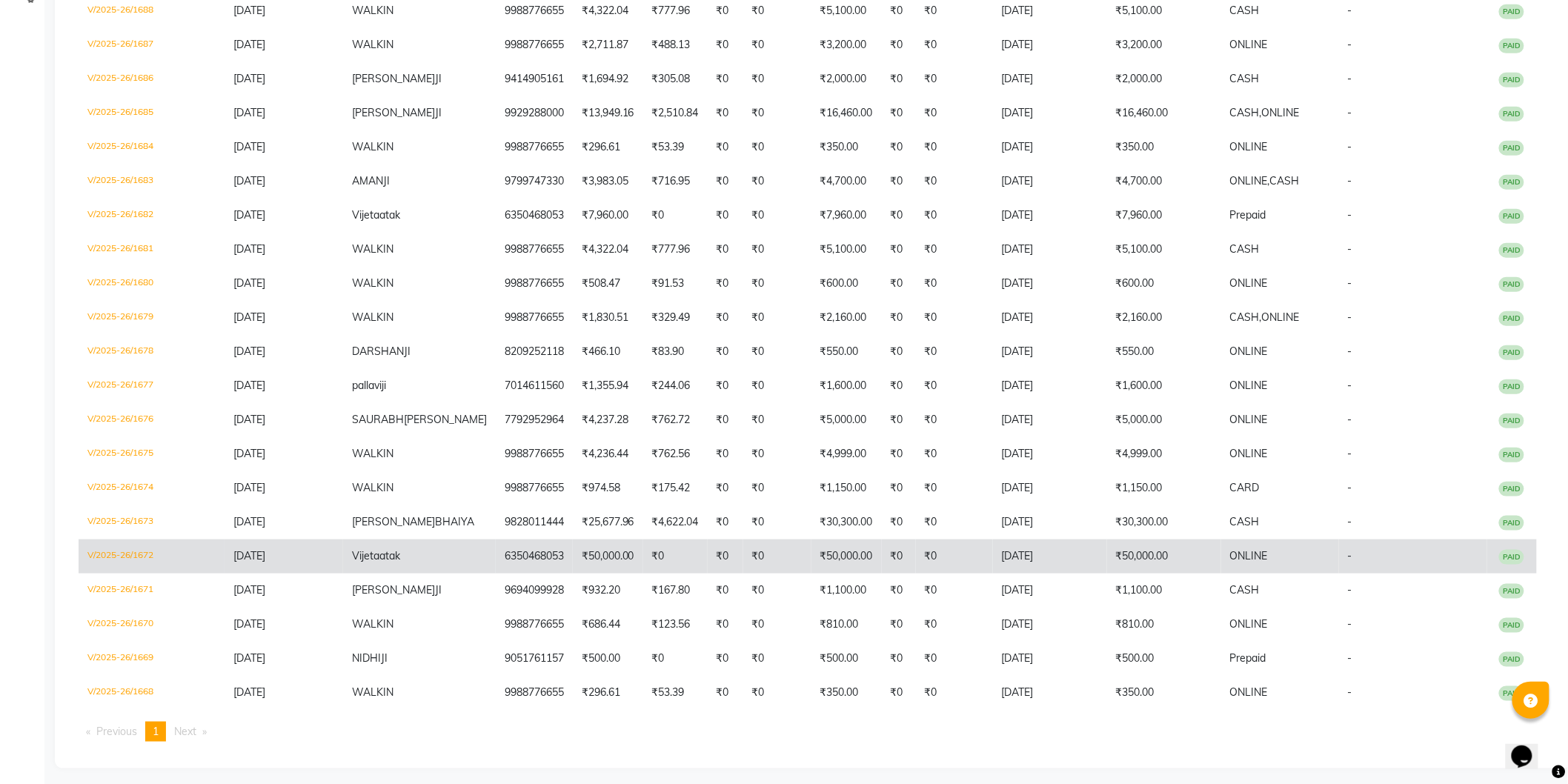
click at [135, 543] on td "V/2025-26/1672" at bounding box center [151, 556] width 146 height 34
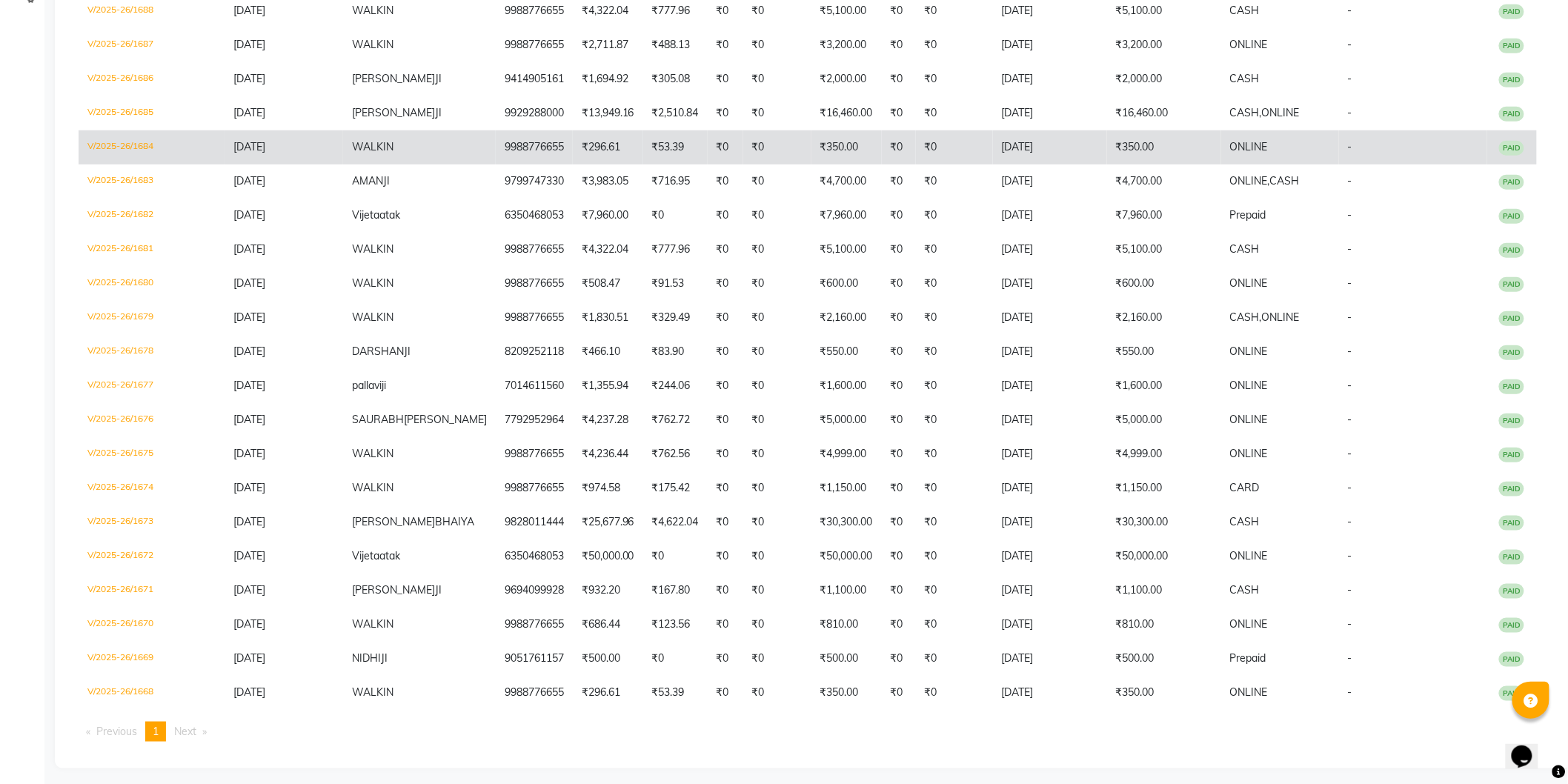
scroll to position [0, 0]
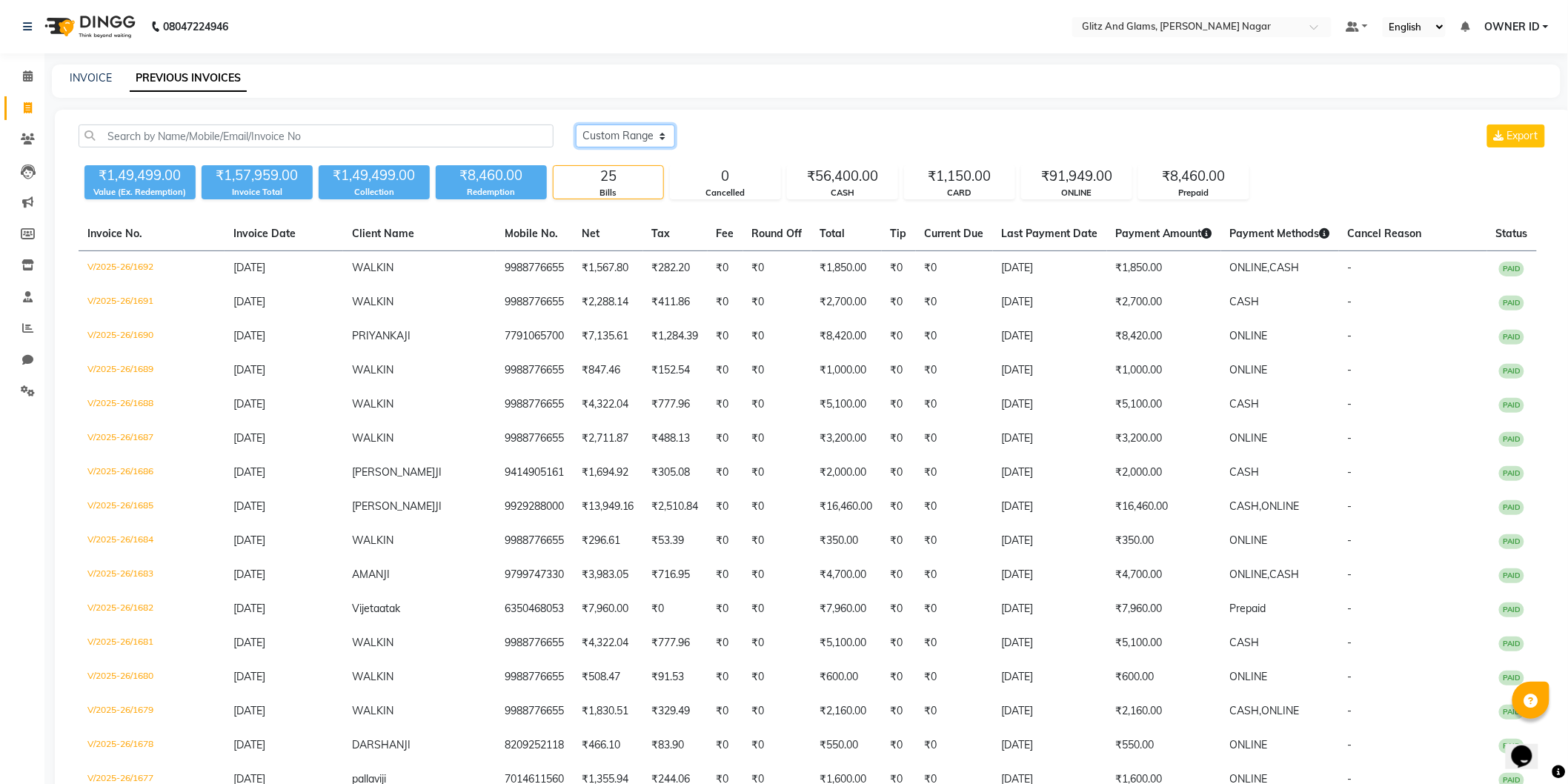
drag, startPoint x: 624, startPoint y: 137, endPoint x: 621, endPoint y: 145, distance: 8.5
click at [624, 137] on select "[DATE] [DATE] Custom Range" at bounding box center [626, 135] width 100 height 23
select select "range"
click at [576, 124] on select "[DATE] [DATE] Custom Range" at bounding box center [626, 135] width 100 height 23
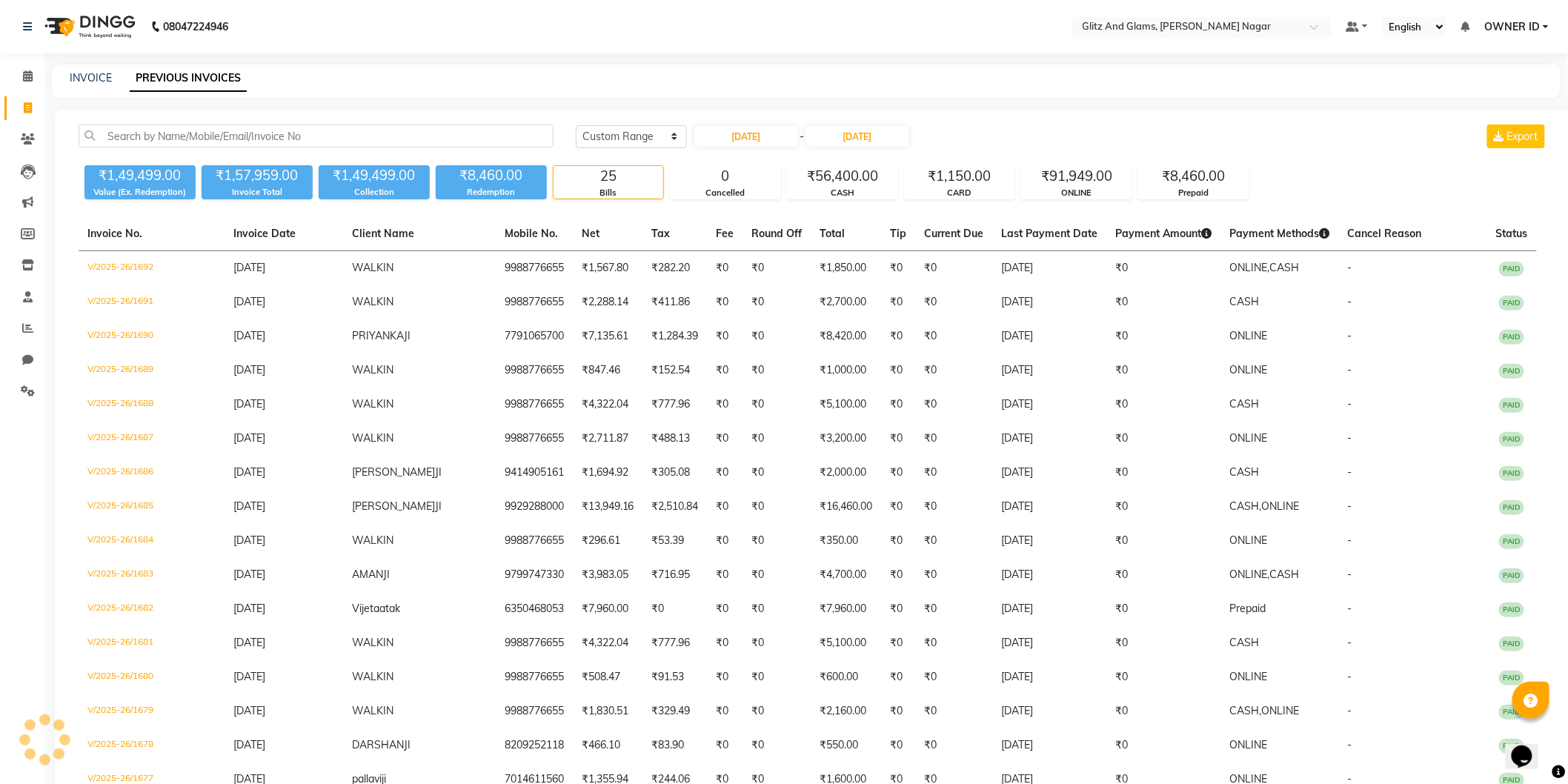
click at [806, 146] on div "01-09-2025 - 01-09-2025" at bounding box center [802, 136] width 218 height 24
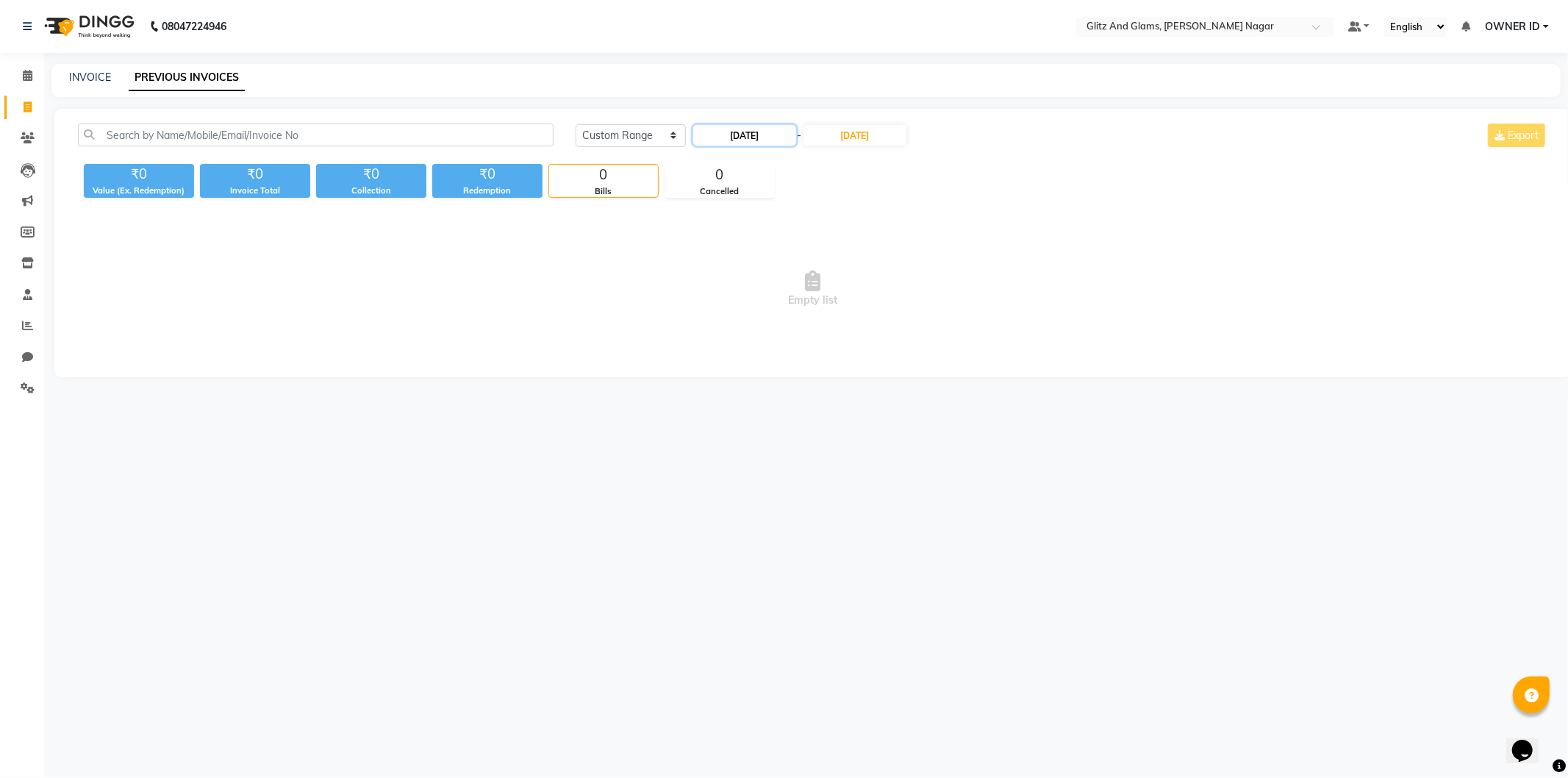
click at [751, 144] on input "[DATE]" at bounding box center [745, 135] width 103 height 21
select select "9"
select select "2025"
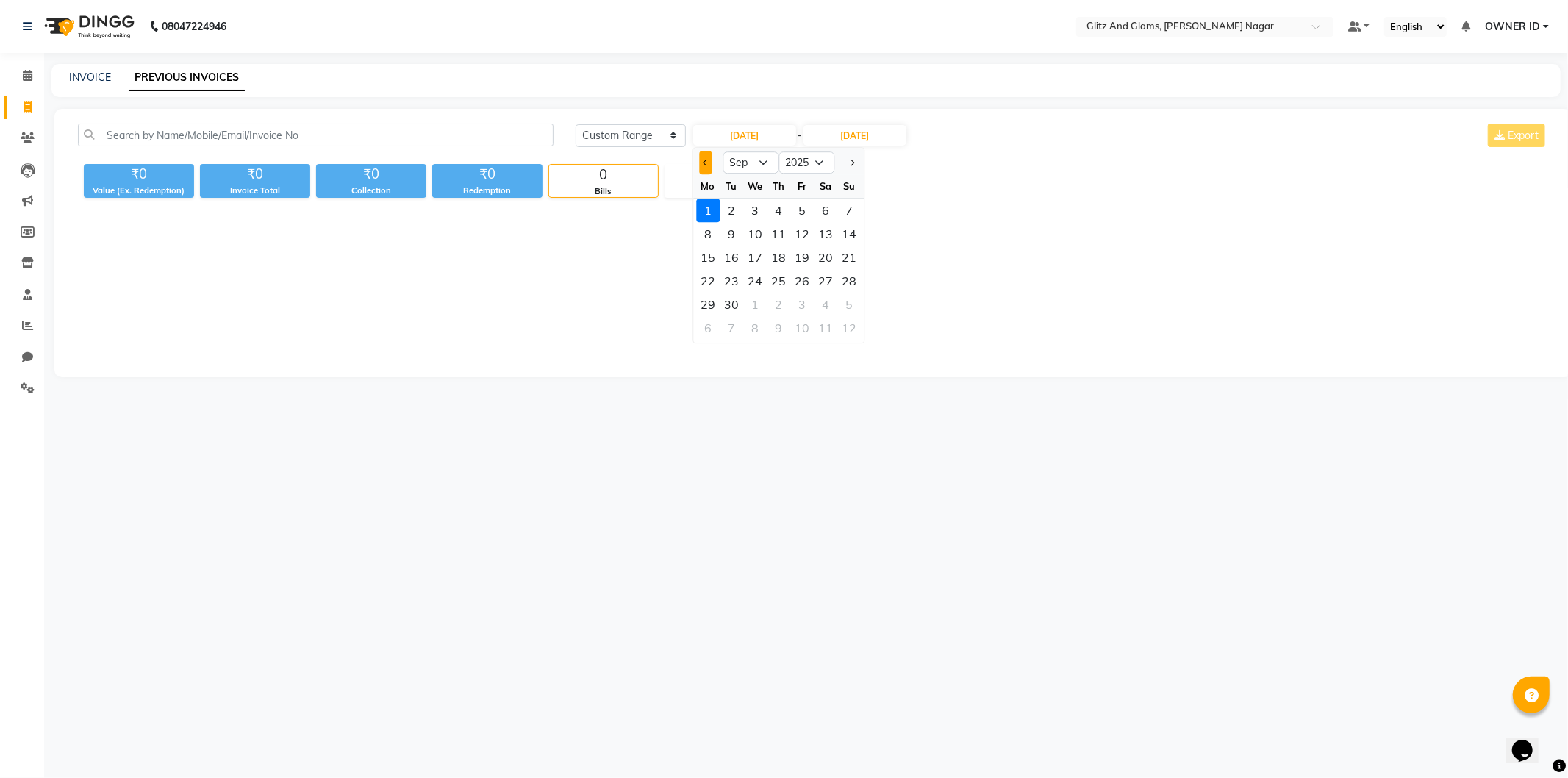
click at [707, 163] on span "Previous month" at bounding box center [705, 162] width 6 height 6
select select "8"
drag, startPoint x: 827, startPoint y: 304, endPoint x: 809, endPoint y: 229, distance: 77.1
click at [823, 301] on div "30" at bounding box center [826, 304] width 23 height 23
type input "[DATE]"
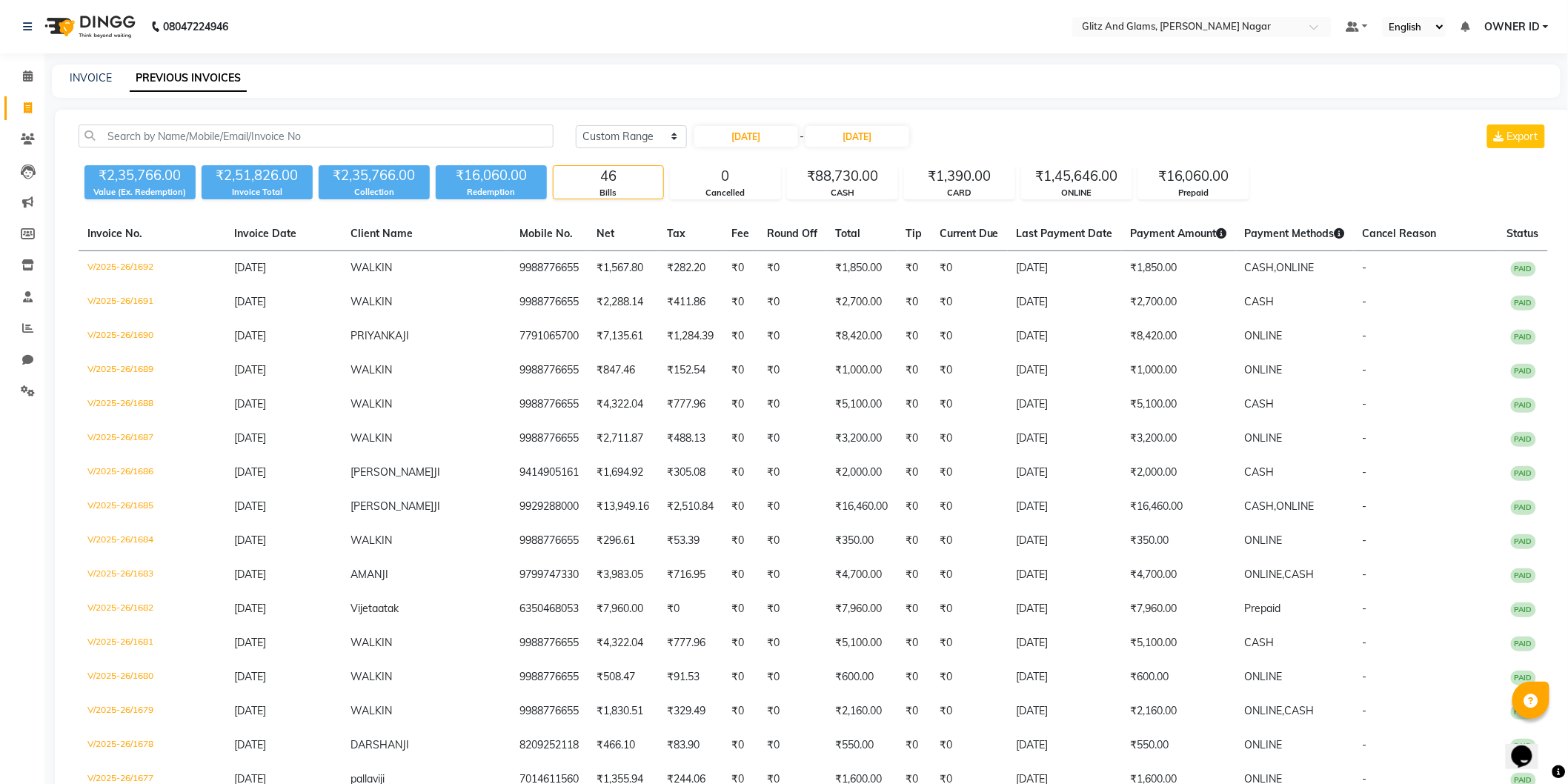
click at [855, 139] on input "[DATE]" at bounding box center [857, 136] width 104 height 21
click at [820, 164] on button "Previous month" at bounding box center [823, 164] width 13 height 24
select select "8"
click at [941, 307] on div "30" at bounding box center [945, 306] width 24 height 24
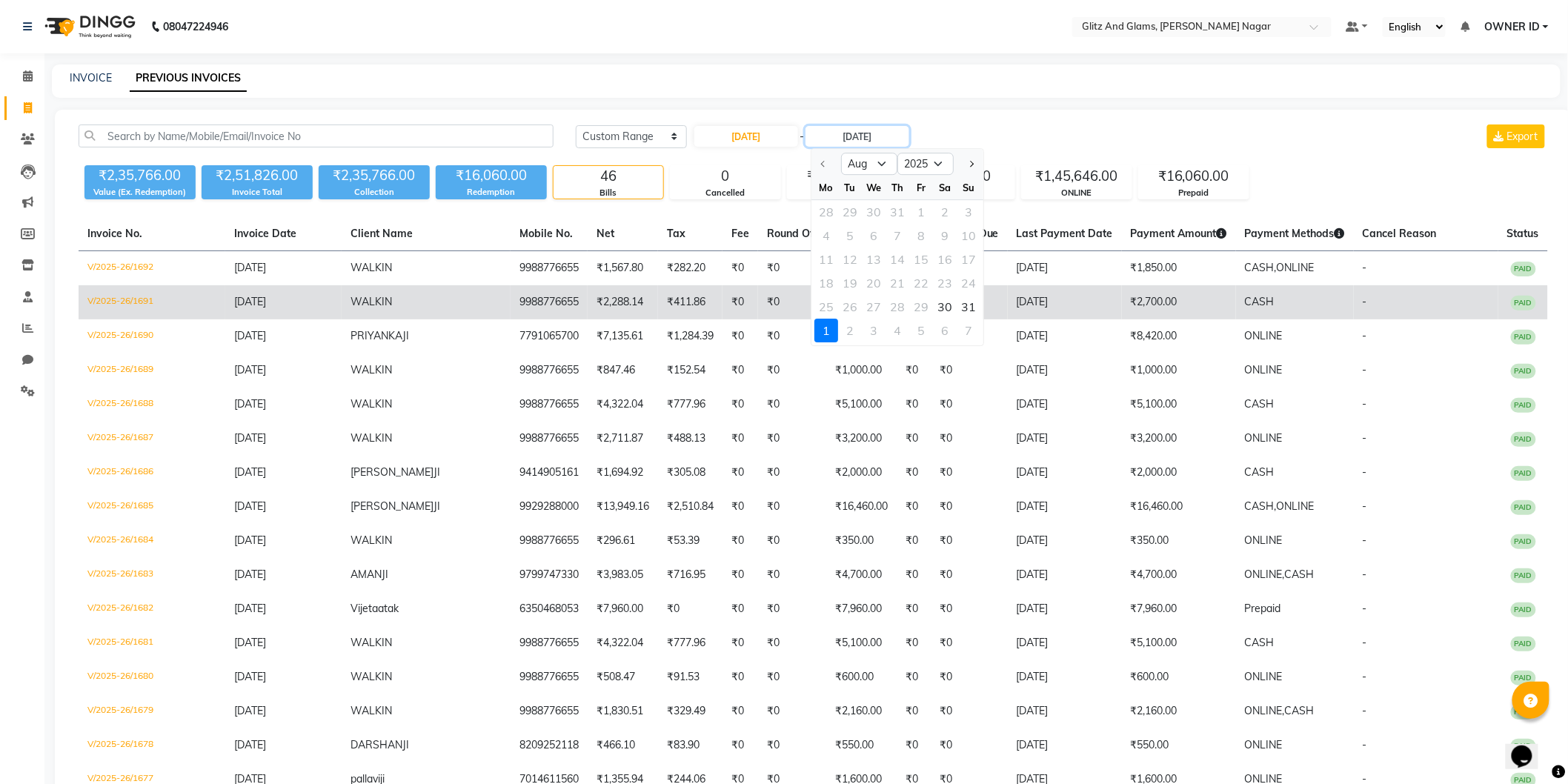
type input "[DATE]"
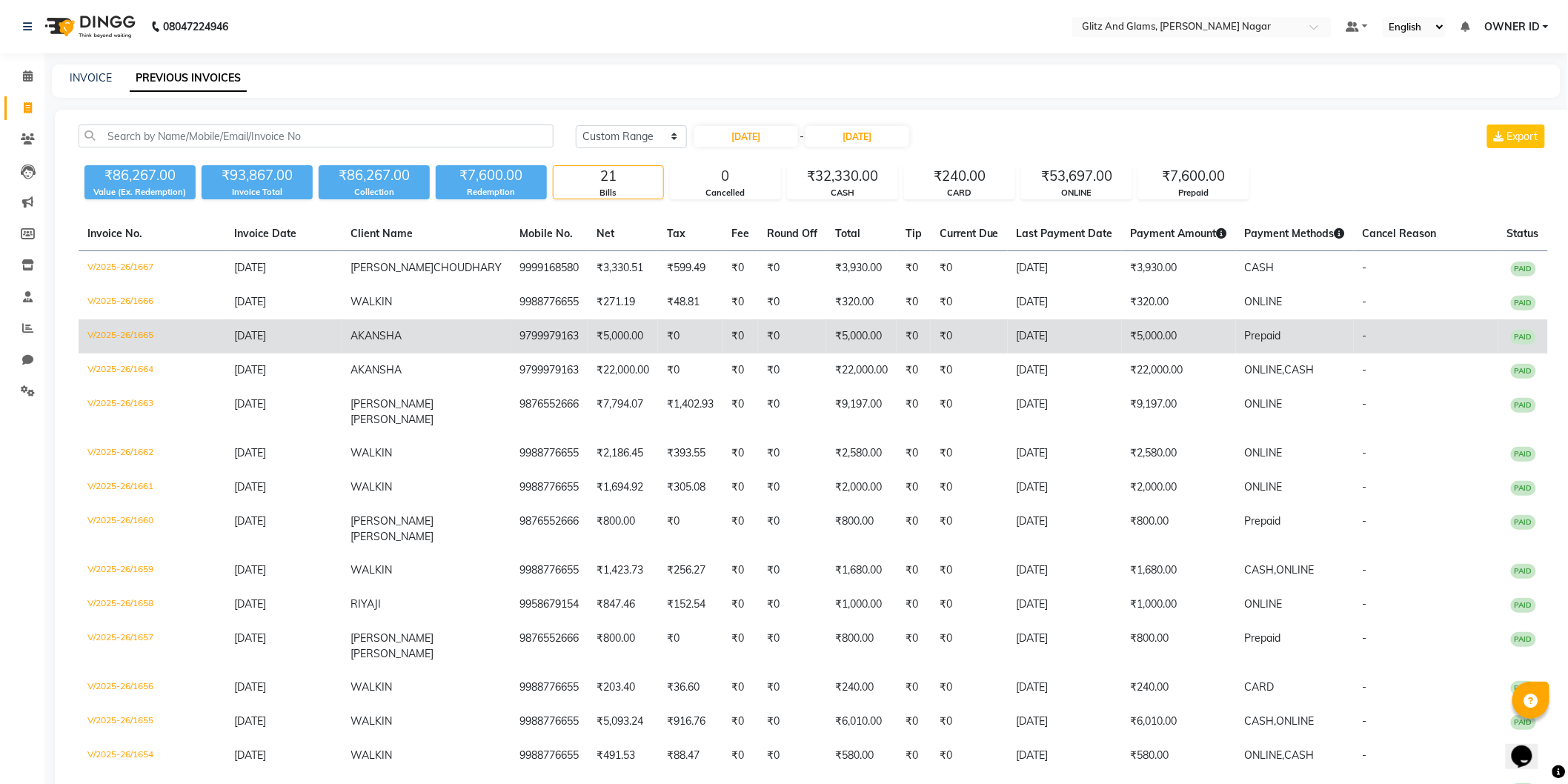
click at [118, 331] on td "V/2025-26/1665" at bounding box center [152, 336] width 147 height 34
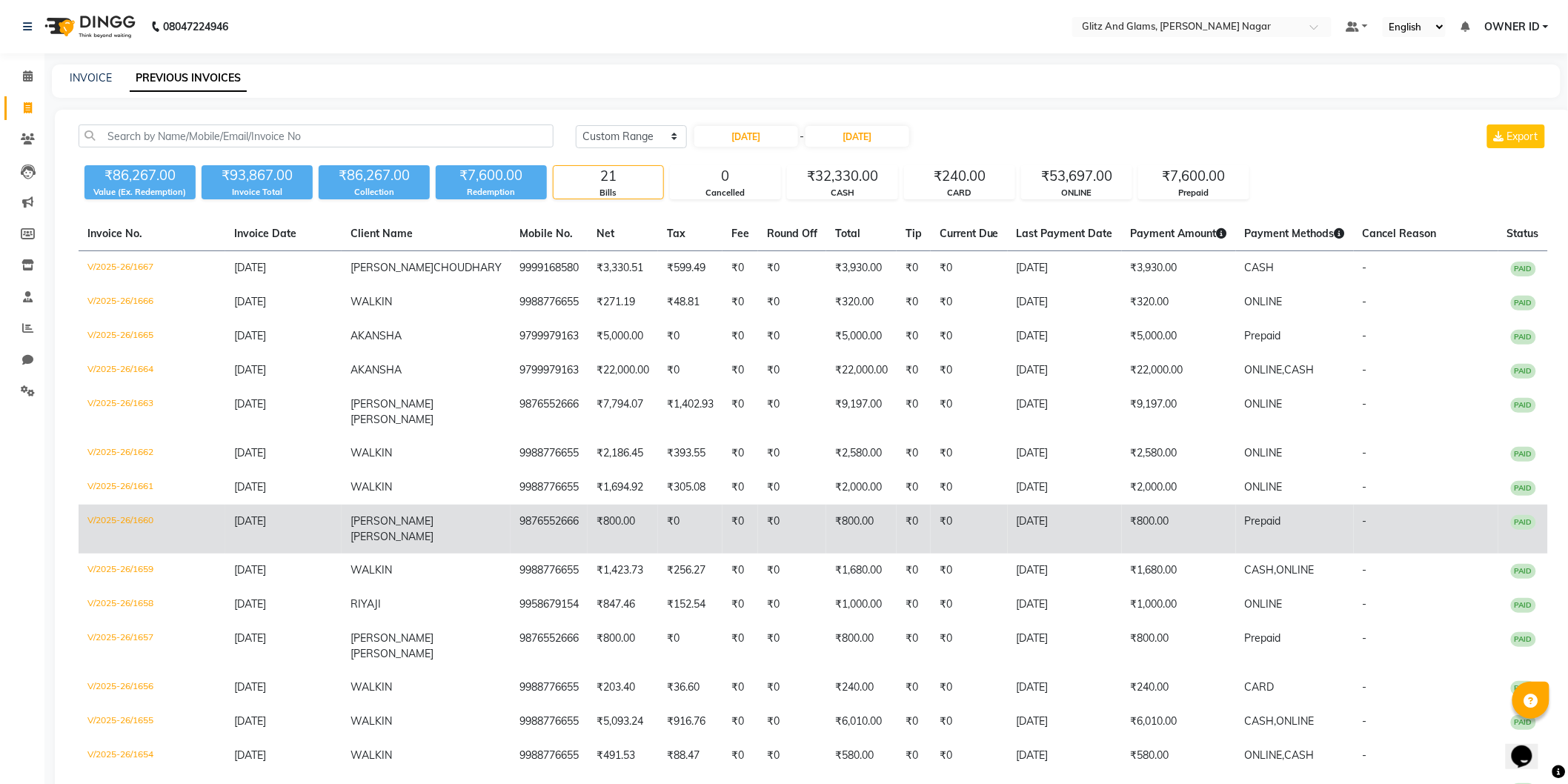
click at [152, 505] on td "V/2025-26/1660" at bounding box center [152, 529] width 147 height 49
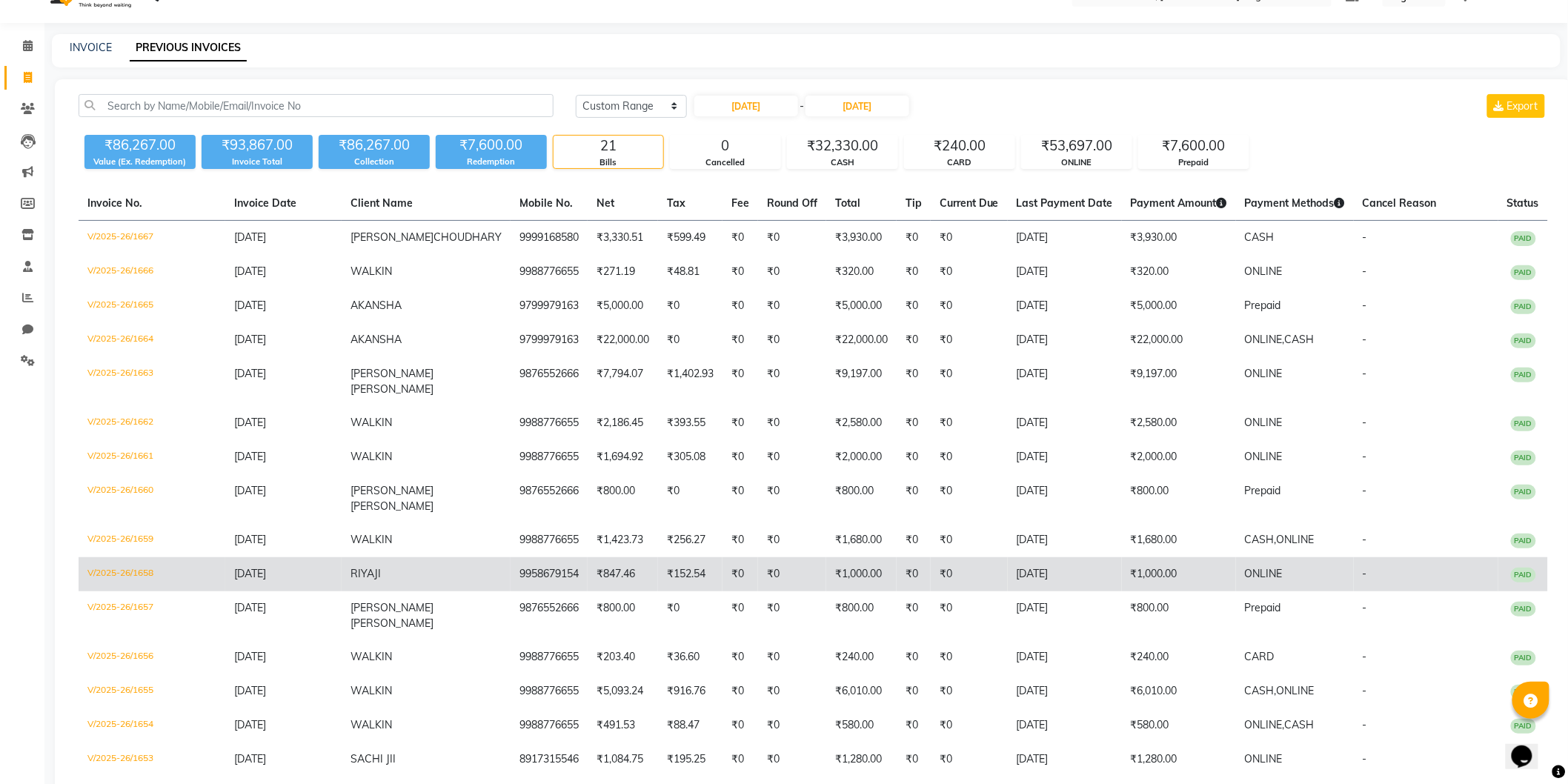
scroll to position [82, 0]
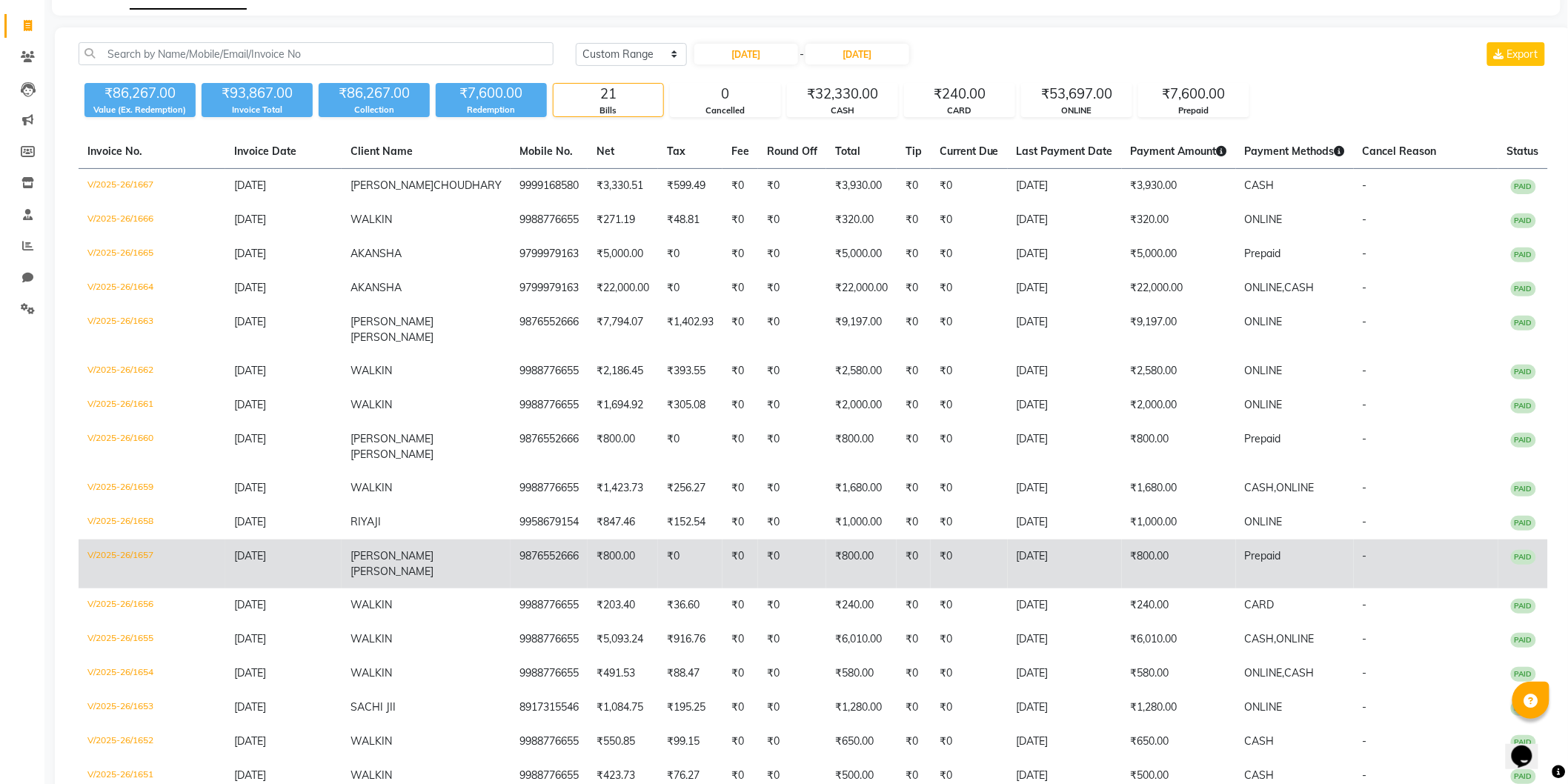
click at [142, 539] on td "V/2025-26/1657" at bounding box center [152, 564] width 147 height 49
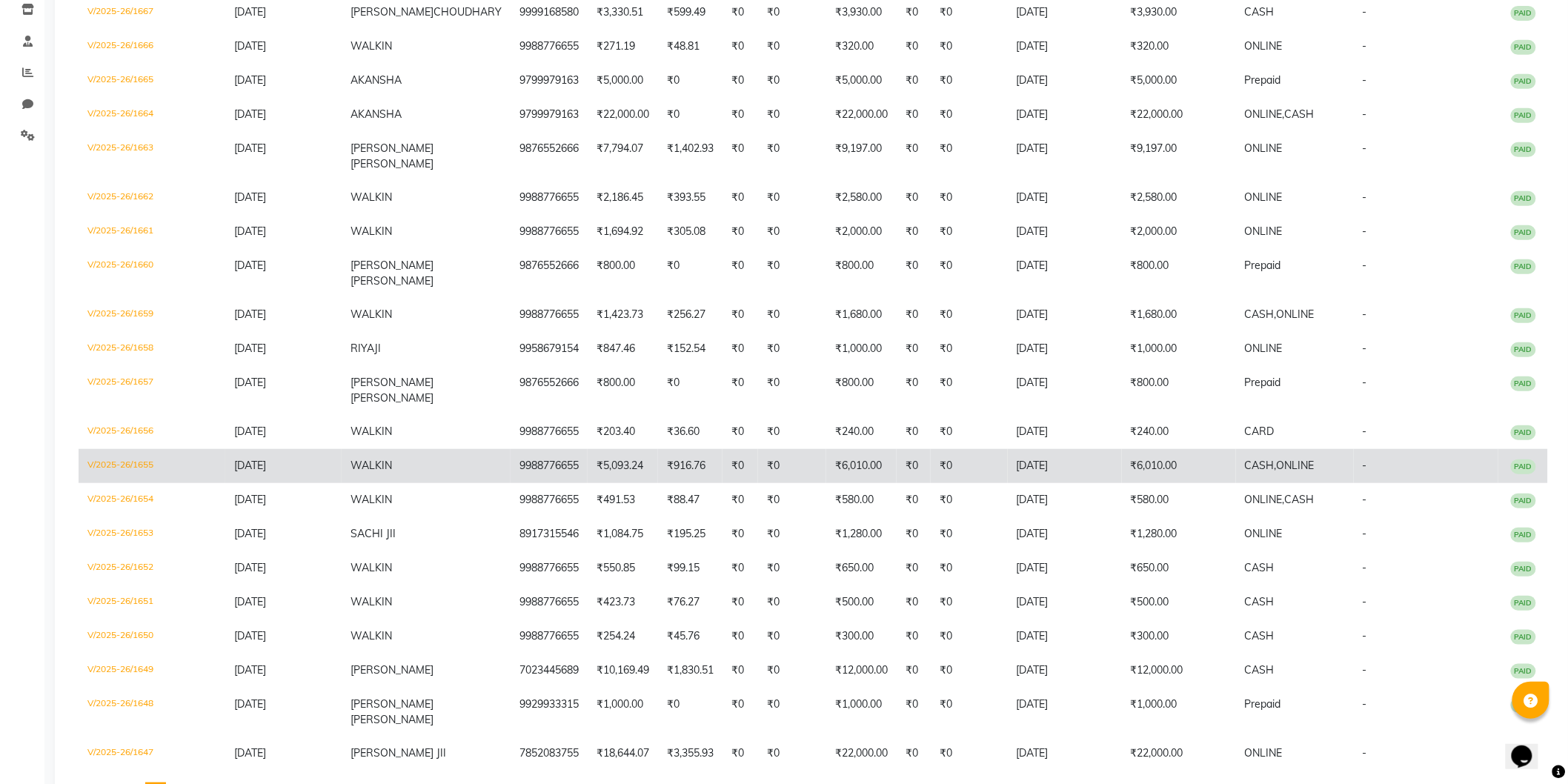
scroll to position [257, 0]
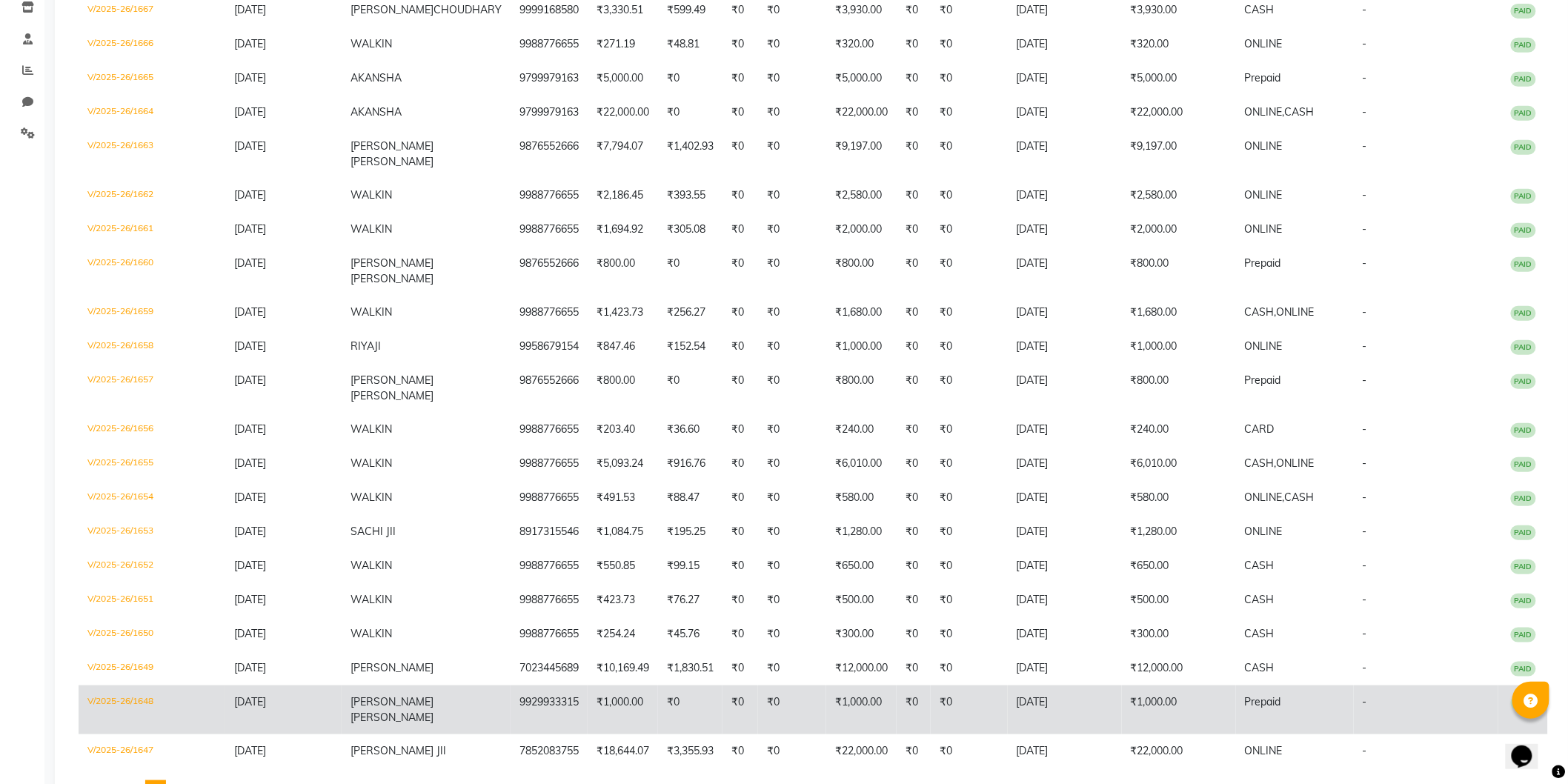
click at [123, 685] on td "V/2025-26/1648" at bounding box center [152, 710] width 147 height 49
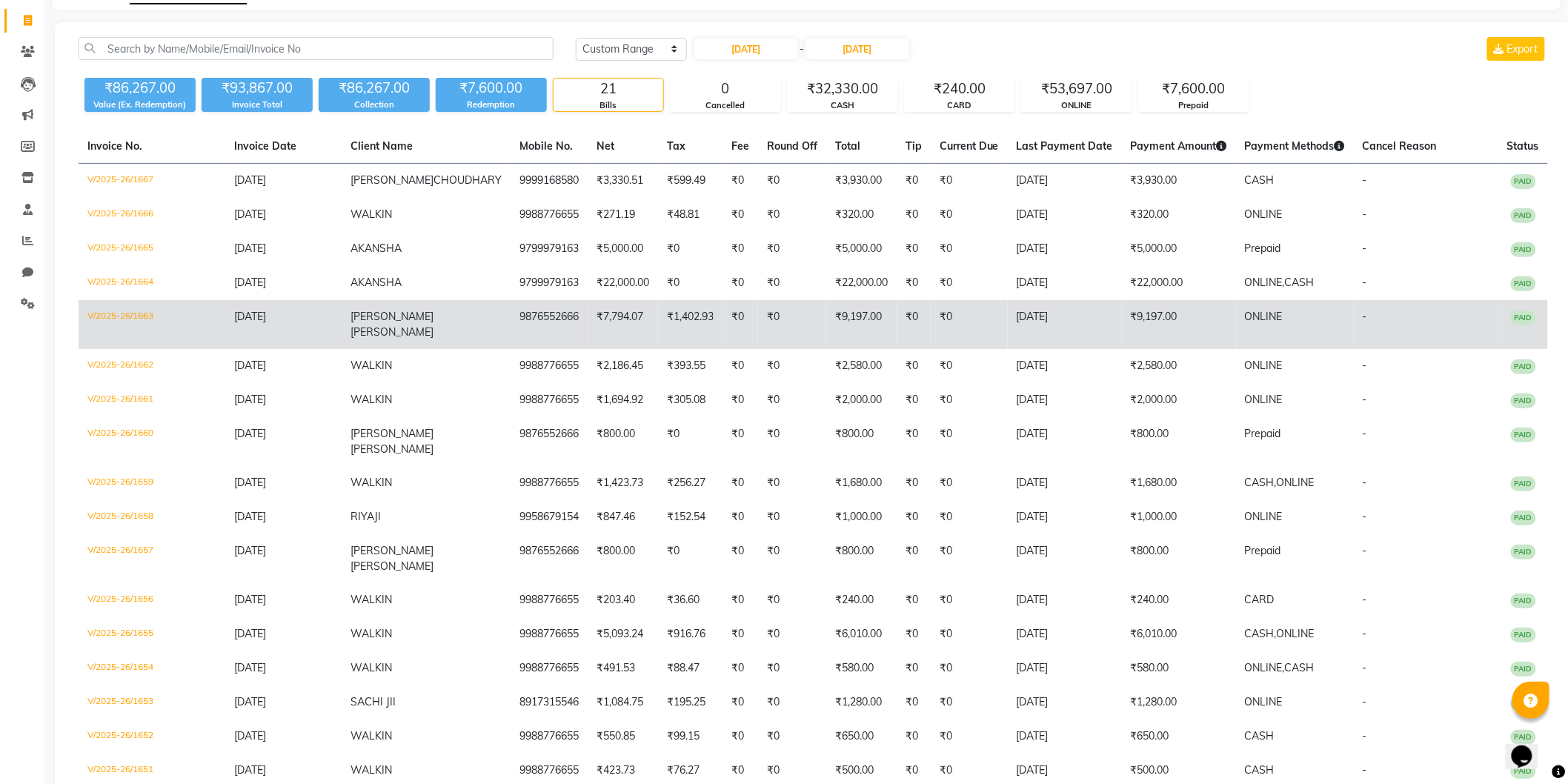
scroll to position [0, 0]
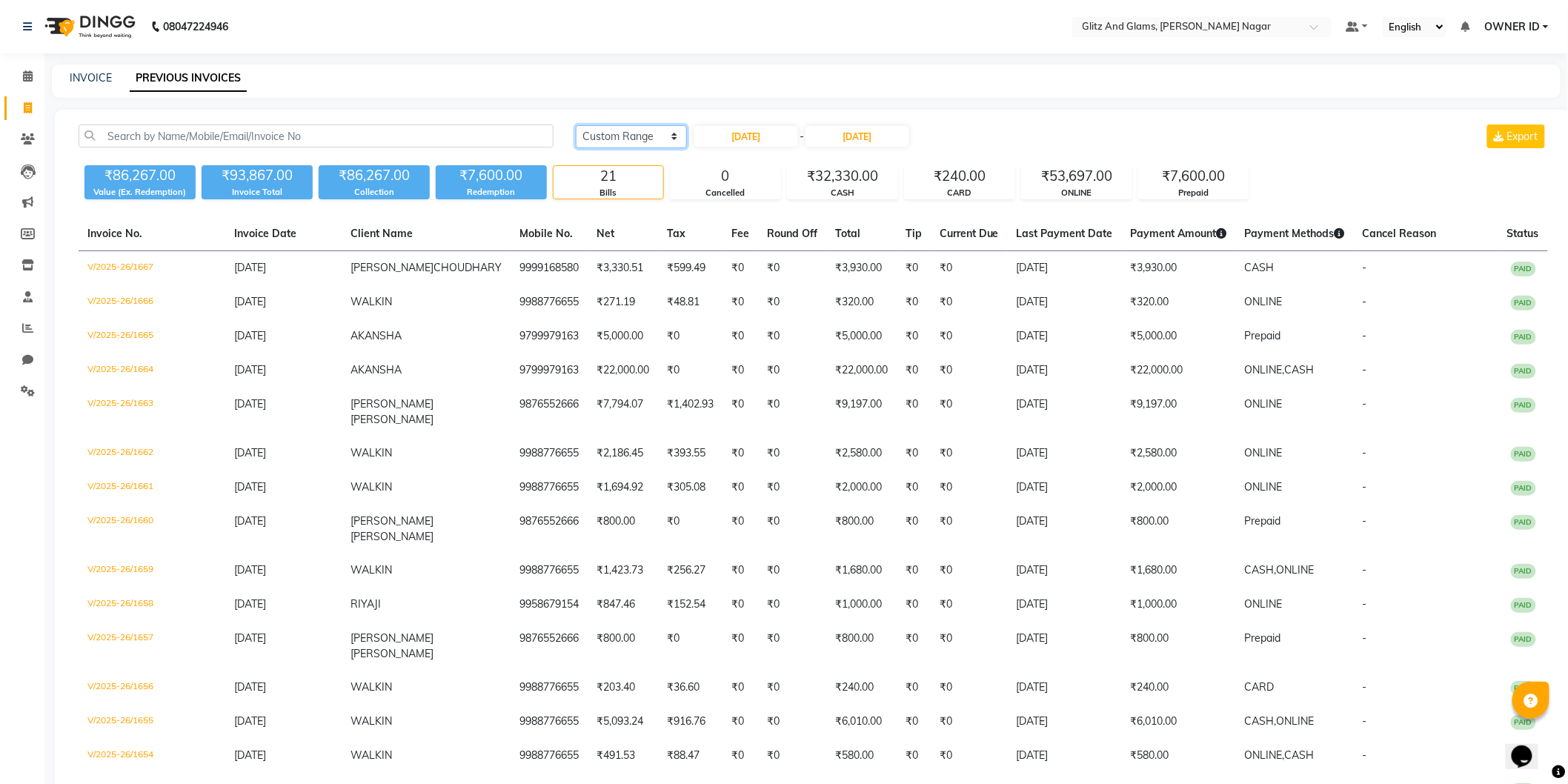
click at [639, 139] on select "[DATE] [DATE] Custom Range" at bounding box center [632, 136] width 111 height 23
select select "yesterday"
click at [576, 125] on select "[DATE] [DATE] Custom Range" at bounding box center [632, 136] width 111 height 23
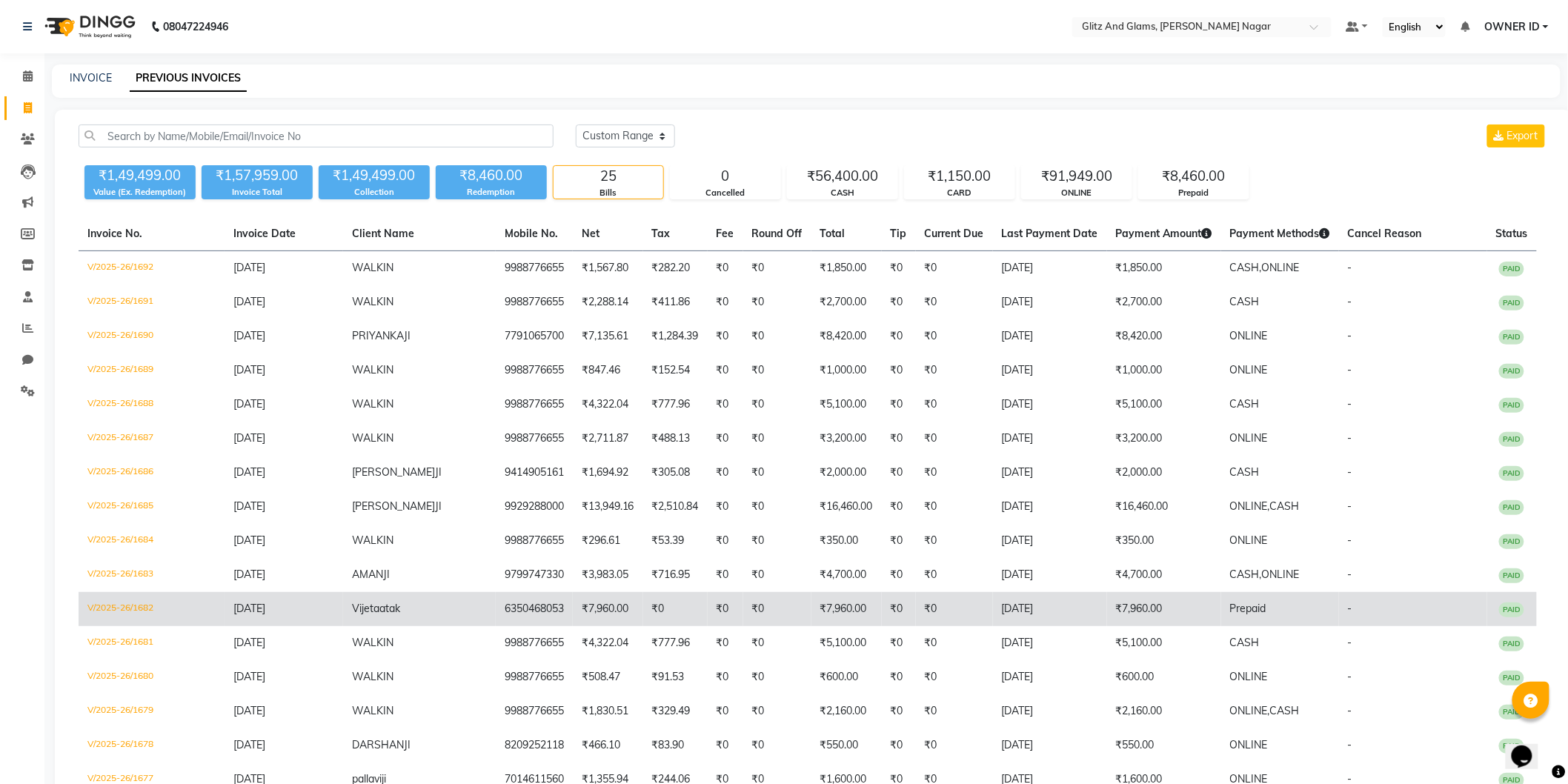
click at [135, 602] on td "V/2025-26/1682" at bounding box center [151, 608] width 146 height 34
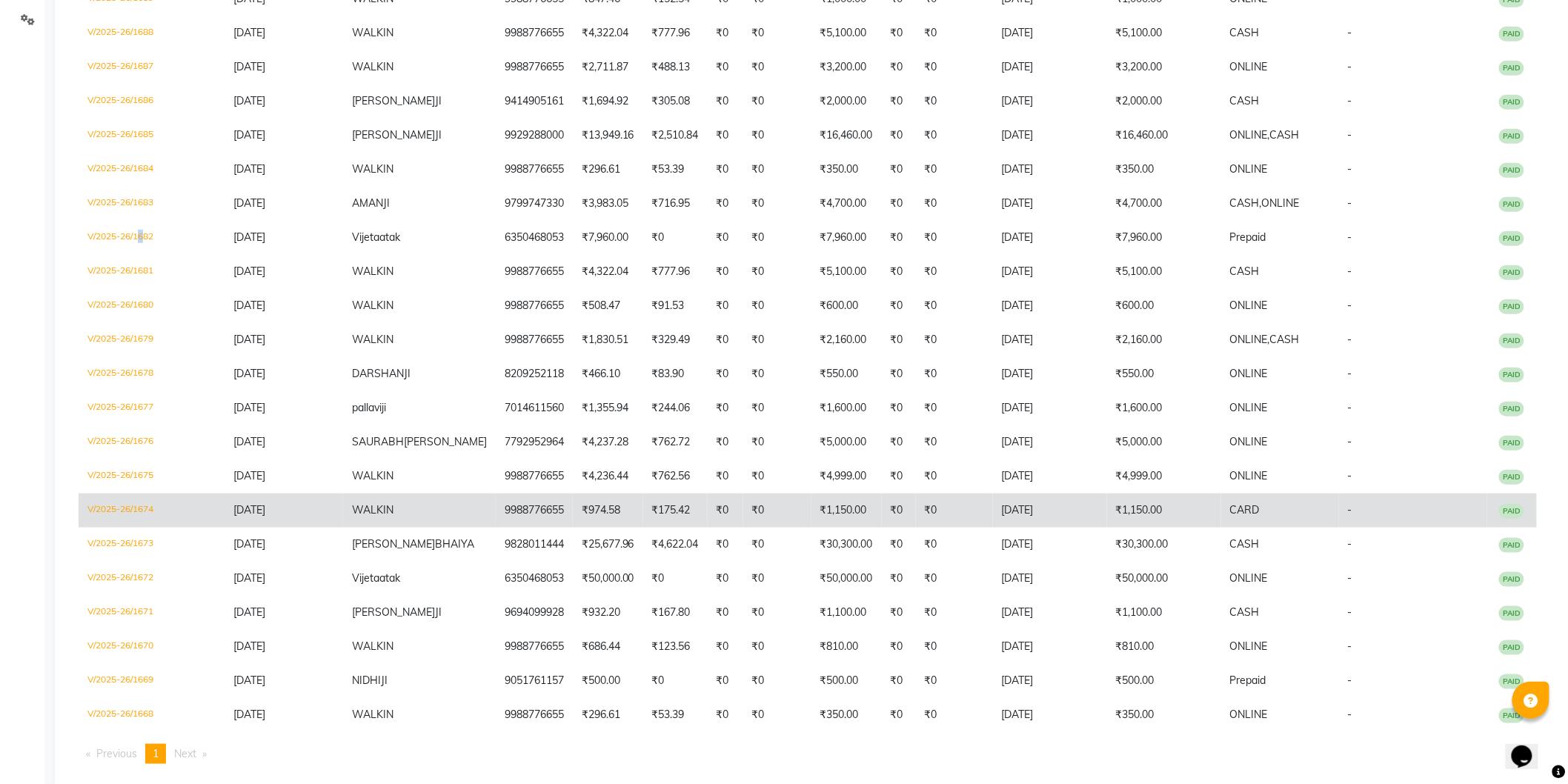
scroll to position [393, 0]
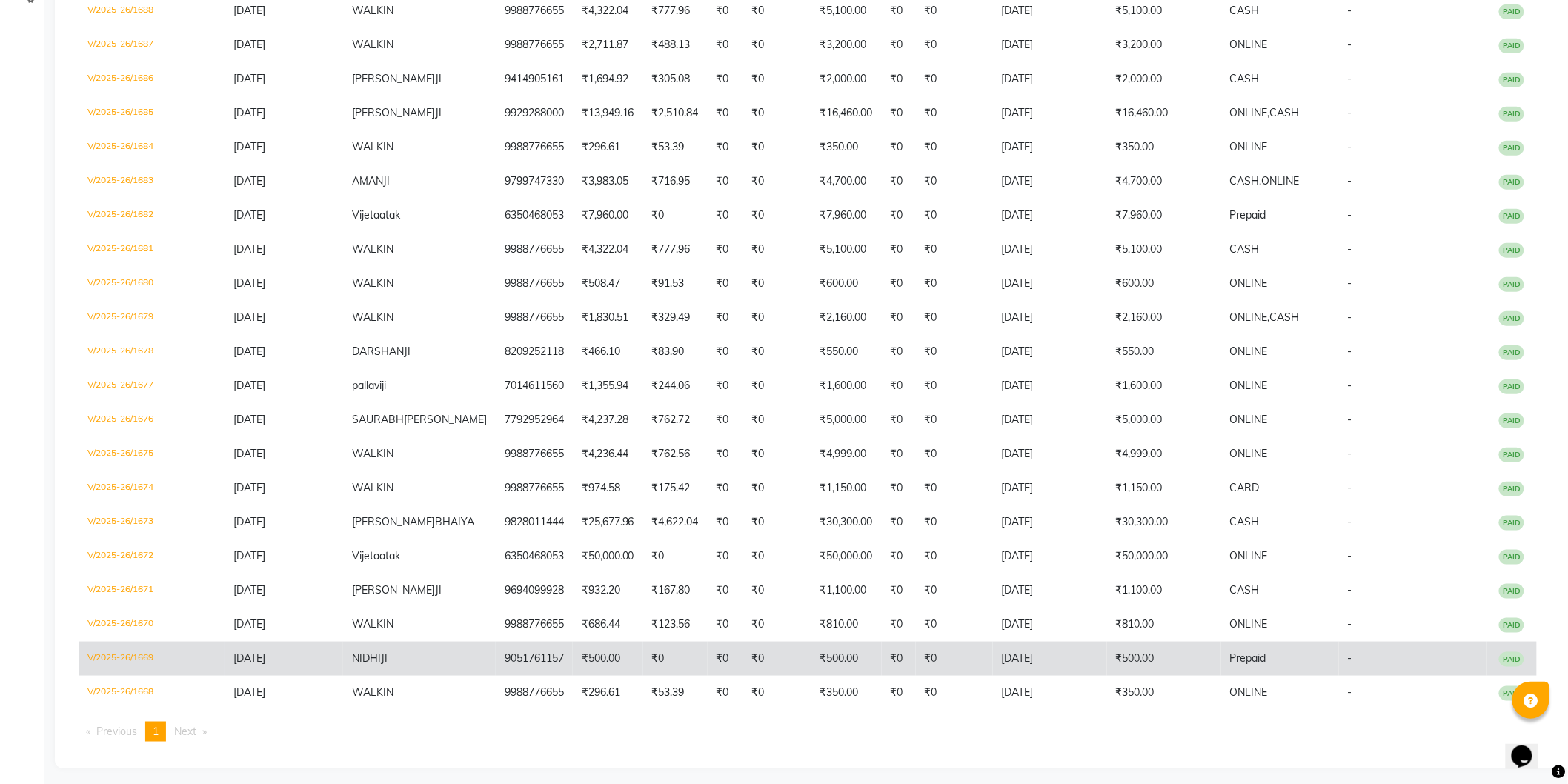
click at [135, 653] on td "V/2025-26/1669" at bounding box center [151, 658] width 146 height 34
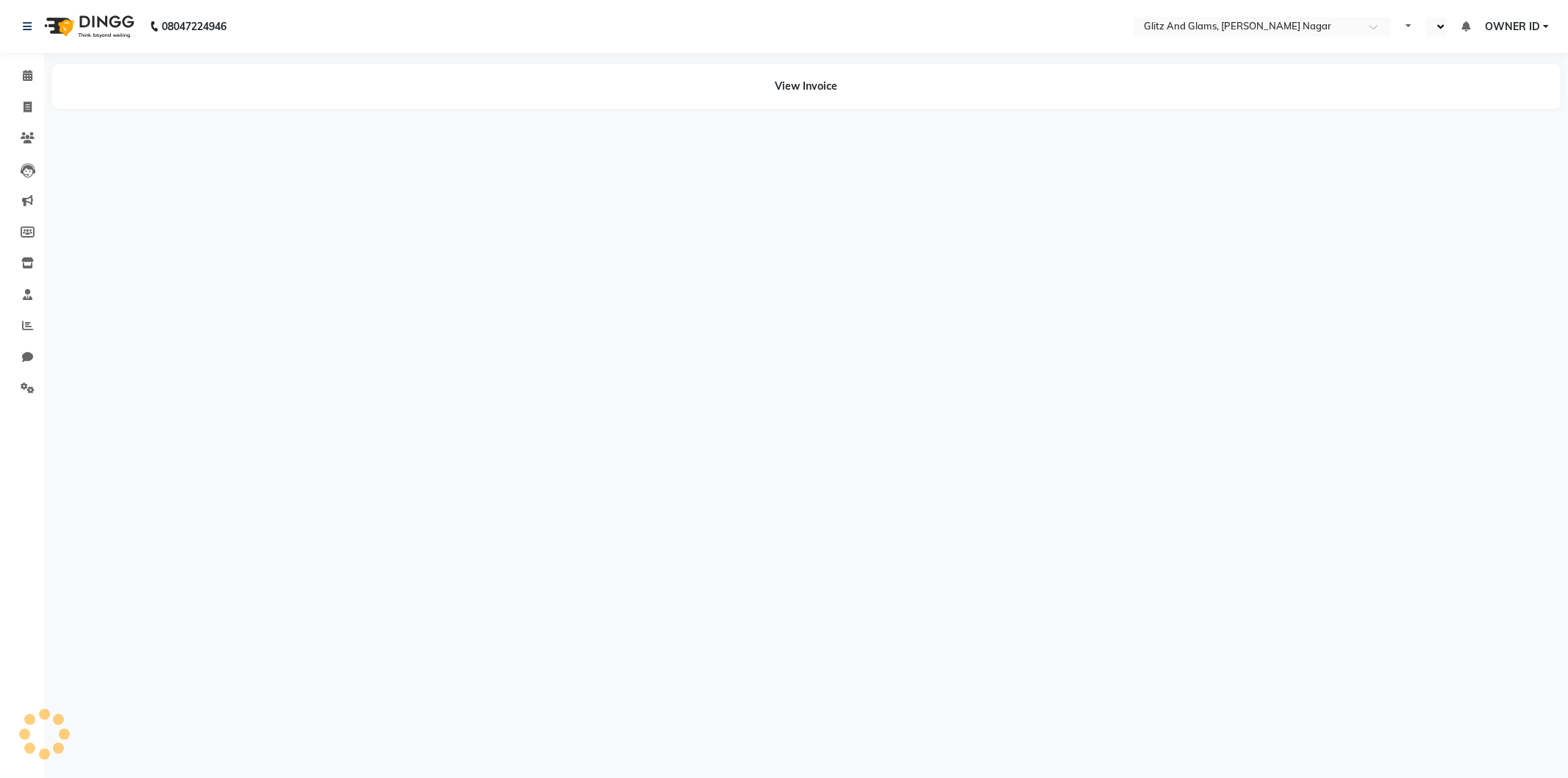
select select "en"
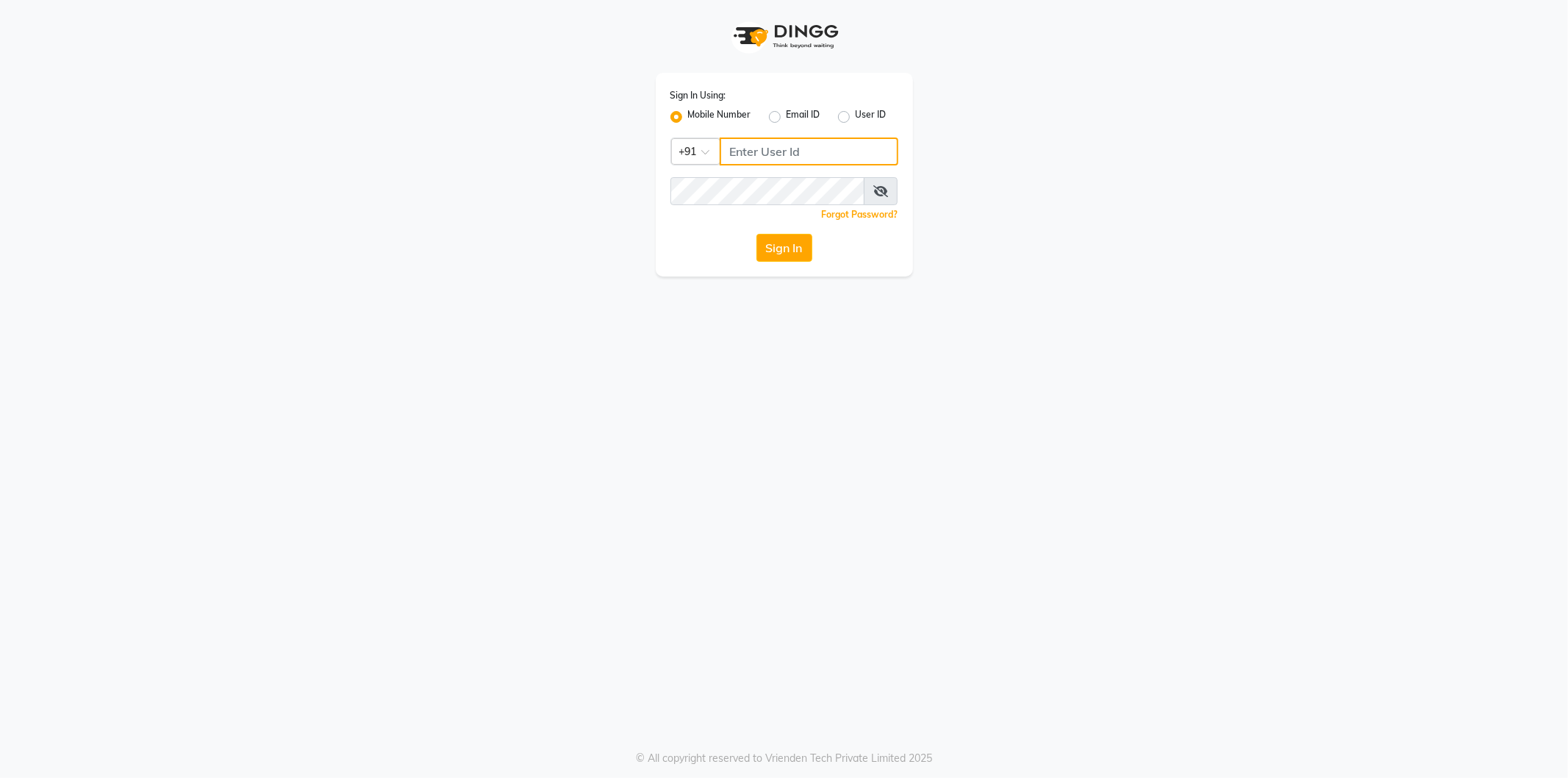
click at [753, 156] on input "Username" at bounding box center [808, 151] width 178 height 28
type input "8824152513"
click at [756, 234] on button "Sign In" at bounding box center [784, 247] width 56 height 28
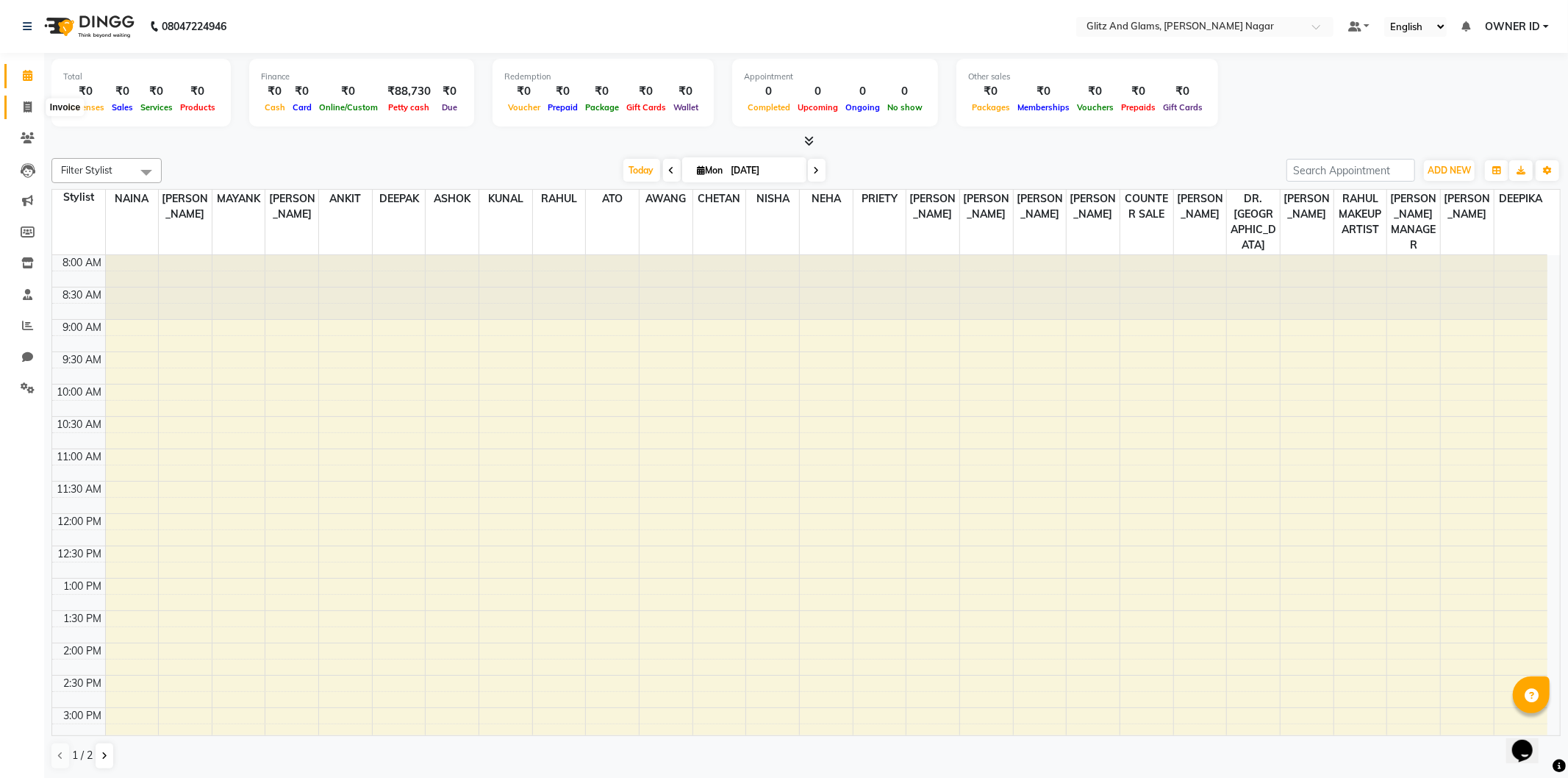
click at [30, 116] on link "Invoice" at bounding box center [22, 107] width 35 height 24
select select "service"
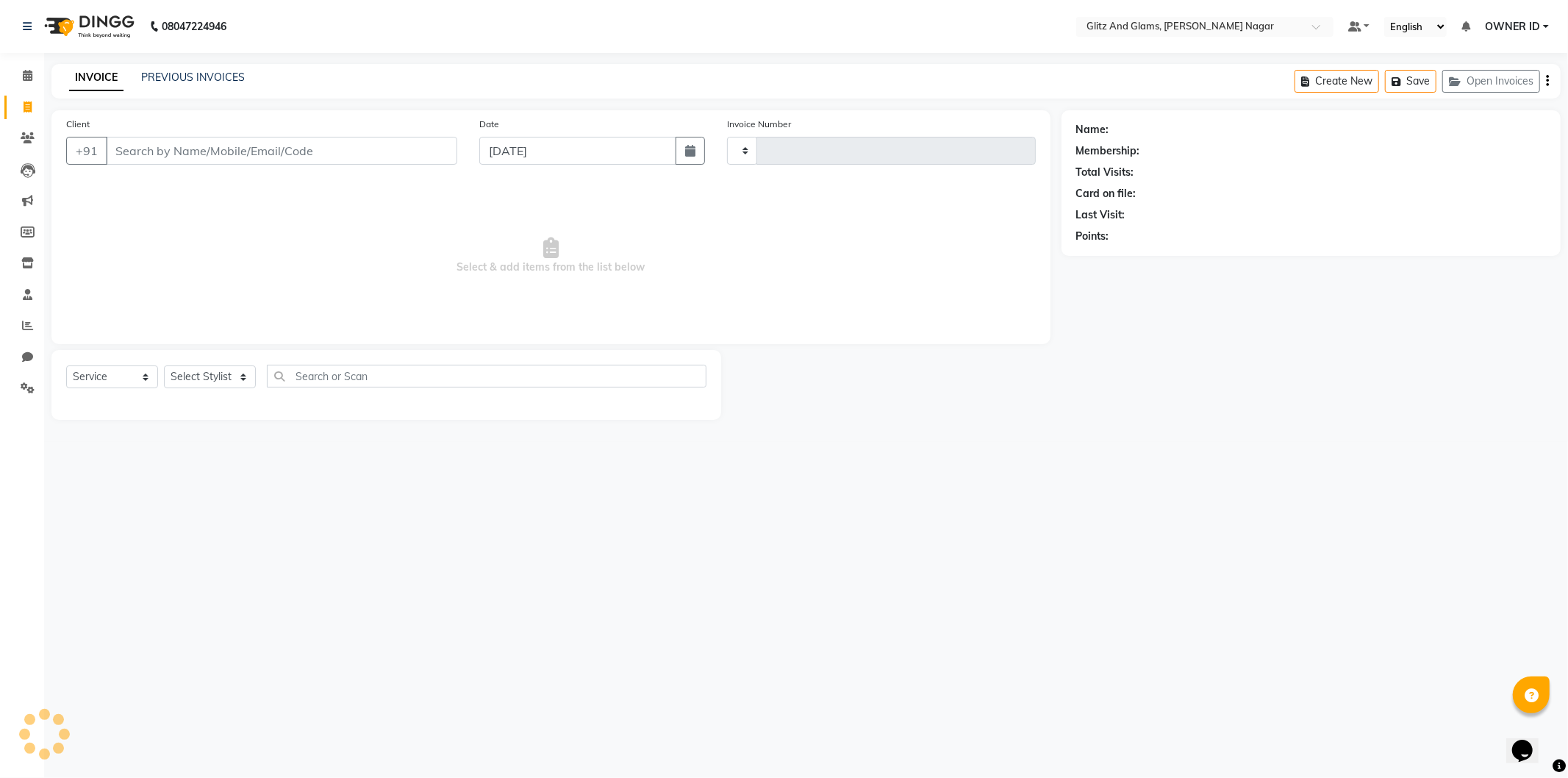
type input "1693"
select select "8316"
click at [29, 322] on icon at bounding box center [27, 325] width 11 height 11
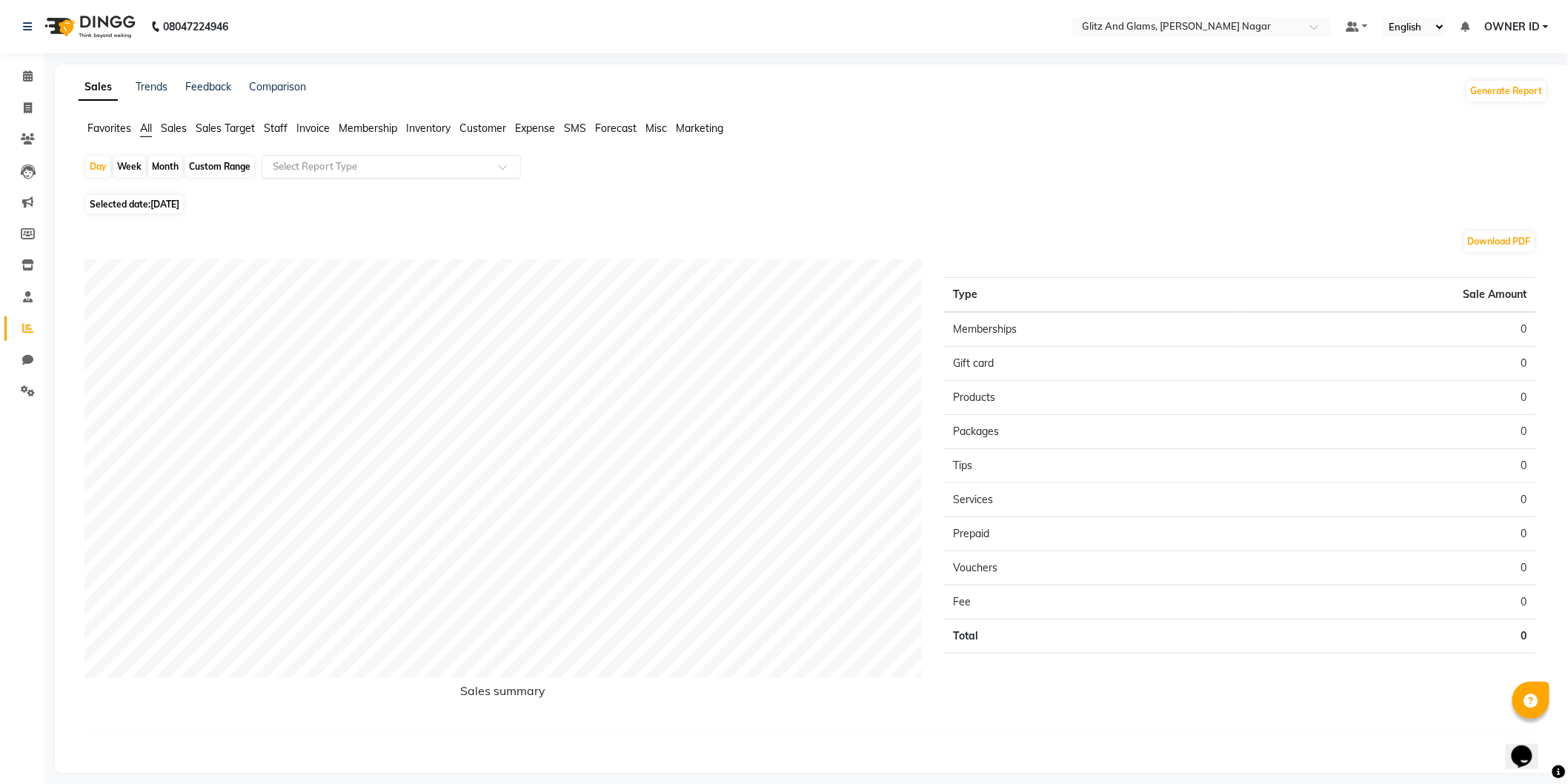
click at [280, 172] on input "text" at bounding box center [377, 167] width 214 height 15
click at [225, 163] on div "Custom Range" at bounding box center [220, 166] width 69 height 21
select select "9"
select select "2025"
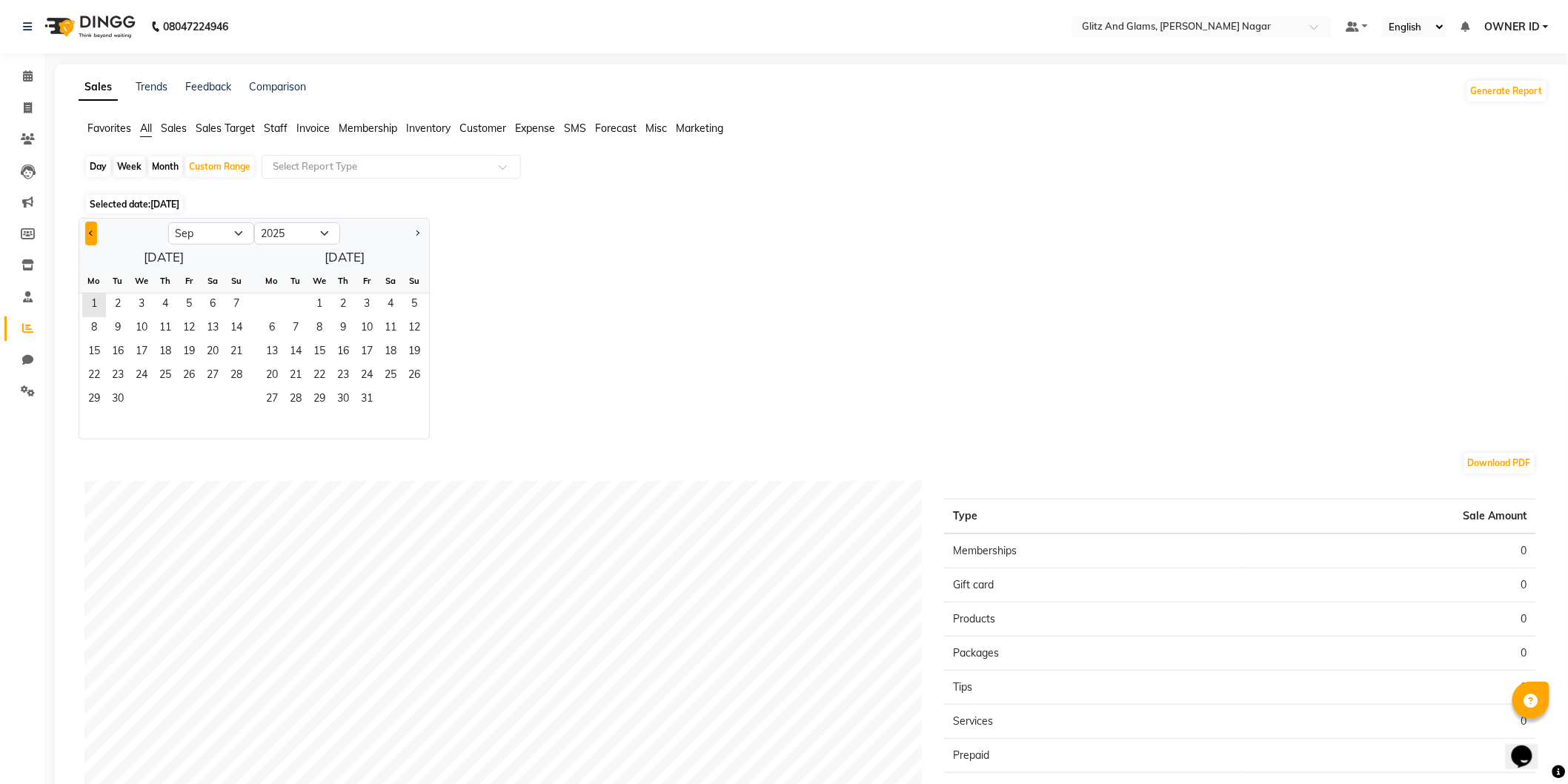
click at [89, 230] on button "Previous month" at bounding box center [91, 233] width 12 height 24
select select "8"
click at [195, 299] on span "1" at bounding box center [189, 305] width 24 height 24
click at [237, 403] on span "31" at bounding box center [236, 400] width 24 height 24
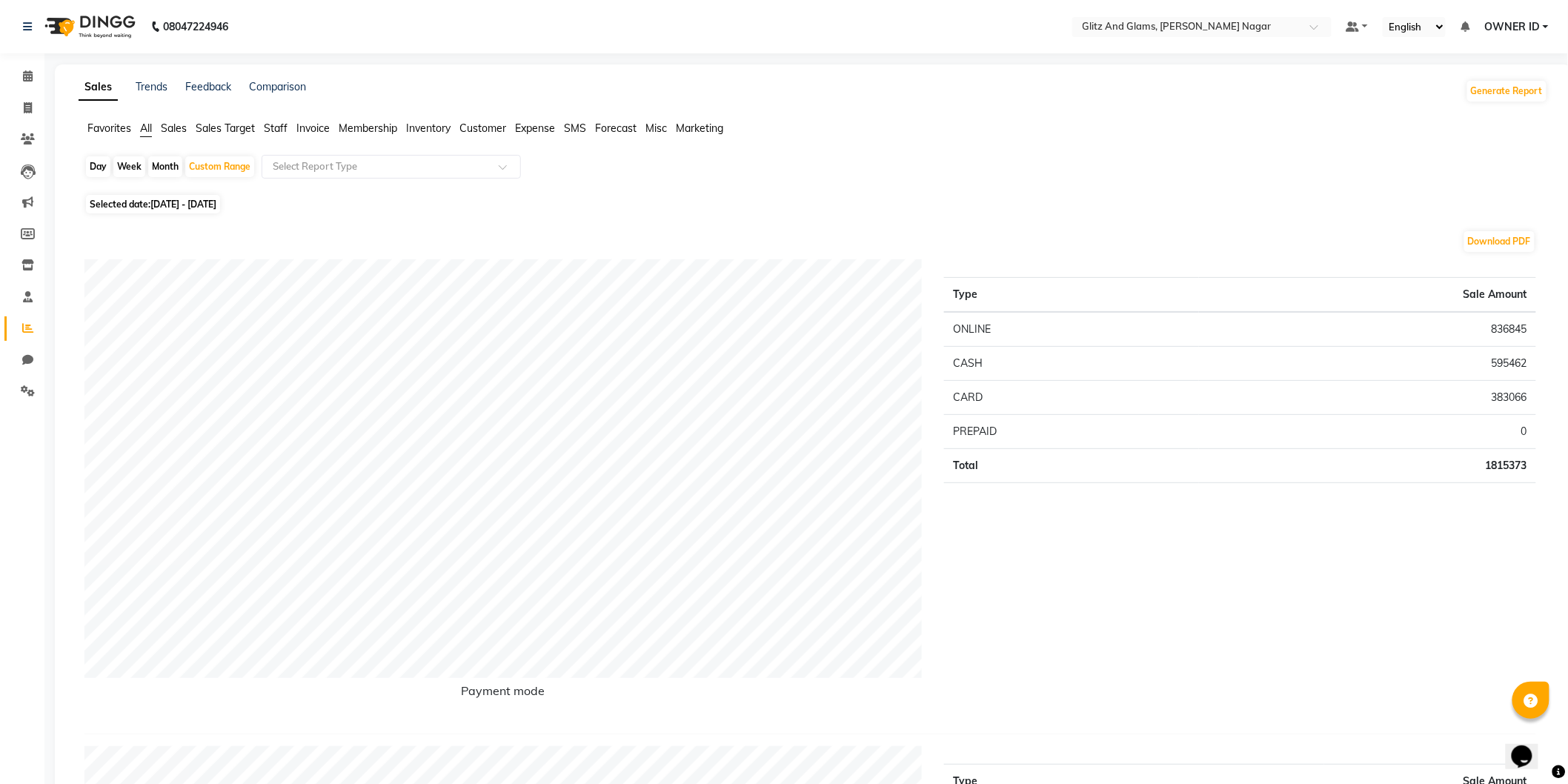
click at [275, 123] on span "Staff" at bounding box center [275, 128] width 24 height 14
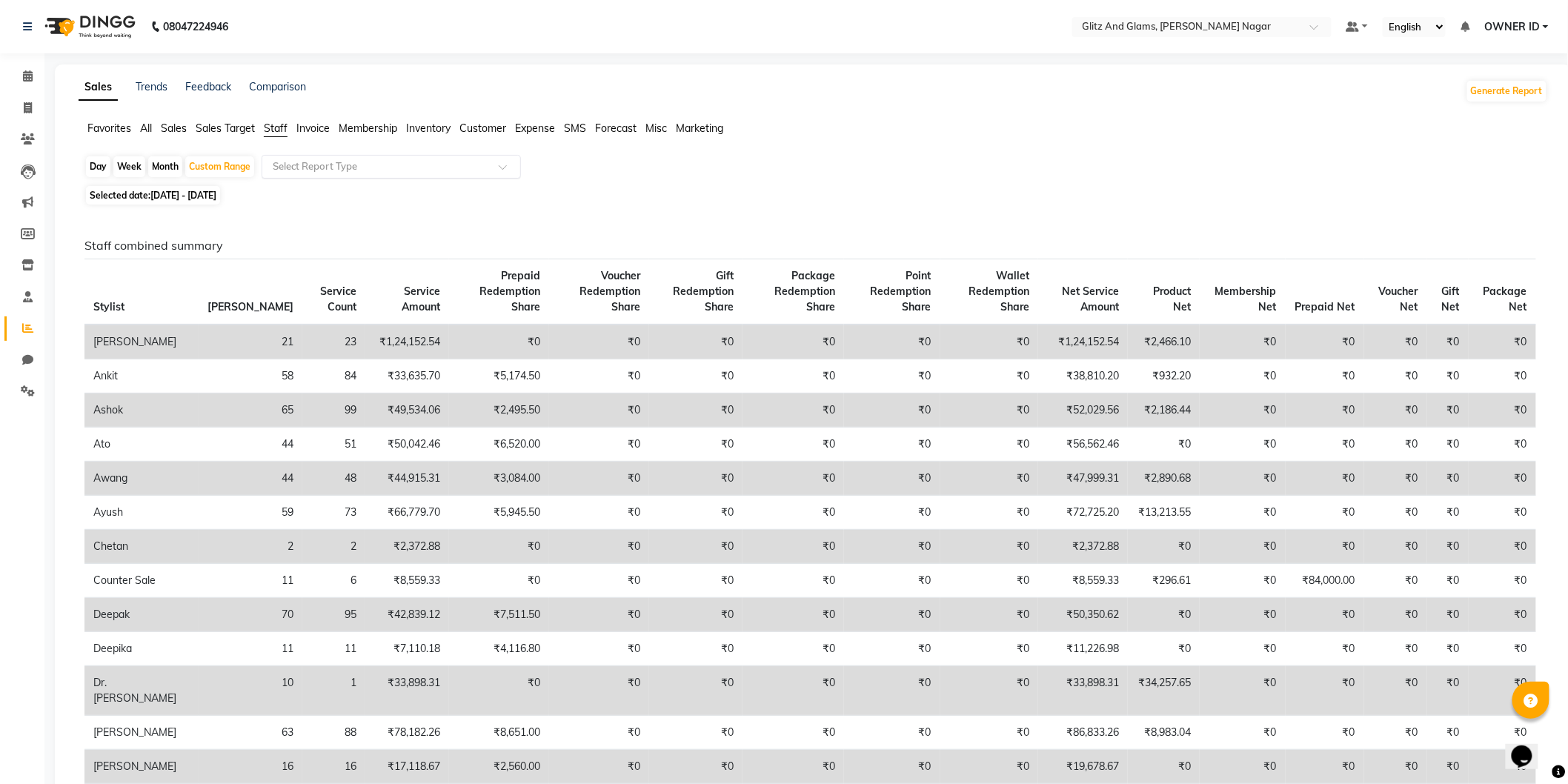
click at [307, 167] on input "text" at bounding box center [377, 167] width 214 height 15
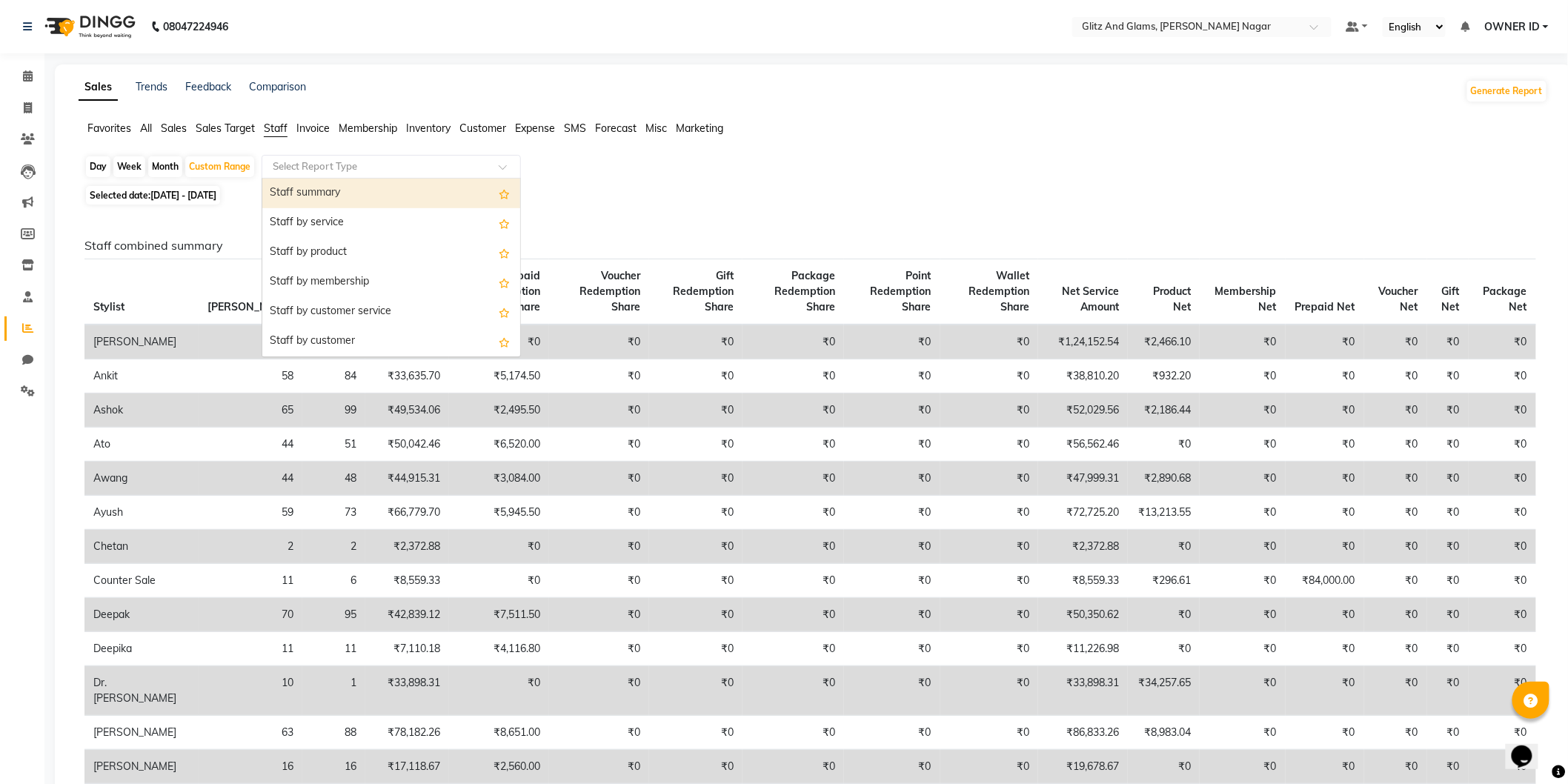
click at [168, 132] on span "Sales" at bounding box center [173, 128] width 26 height 14
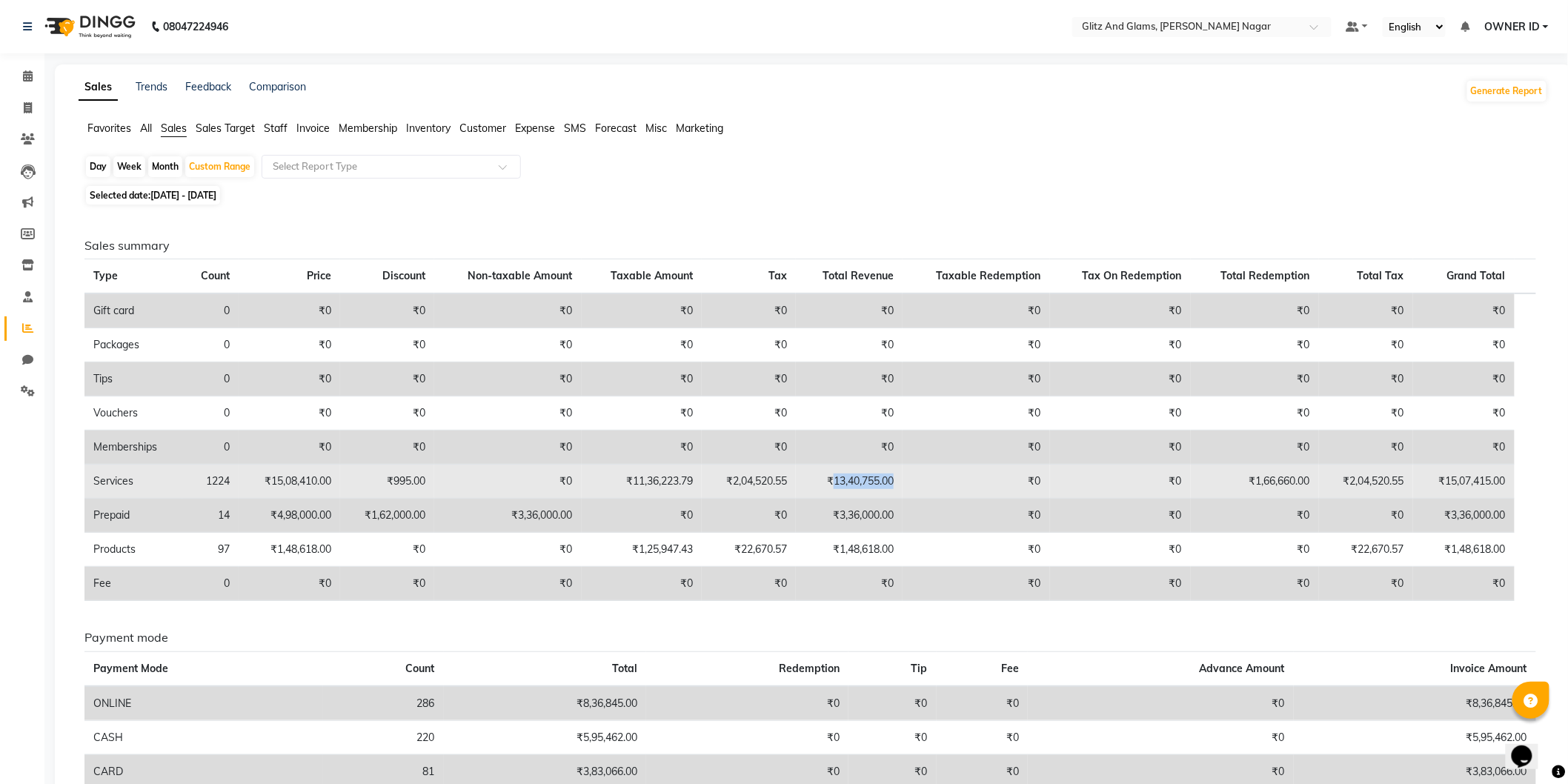
drag, startPoint x: 895, startPoint y: 479, endPoint x: 833, endPoint y: 476, distance: 62.1
click at [833, 476] on td "₹13,40,755.00" at bounding box center [849, 481] width 106 height 34
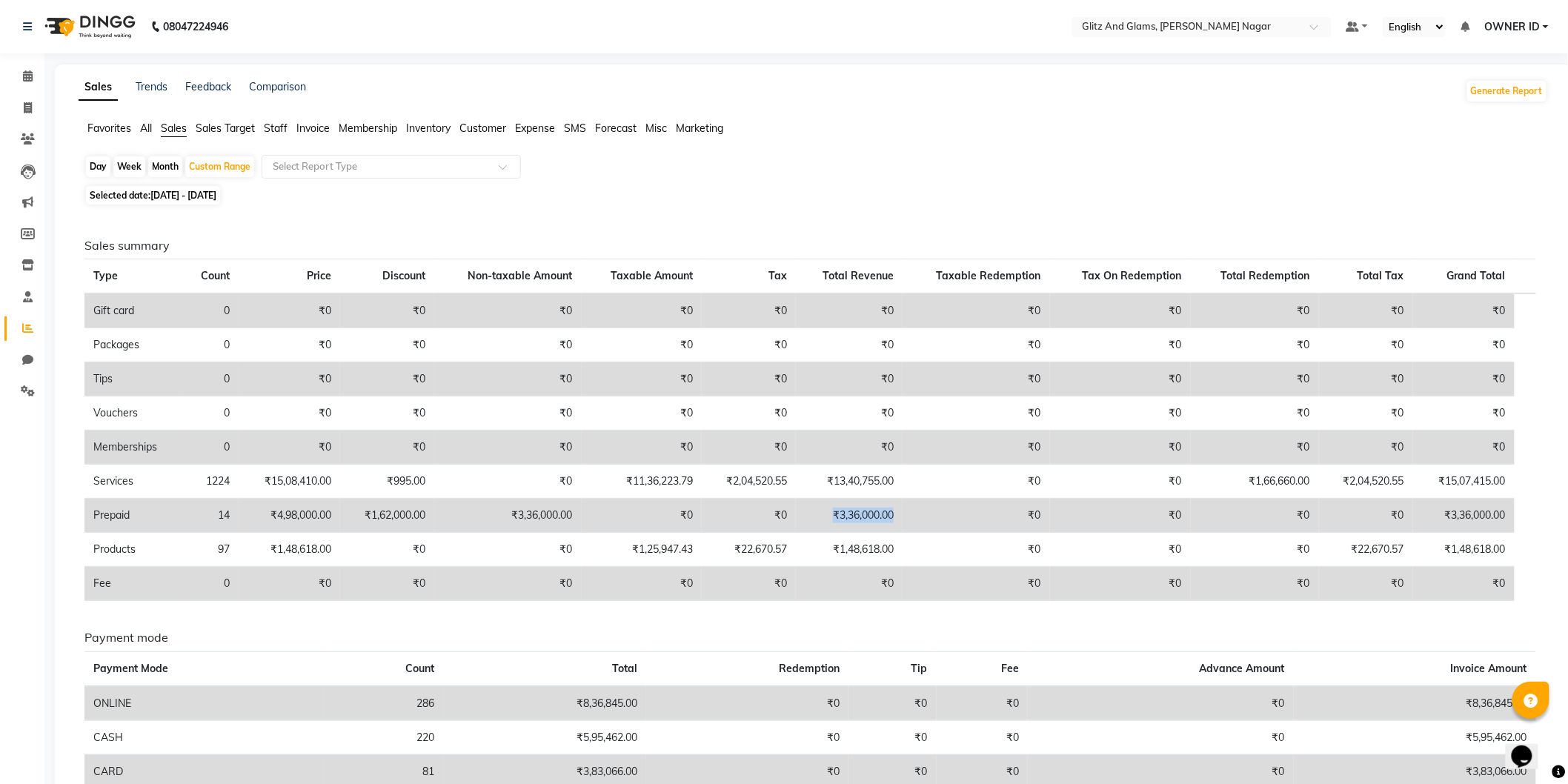
drag, startPoint x: 895, startPoint y: 515, endPoint x: 835, endPoint y: 509, distance: 60.3
click at [835, 509] on td "₹3,36,000.00" at bounding box center [849, 516] width 106 height 34
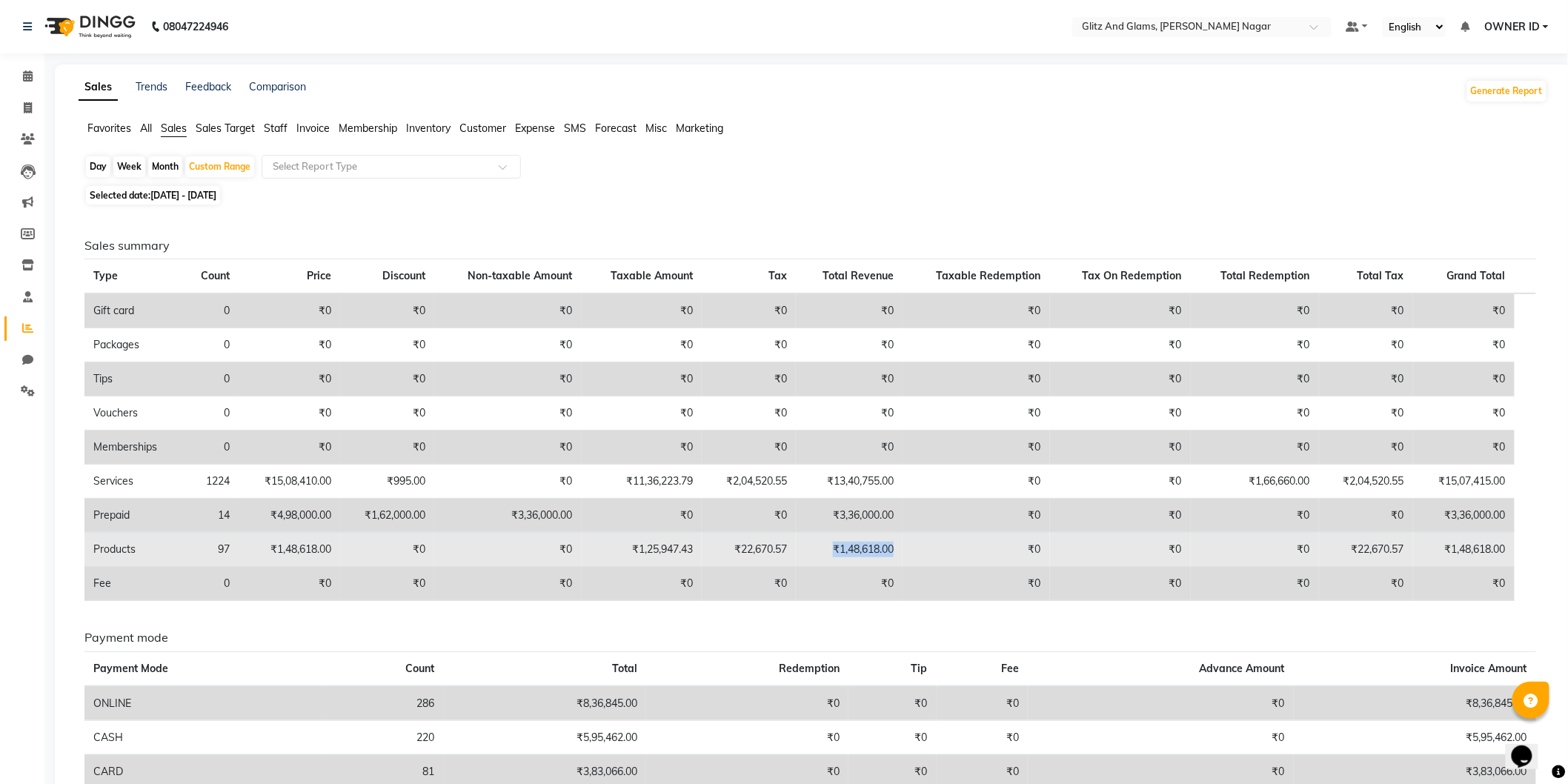
drag, startPoint x: 901, startPoint y: 546, endPoint x: 821, endPoint y: 545, distance: 80.0
click at [821, 545] on td "₹1,48,618.00" at bounding box center [849, 549] width 106 height 34
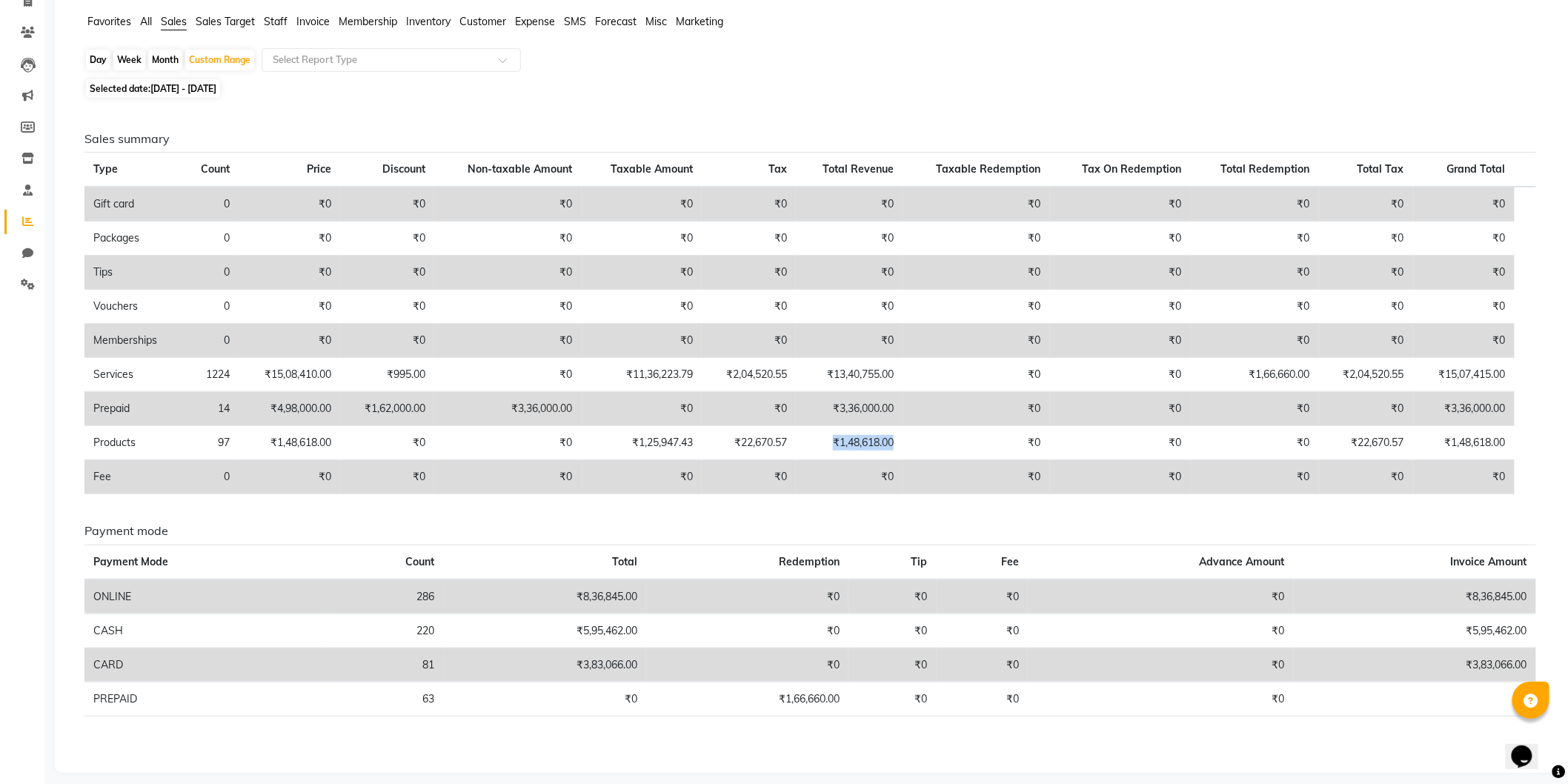
scroll to position [116, 0]
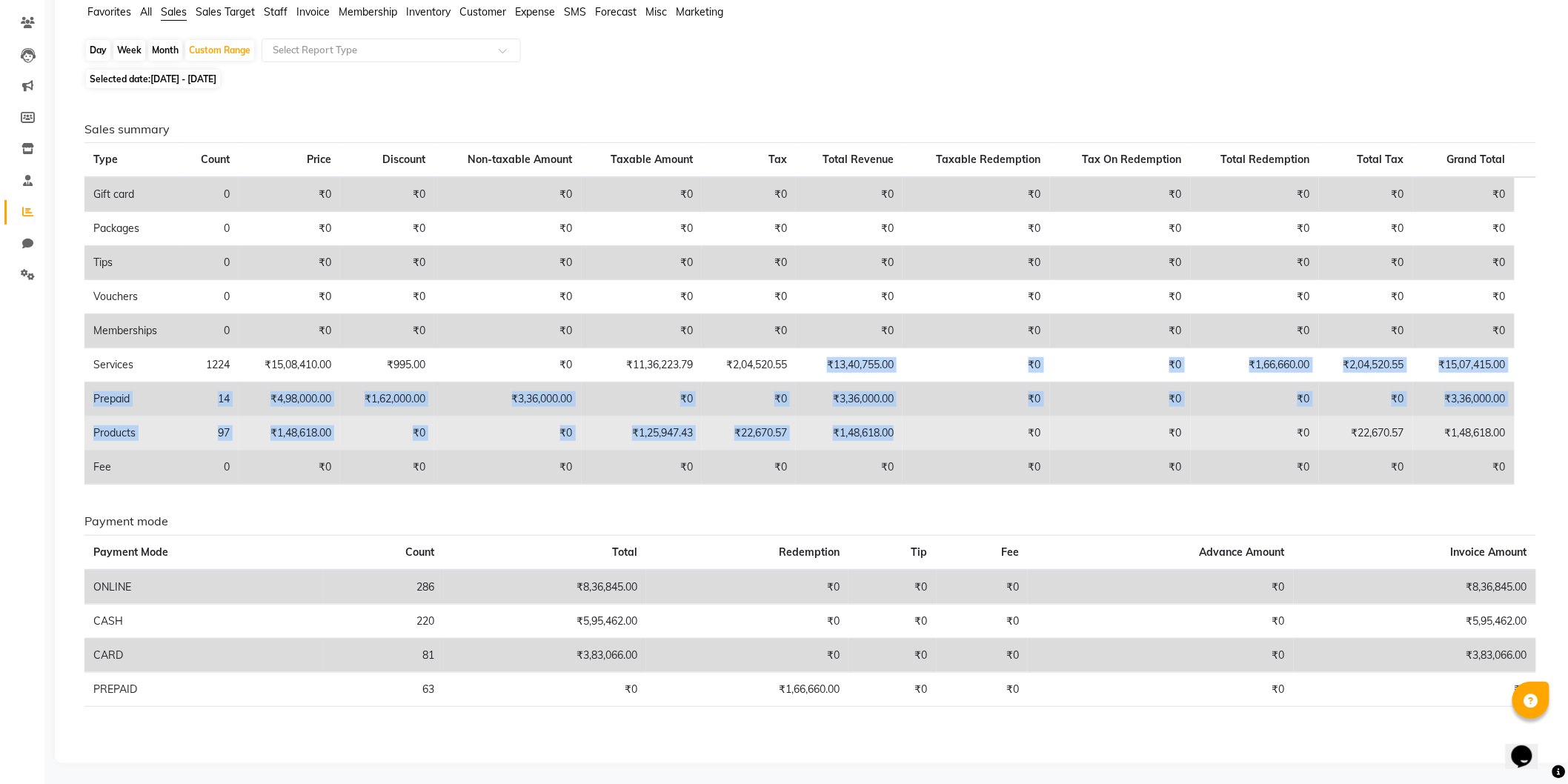
drag, startPoint x: 828, startPoint y: 360, endPoint x: 901, endPoint y: 441, distance: 109.0
click at [901, 441] on tbody "Gift card 0 ₹0 ₹0 ₹0 ₹0 ₹0 ₹0 ₹0 ₹0 ₹0 ₹0 ₹0 Packages 0 ₹0 ₹0 ₹0 ₹0 ₹0 ₹0 ₹0 ₹0…" at bounding box center [811, 331] width 1452 height 307
click at [903, 434] on td "₹1,48,618.00" at bounding box center [849, 433] width 106 height 34
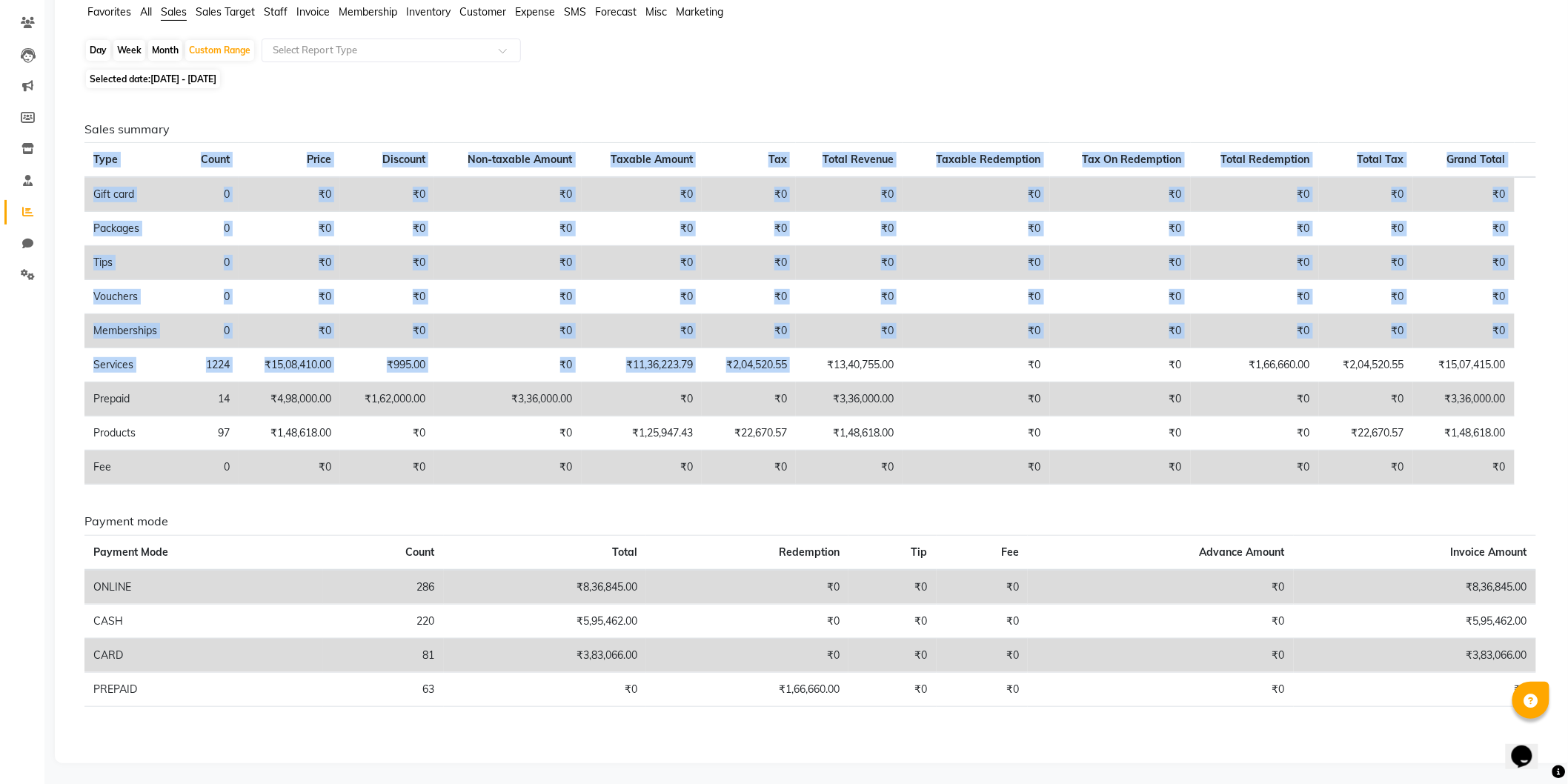
drag, startPoint x: 830, startPoint y: 361, endPoint x: 1580, endPoint y: 442, distance: 754.4
click at [1568, 442] on html "08047224946 Select Location × Glitz And Glams, Vaishali Nagar Default Panel My …" at bounding box center [784, 275] width 1568 height 784
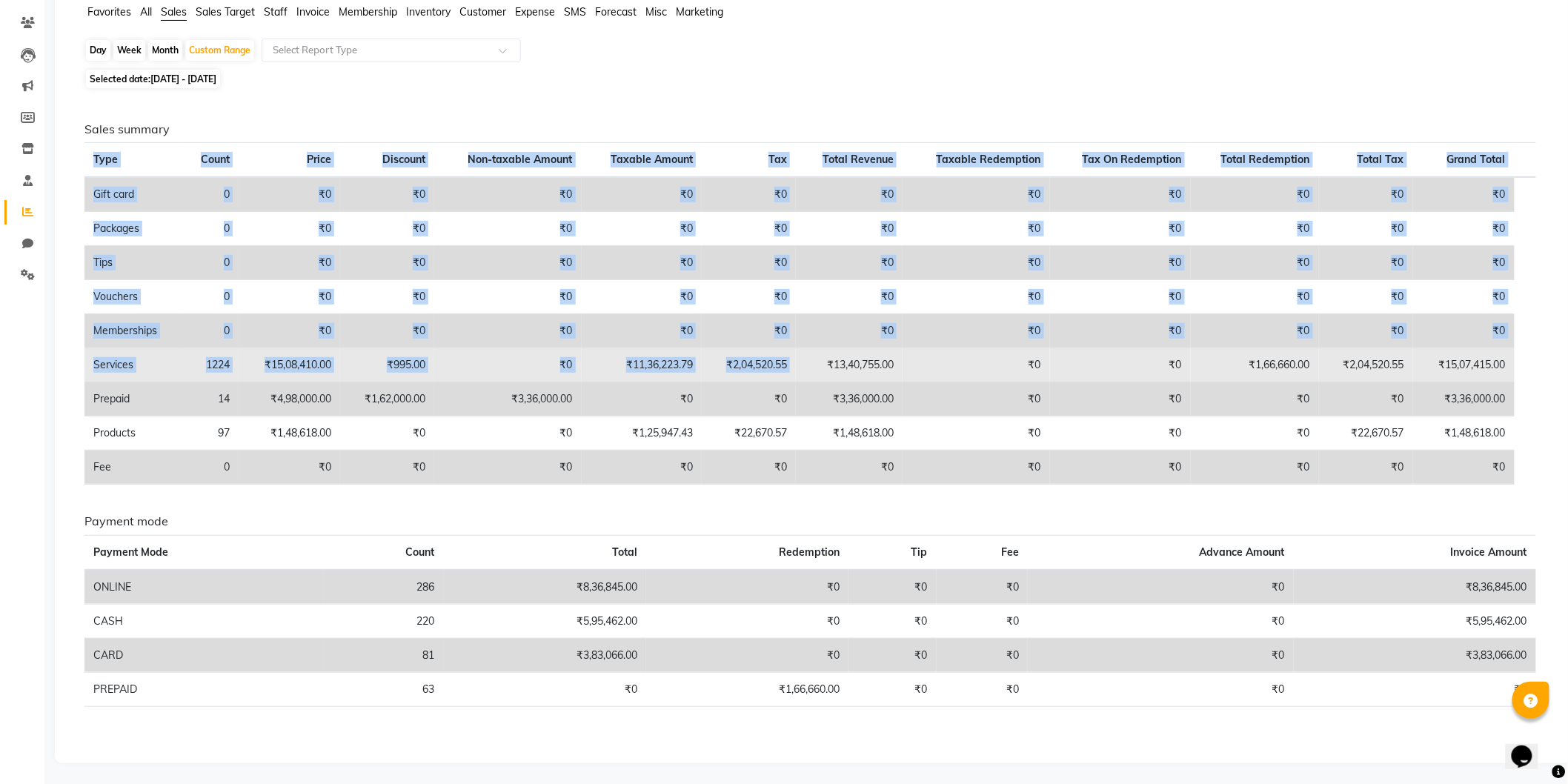
click at [838, 357] on td "₹13,40,755.00" at bounding box center [849, 365] width 106 height 34
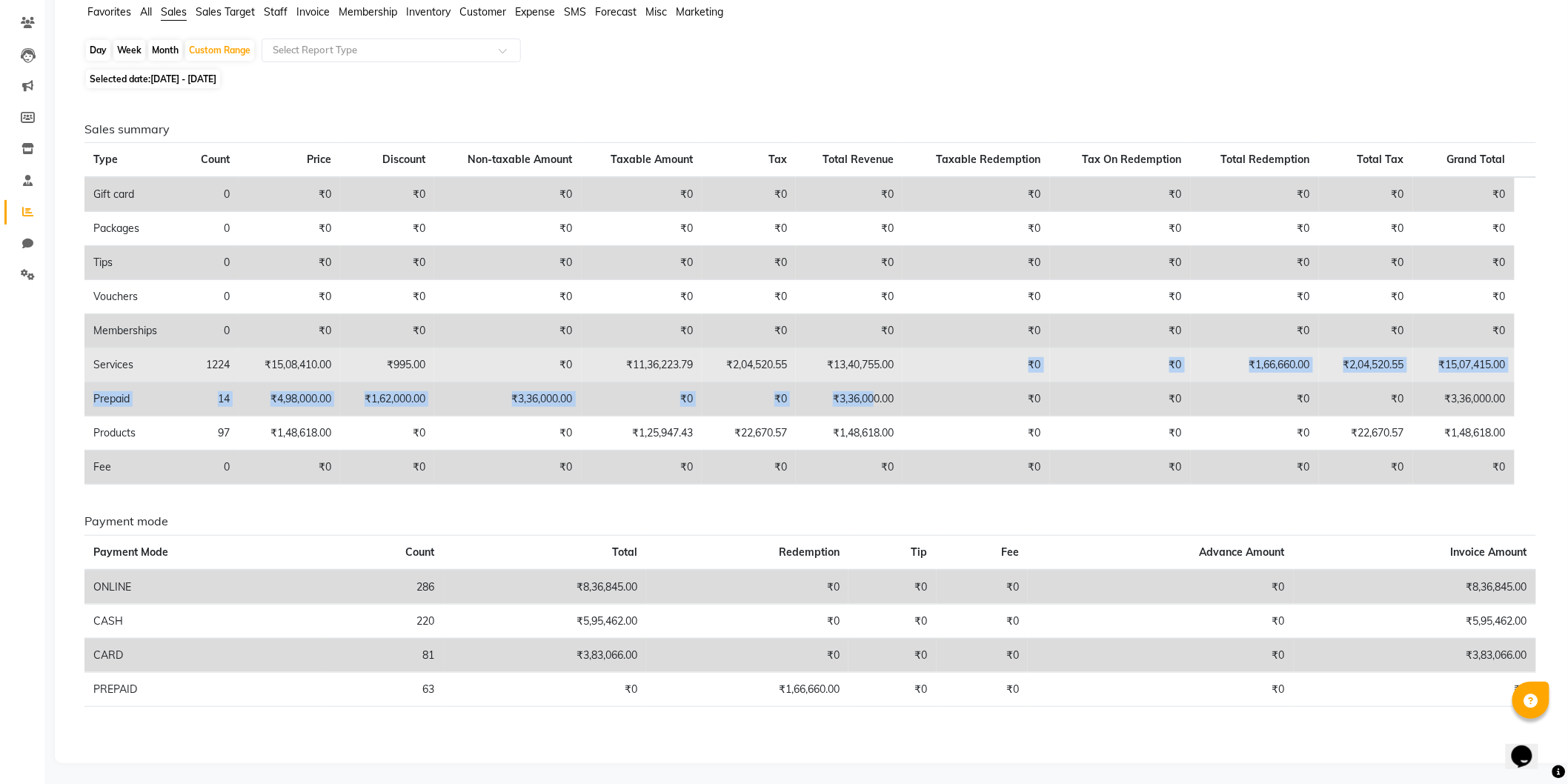
drag, startPoint x: 898, startPoint y: 367, endPoint x: 885, endPoint y: 376, distance: 15.8
click at [879, 401] on tbody "Gift card 0 ₹0 ₹0 ₹0 ₹0 ₹0 ₹0 ₹0 ₹0 ₹0 ₹0 ₹0 Packages 0 ₹0 ₹0 ₹0 ₹0 ₹0 ₹0 ₹0 ₹0…" at bounding box center [811, 331] width 1452 height 307
click at [890, 365] on td "₹13,40,755.00" at bounding box center [849, 365] width 106 height 34
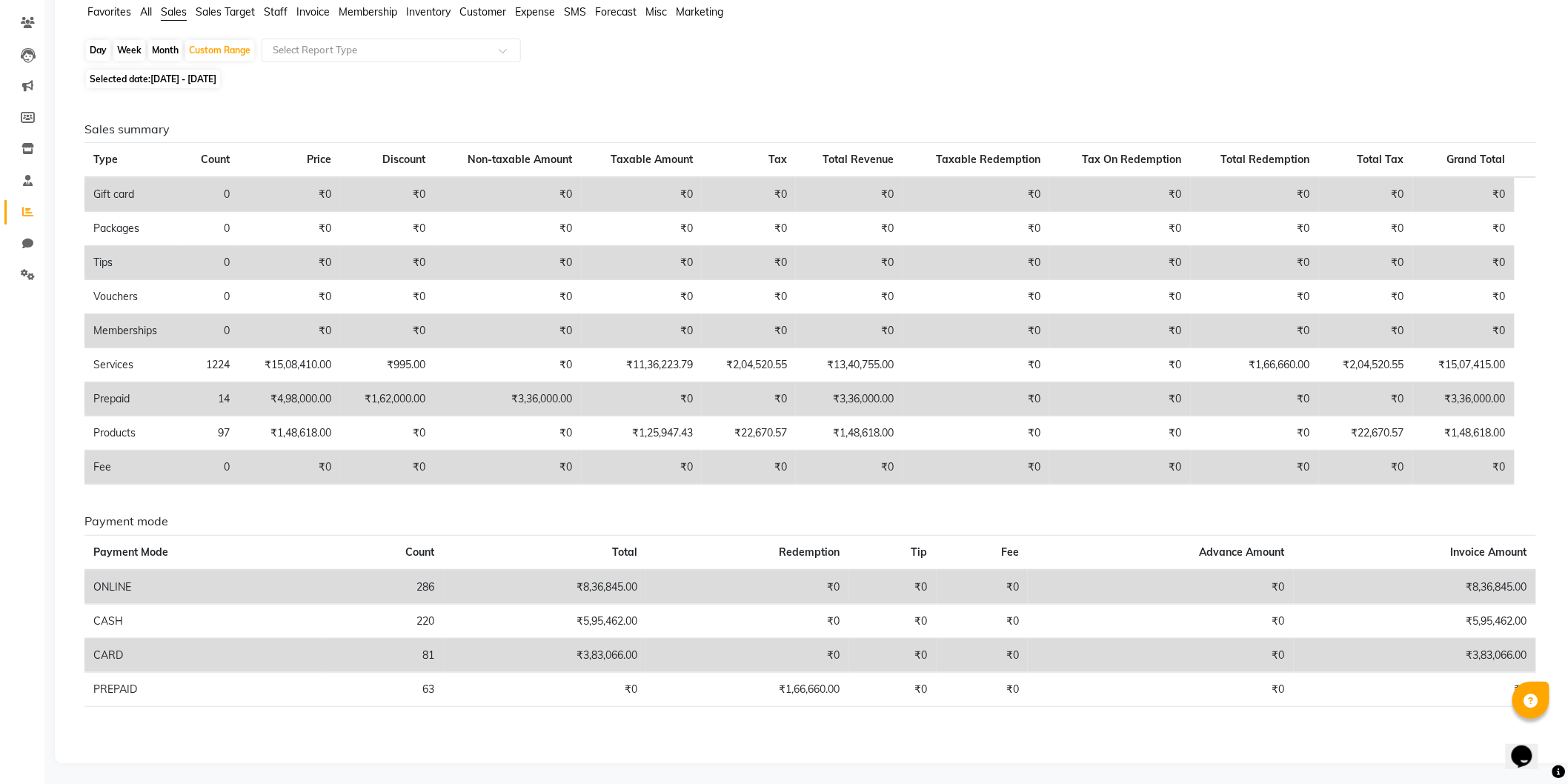
click at [882, 396] on td "₹3,36,000.00" at bounding box center [849, 399] width 106 height 34
click at [884, 397] on td "₹3,36,000.00" at bounding box center [849, 399] width 106 height 34
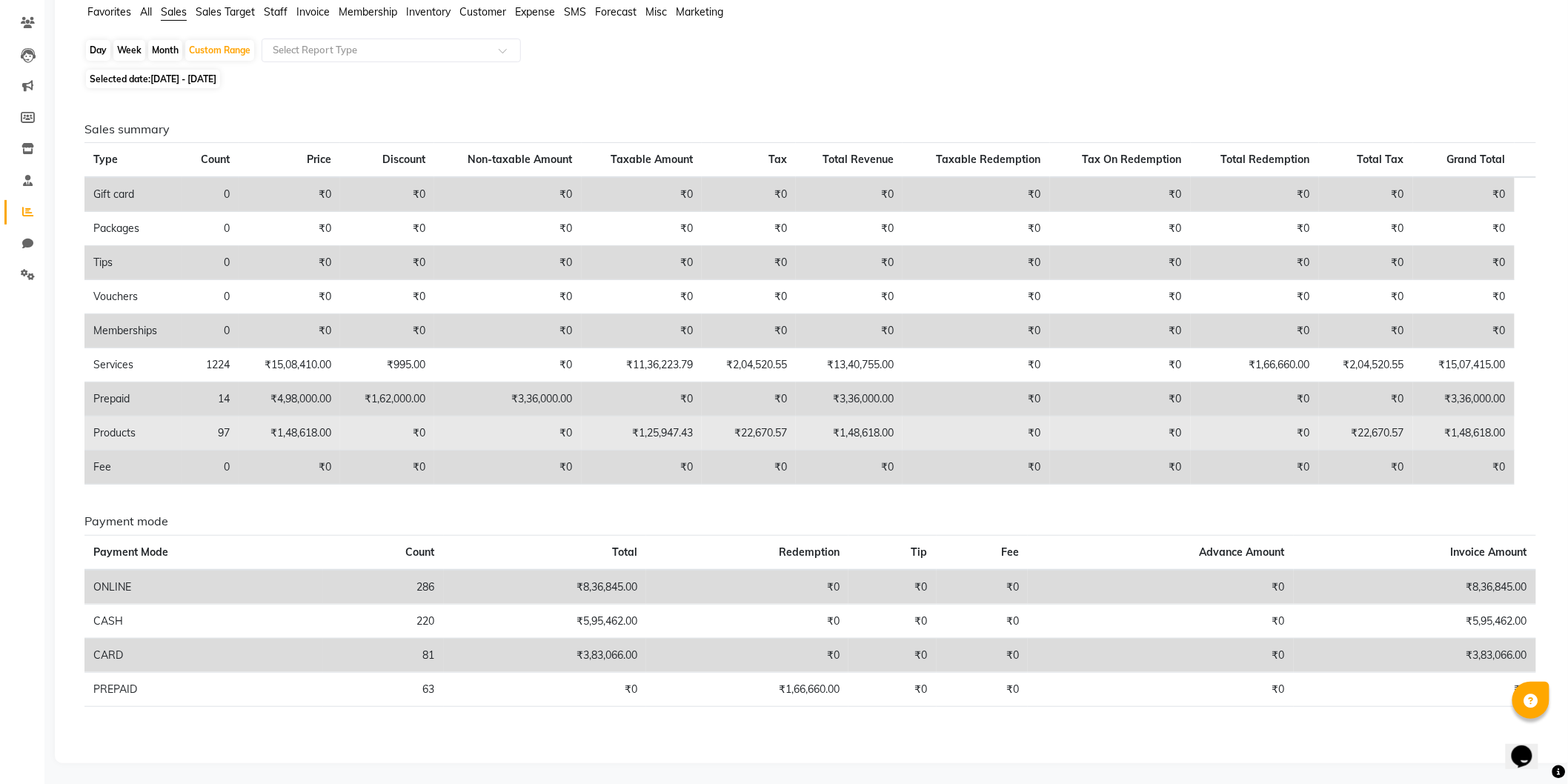
click at [879, 437] on td "₹1,48,618.00" at bounding box center [849, 433] width 106 height 34
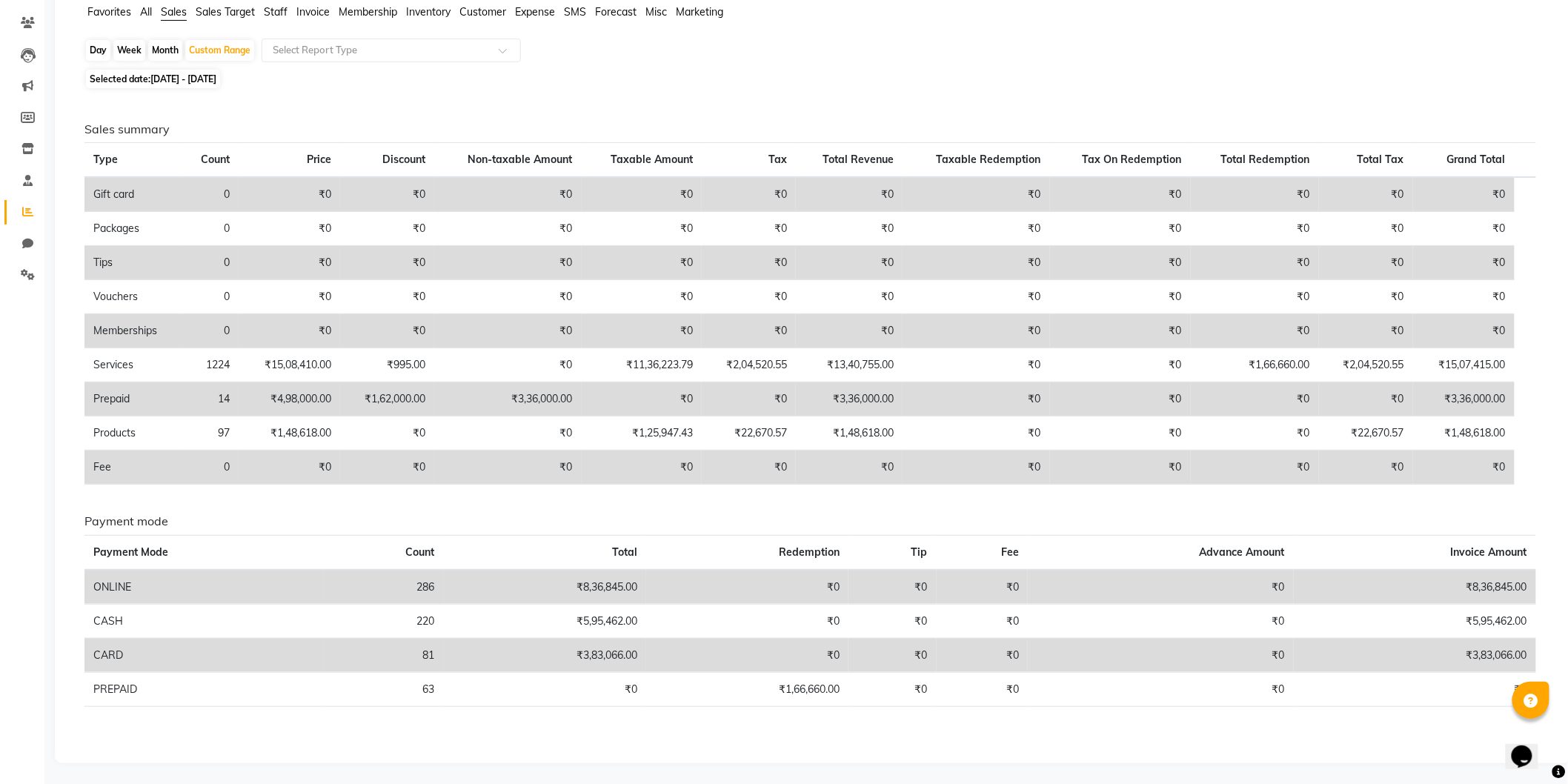
scroll to position [0, 0]
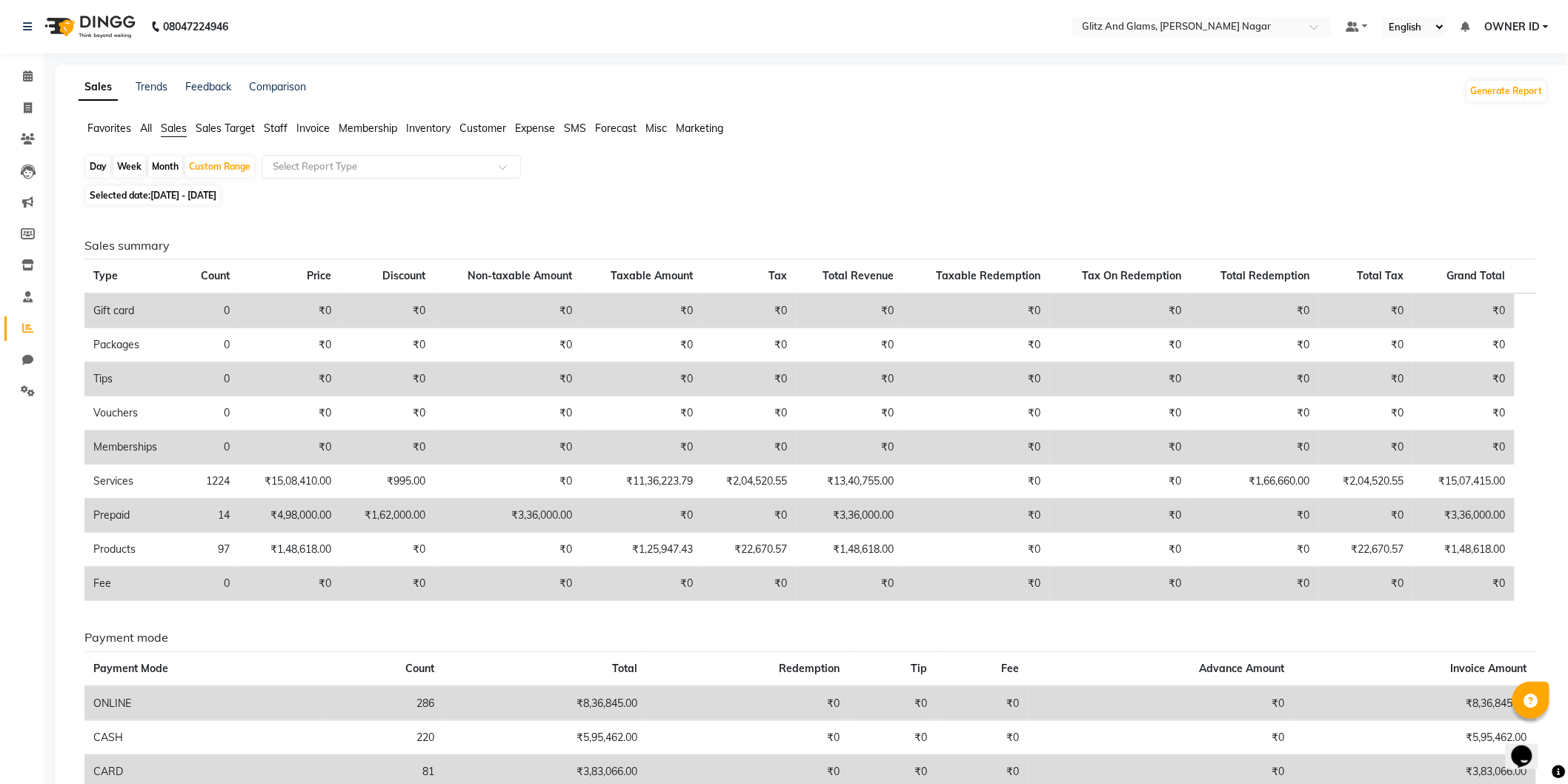
click at [277, 127] on span "Staff" at bounding box center [275, 128] width 24 height 14
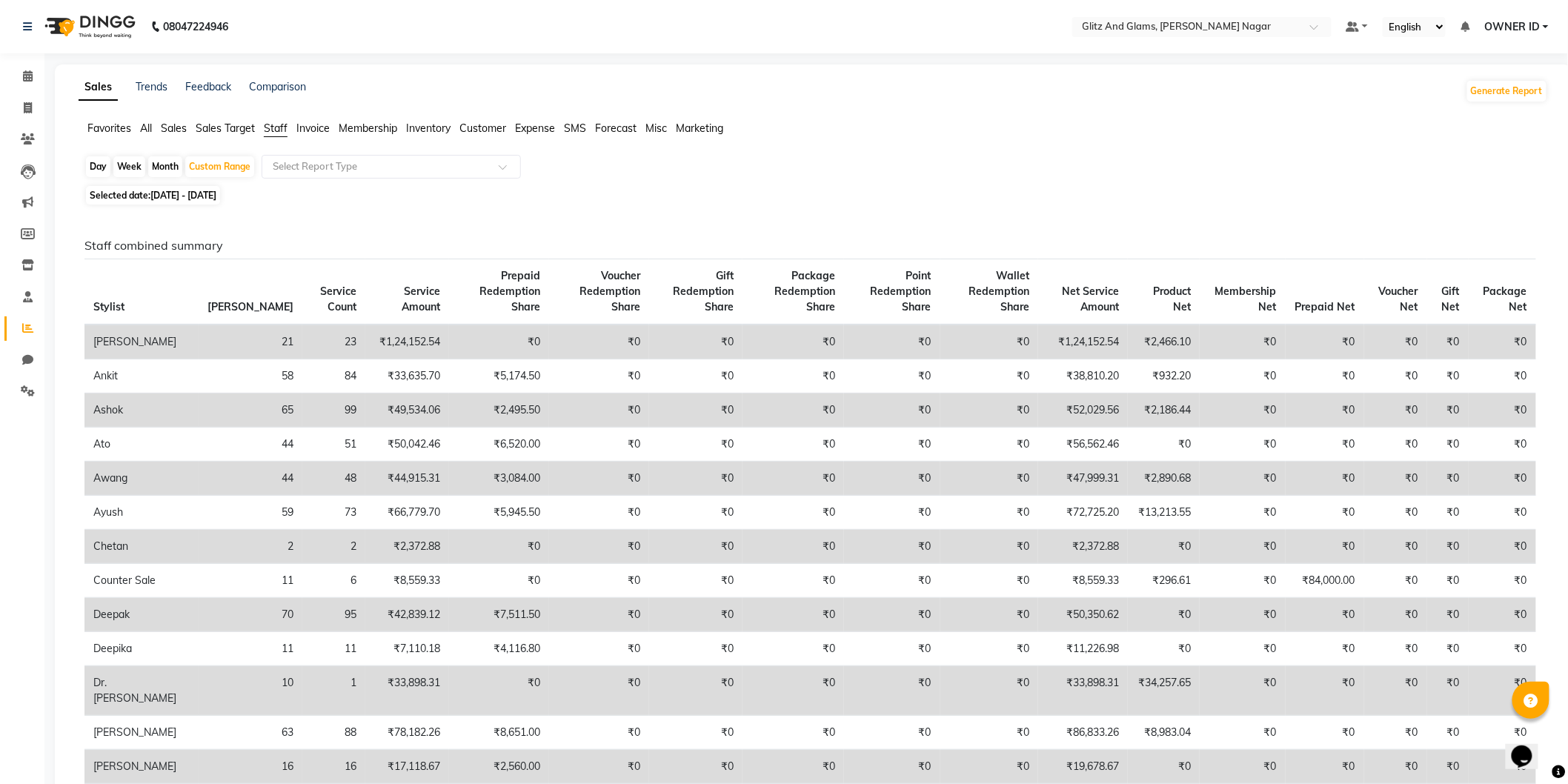
click at [279, 135] on li "Staff" at bounding box center [275, 128] width 24 height 16
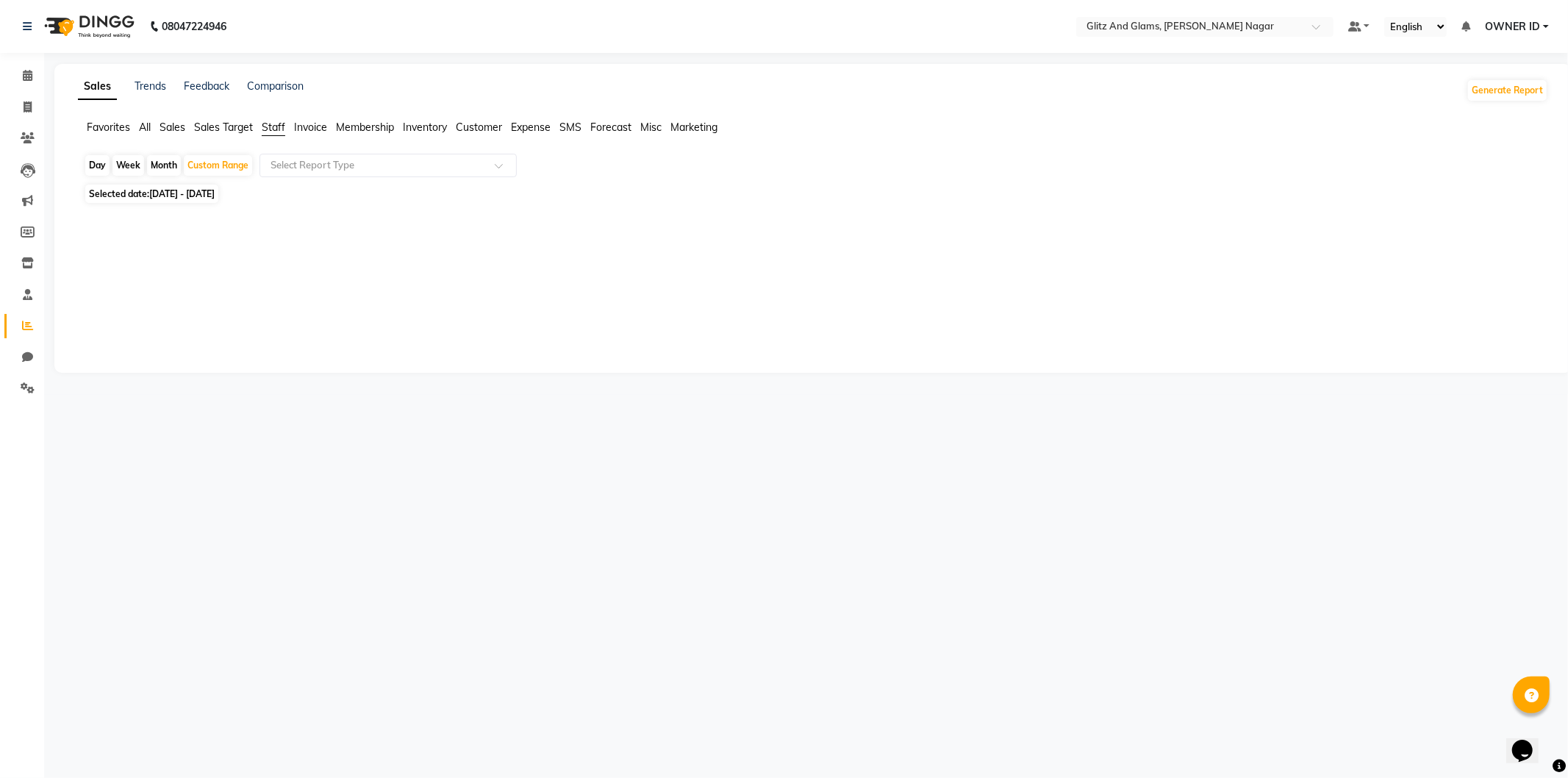
click at [173, 131] on span "Sales" at bounding box center [172, 127] width 26 height 13
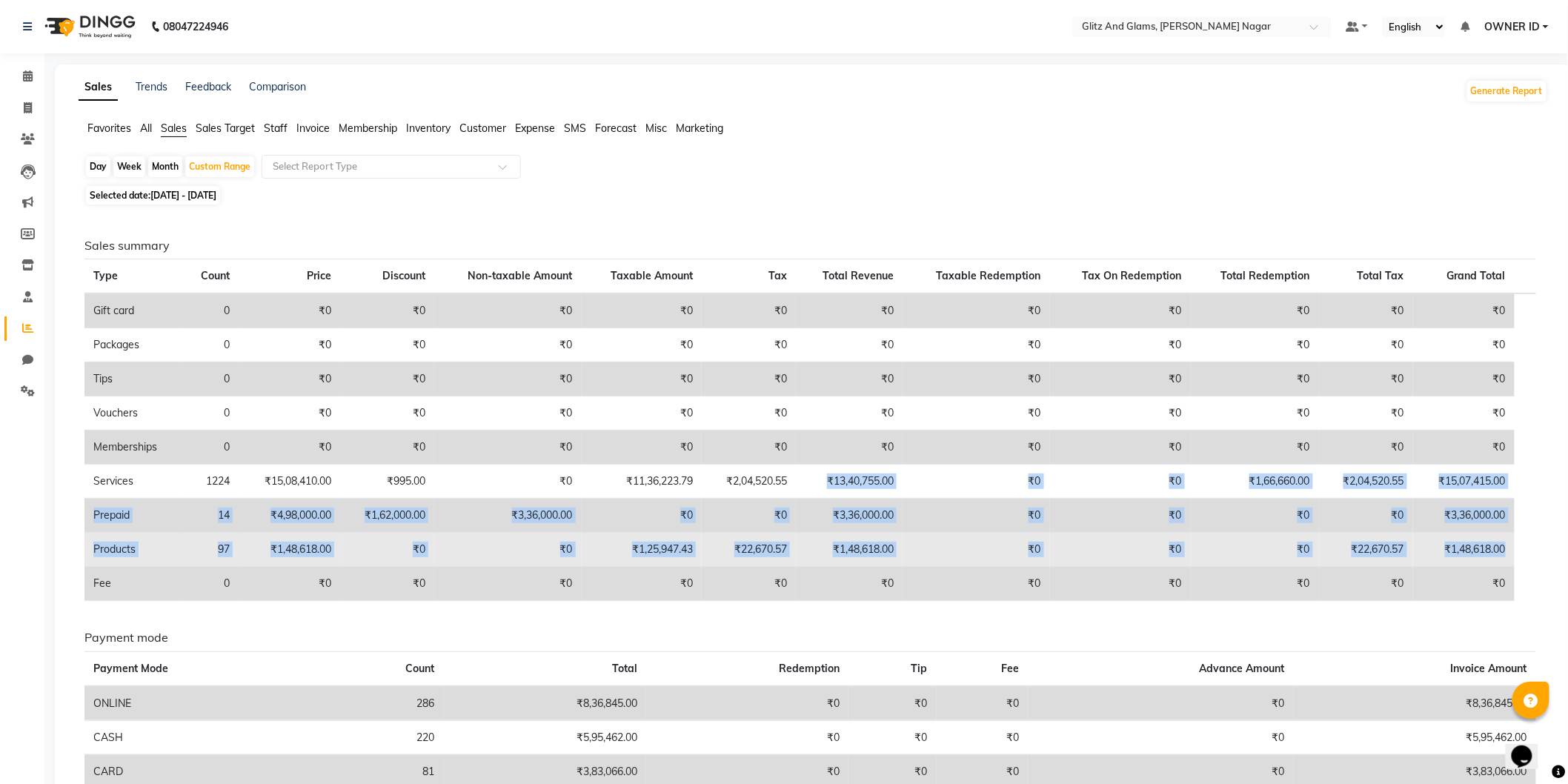
drag, startPoint x: 825, startPoint y: 480, endPoint x: 1510, endPoint y: 543, distance: 687.9
click at [1510, 543] on tbody "Gift card 0 ₹0 ₹0 ₹0 ₹0 ₹0 ₹0 ₹0 ₹0 ₹0 ₹0 ₹0 Packages 0 ₹0 ₹0 ₹0 ₹0 ₹0 ₹0 ₹0 ₹0…" at bounding box center [811, 447] width 1452 height 307
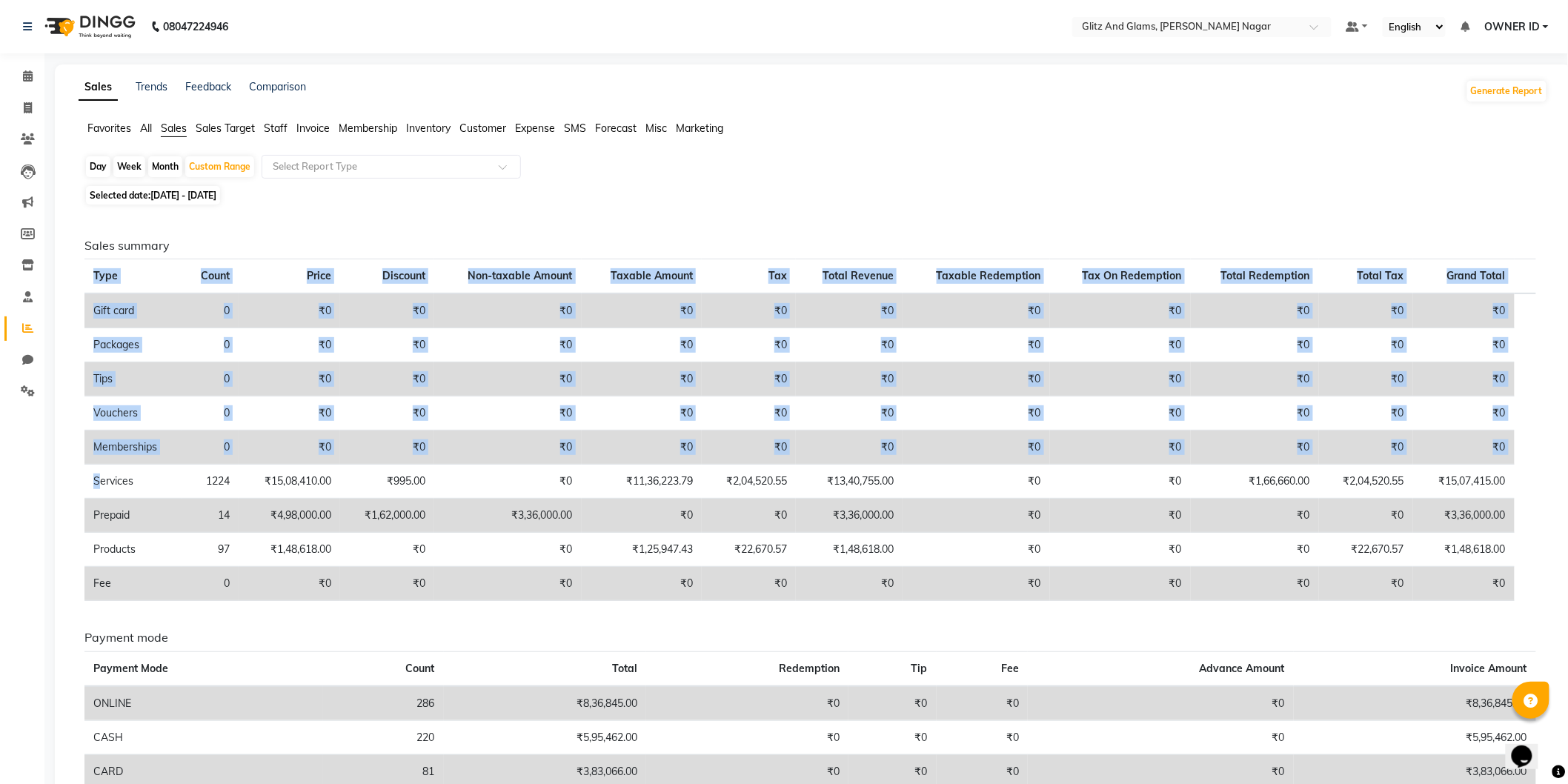
drag, startPoint x: 86, startPoint y: 478, endPoint x: 1538, endPoint y: 552, distance: 1453.9
click at [1538, 552] on div "Sales summary Type Count Price Discount Non-taxable Amount Taxable Amount Tax T…" at bounding box center [811, 425] width 1474 height 374
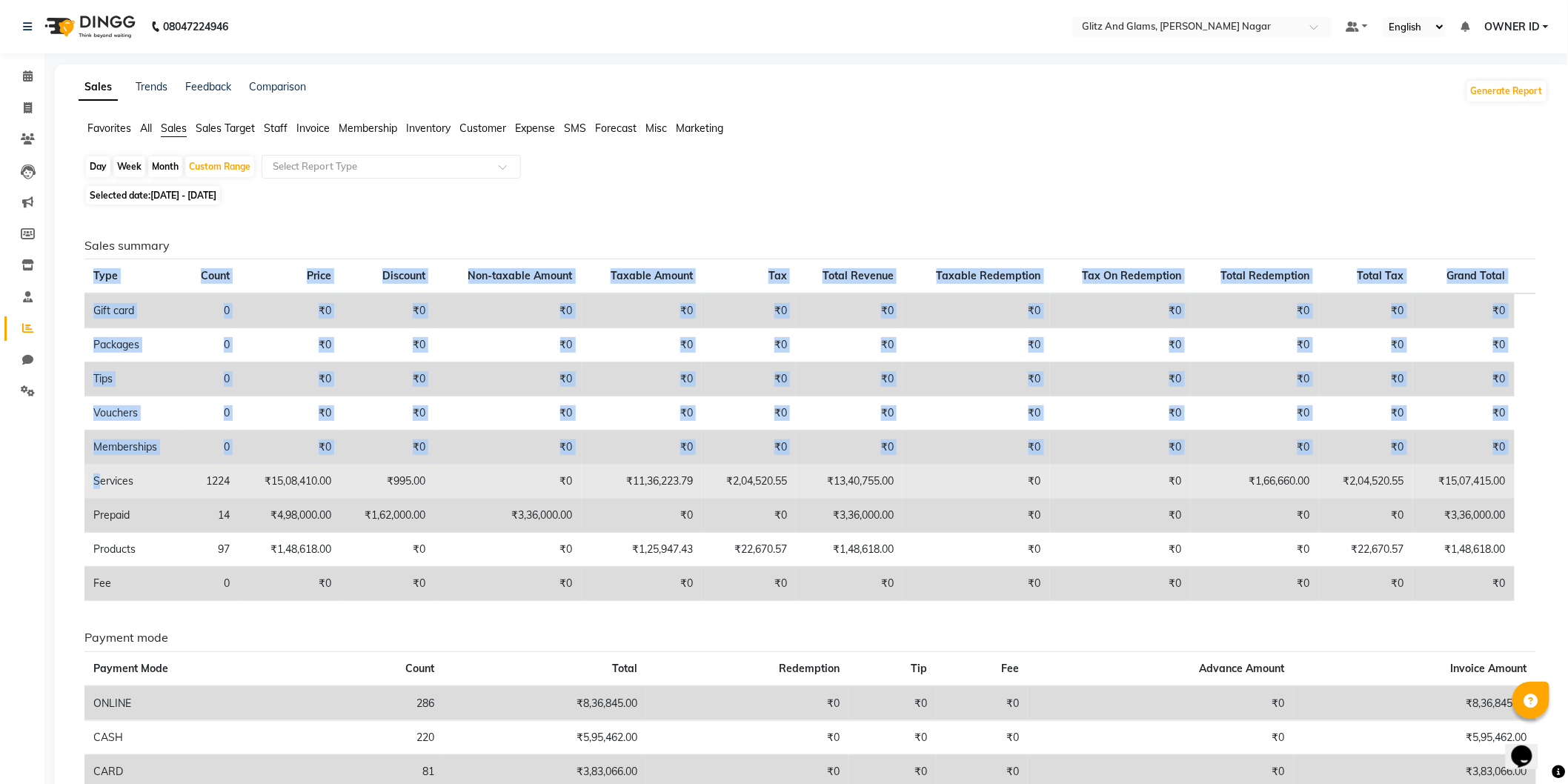
click at [505, 482] on td "₹0" at bounding box center [507, 481] width 147 height 34
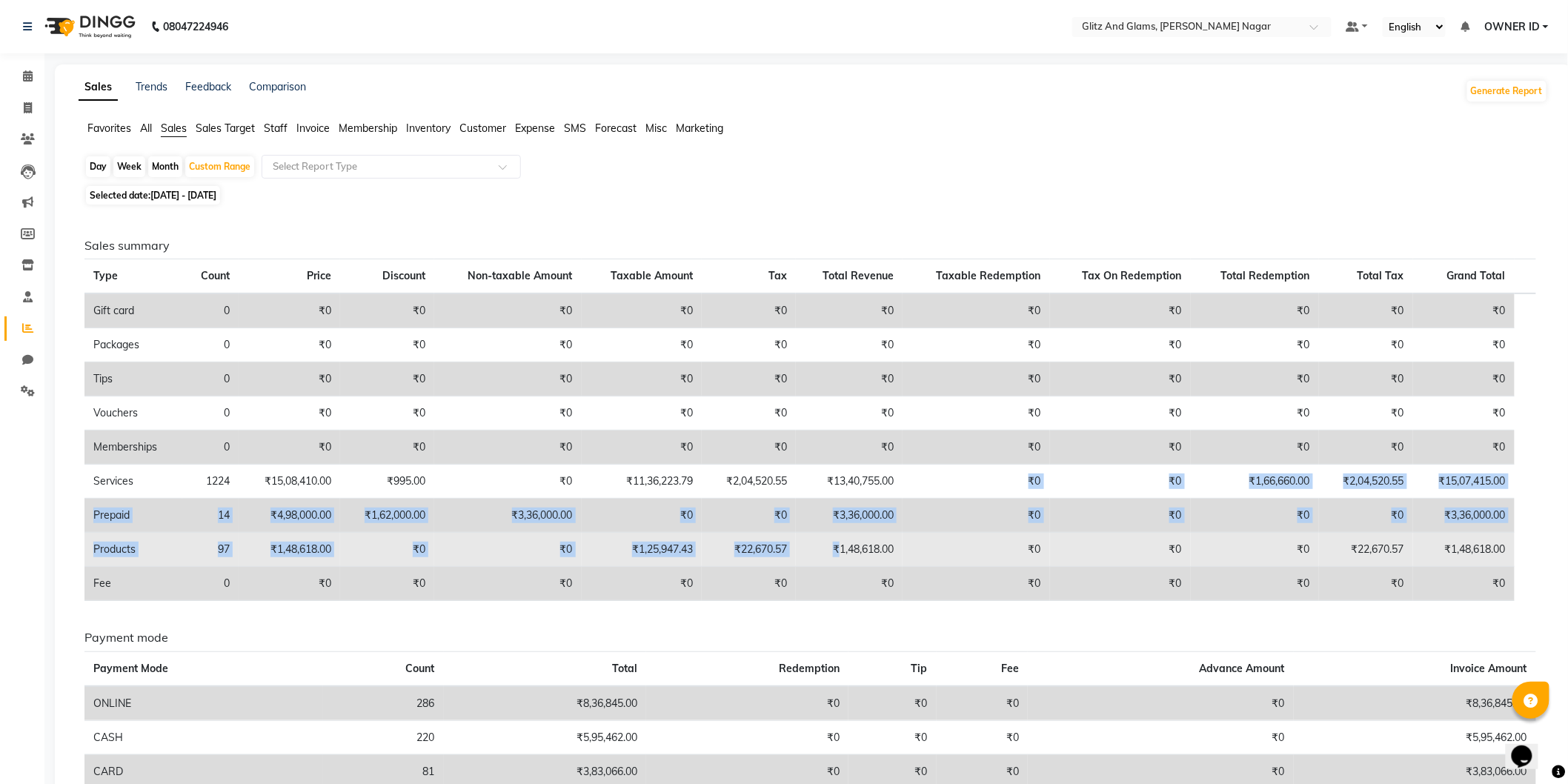
drag, startPoint x: 898, startPoint y: 480, endPoint x: 840, endPoint y: 543, distance: 85.6
click at [840, 543] on tbody "Gift card 0 ₹0 ₹0 ₹0 ₹0 ₹0 ₹0 ₹0 ₹0 ₹0 ₹0 ₹0 Packages 0 ₹0 ₹0 ₹0 ₹0 ₹0 ₹0 ₹0 ₹0…" at bounding box center [811, 447] width 1452 height 307
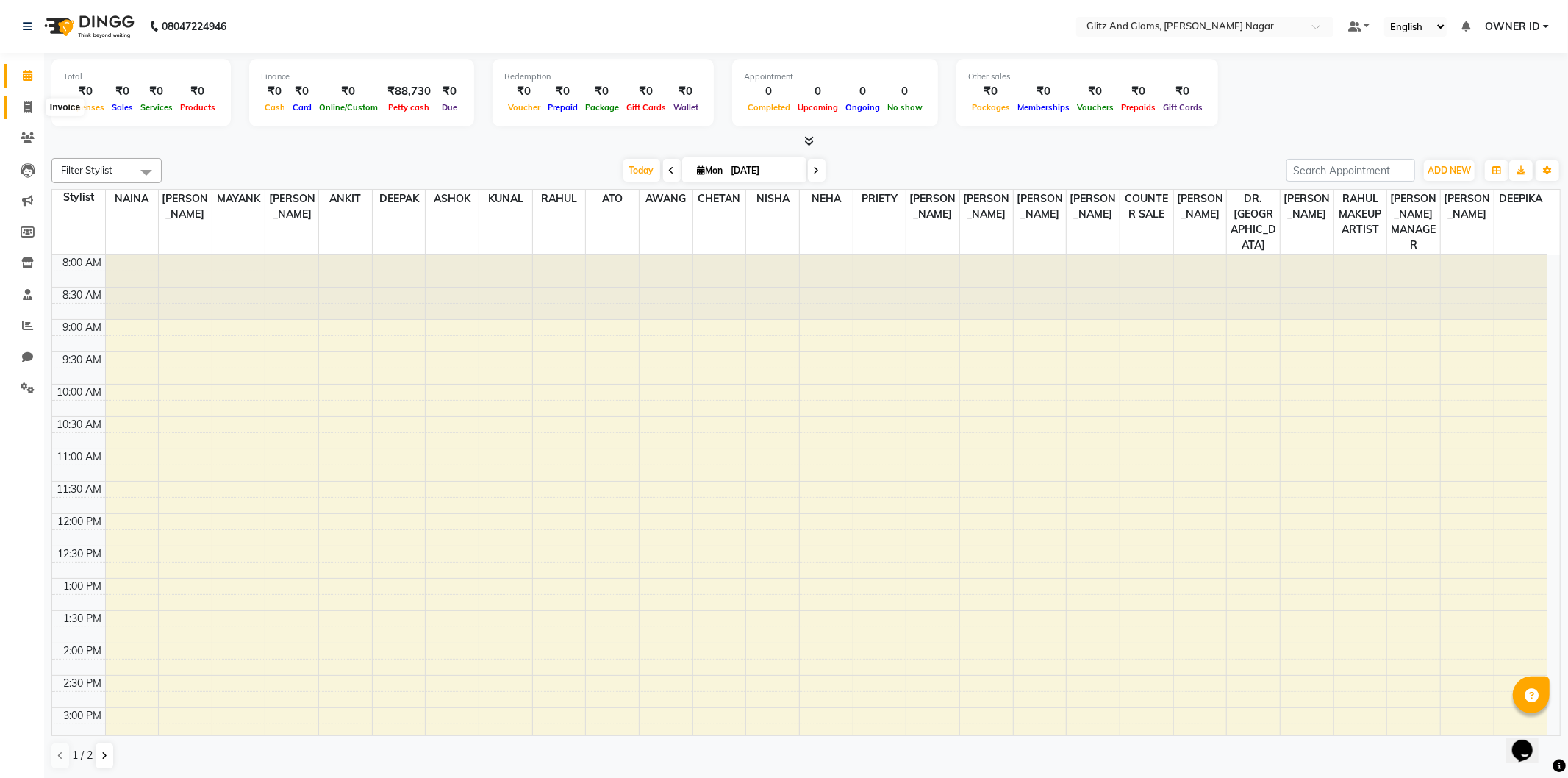
click at [30, 108] on icon at bounding box center [28, 106] width 8 height 11
select select "service"
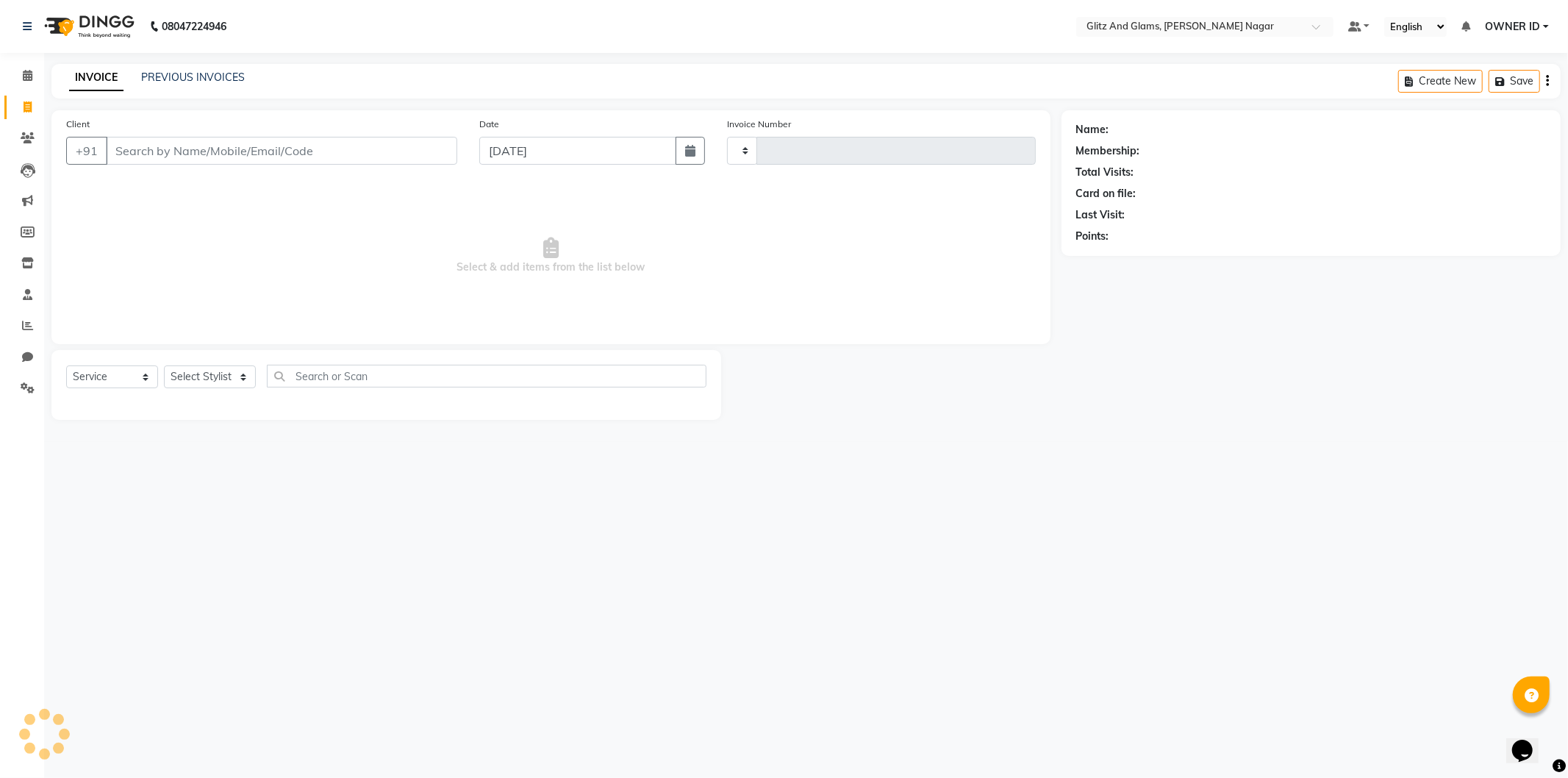
type input "1693"
select select "8316"
click at [188, 74] on link "PREVIOUS INVOICES" at bounding box center [193, 77] width 104 height 13
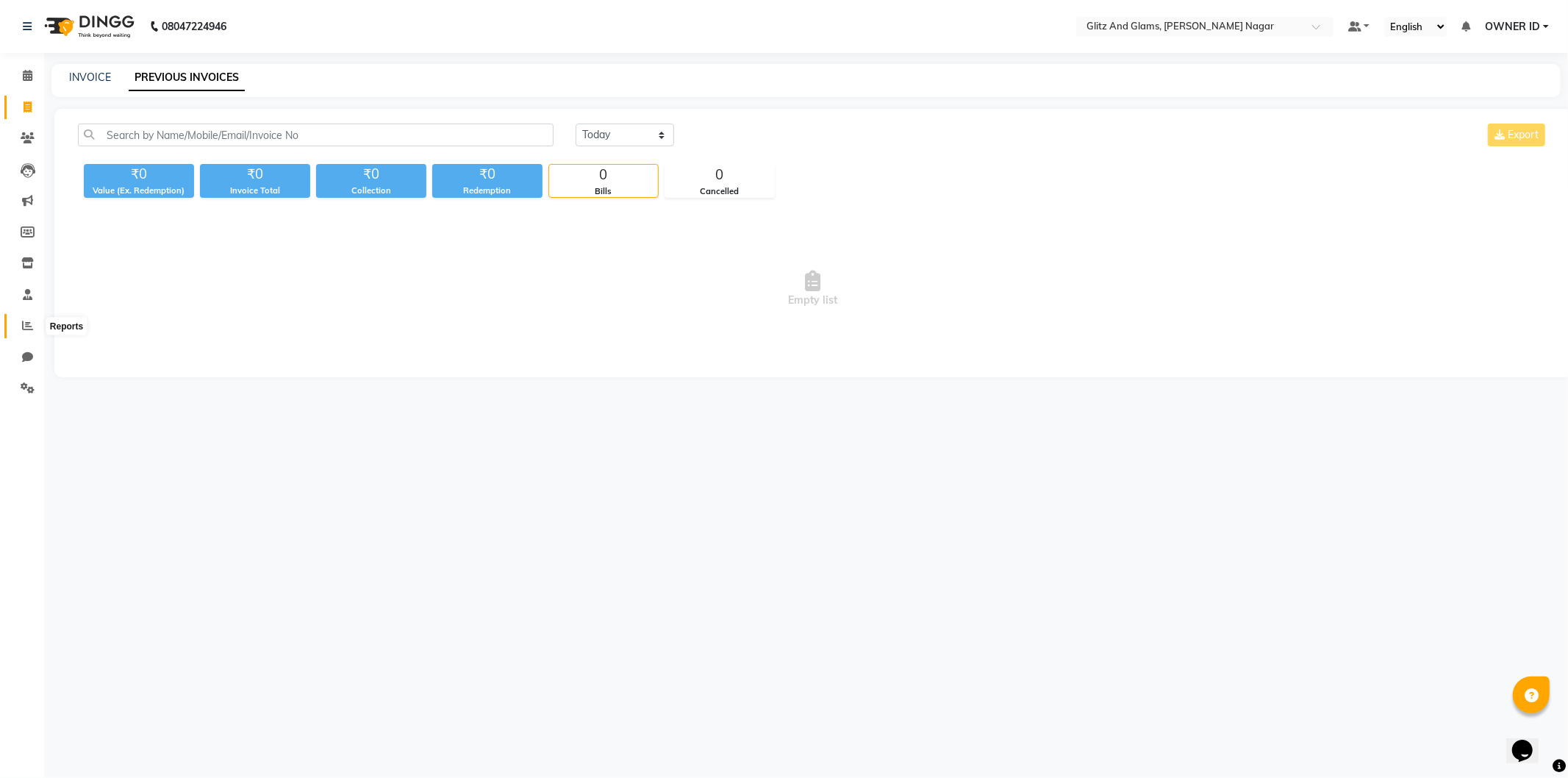
click at [22, 322] on icon at bounding box center [27, 325] width 11 height 11
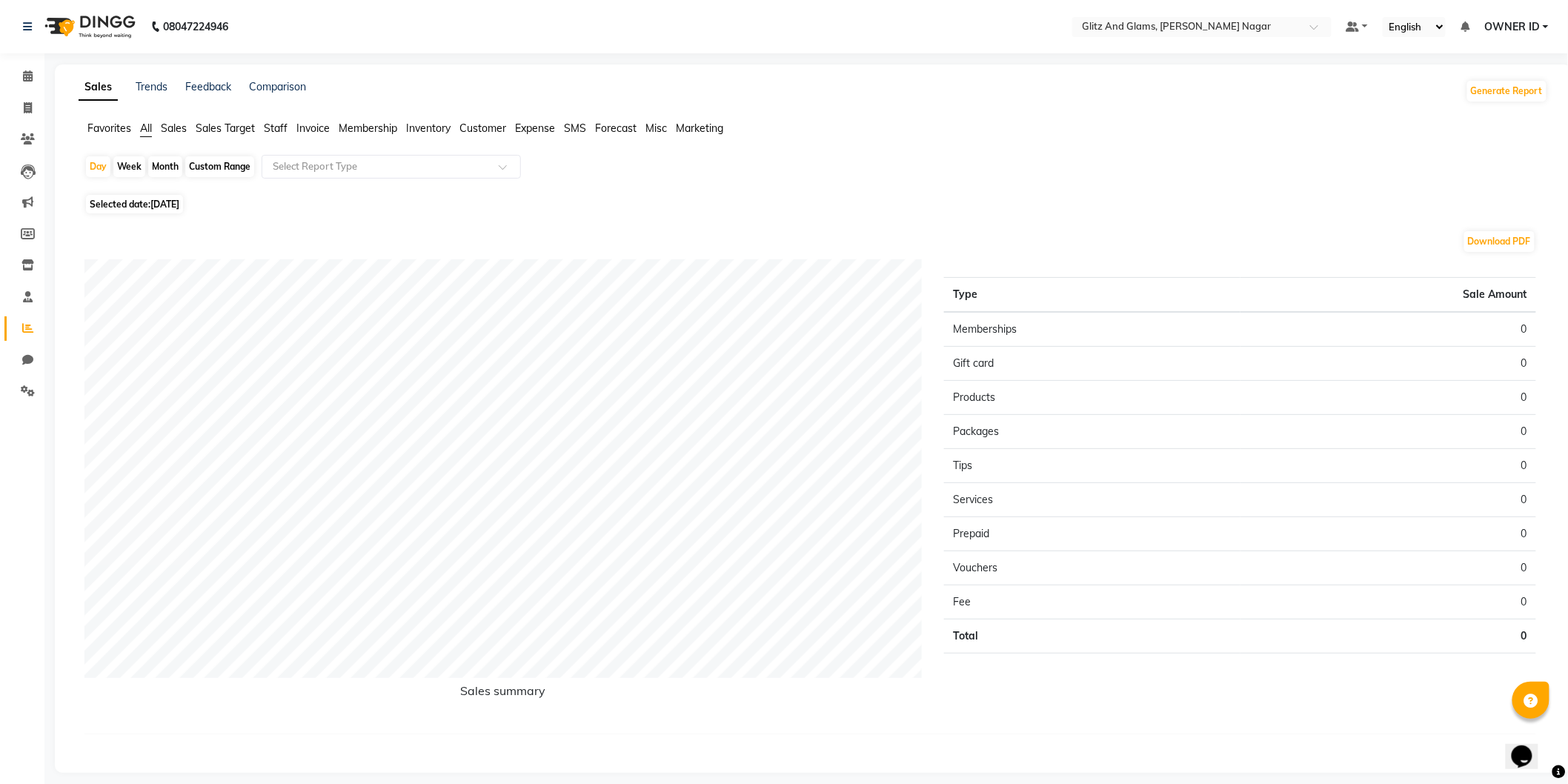
click at [283, 127] on span "Staff" at bounding box center [275, 128] width 24 height 14
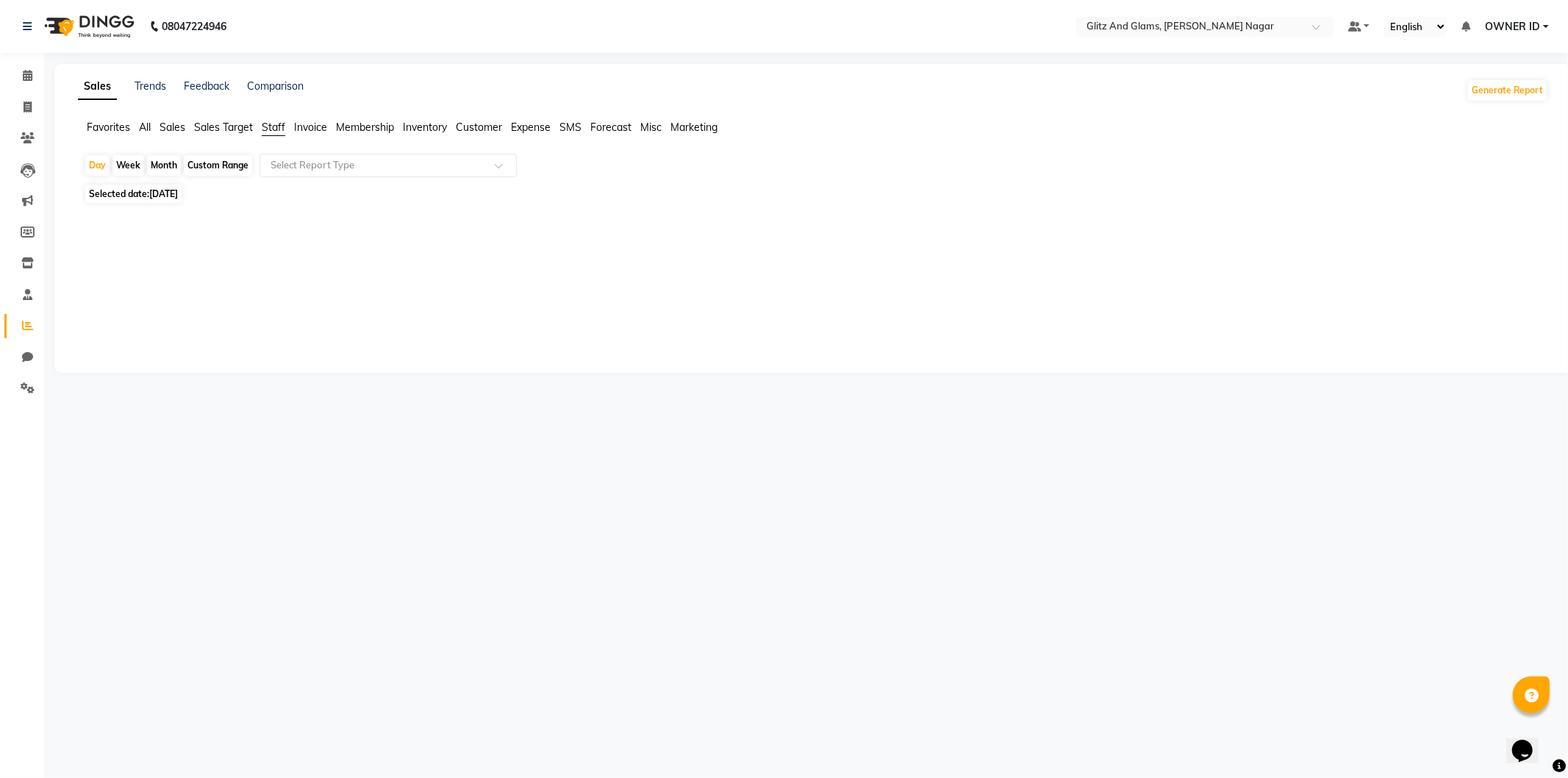
click at [168, 129] on span "Sales" at bounding box center [172, 127] width 26 height 13
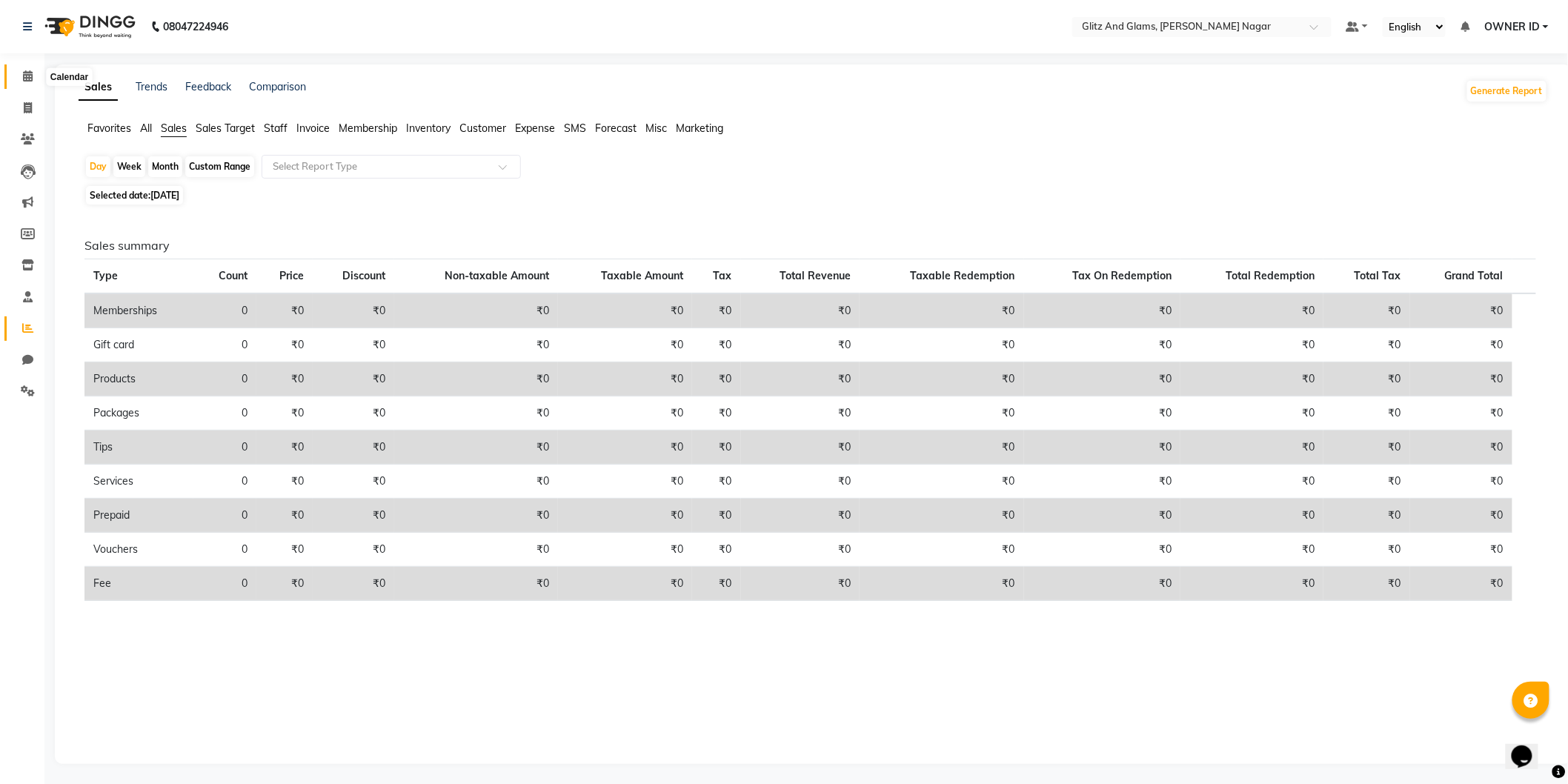
click at [18, 78] on span at bounding box center [28, 77] width 26 height 17
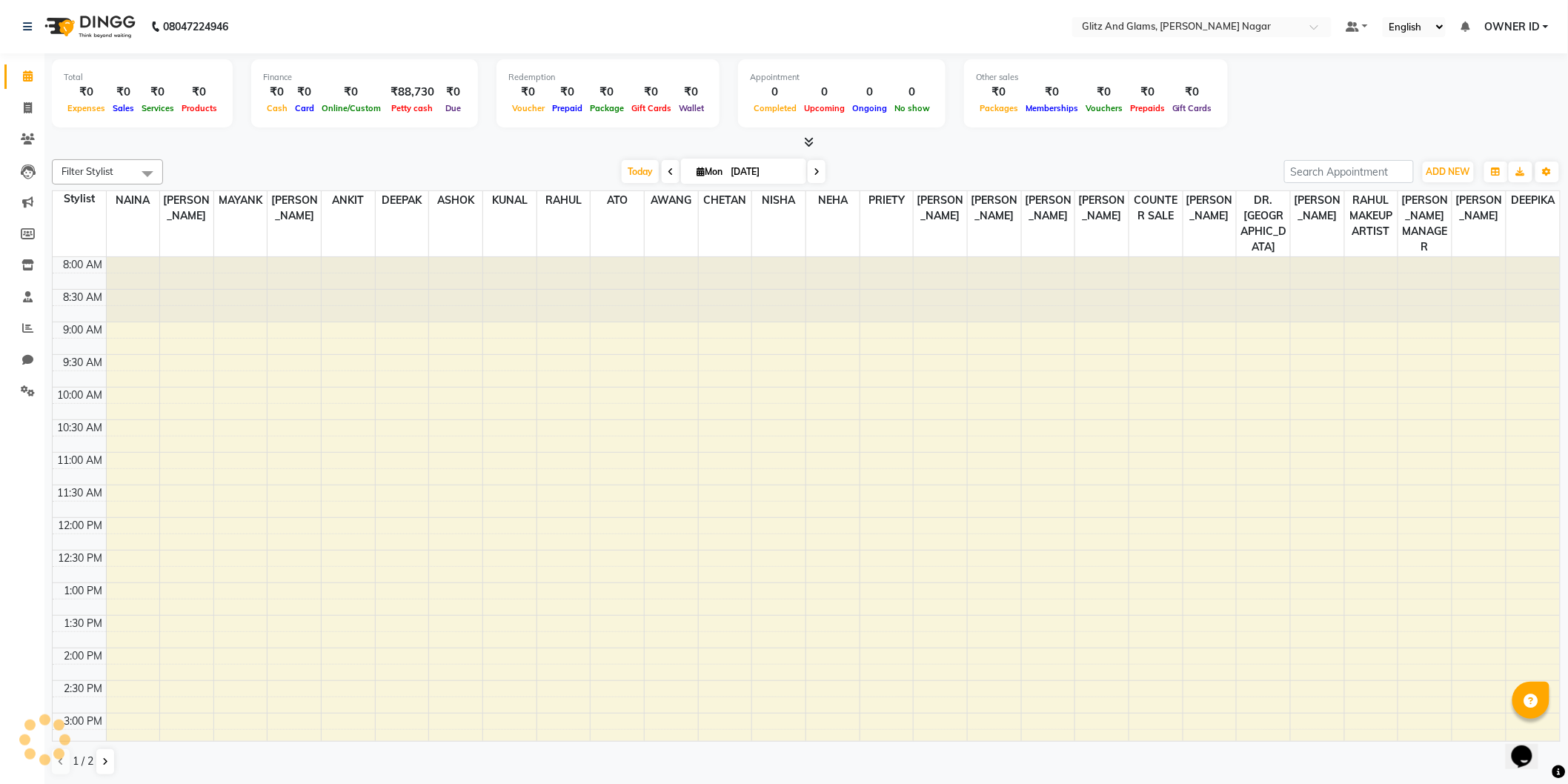
scroll to position [351, 0]
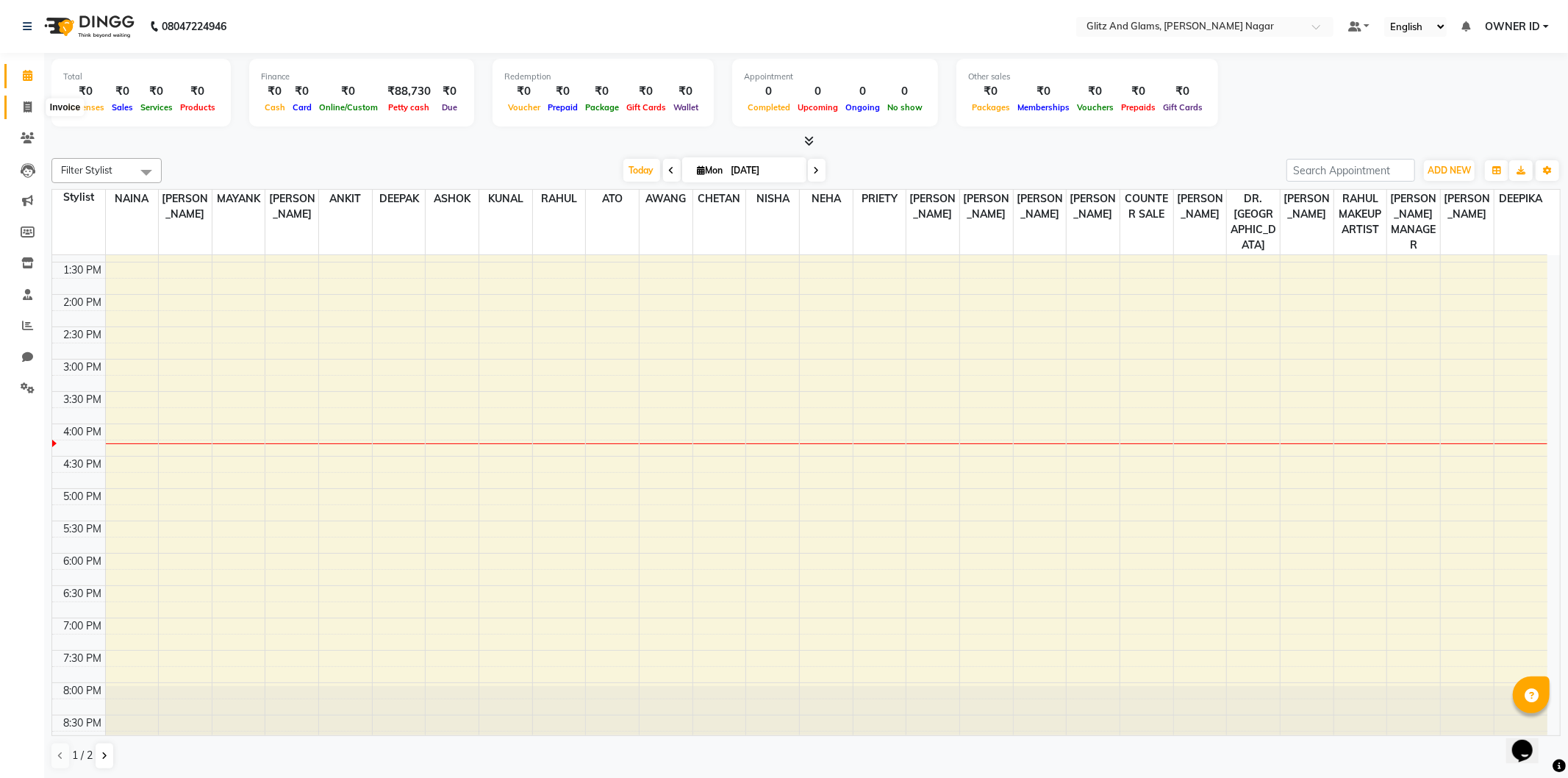
click at [28, 111] on icon at bounding box center [28, 106] width 8 height 11
select select "service"
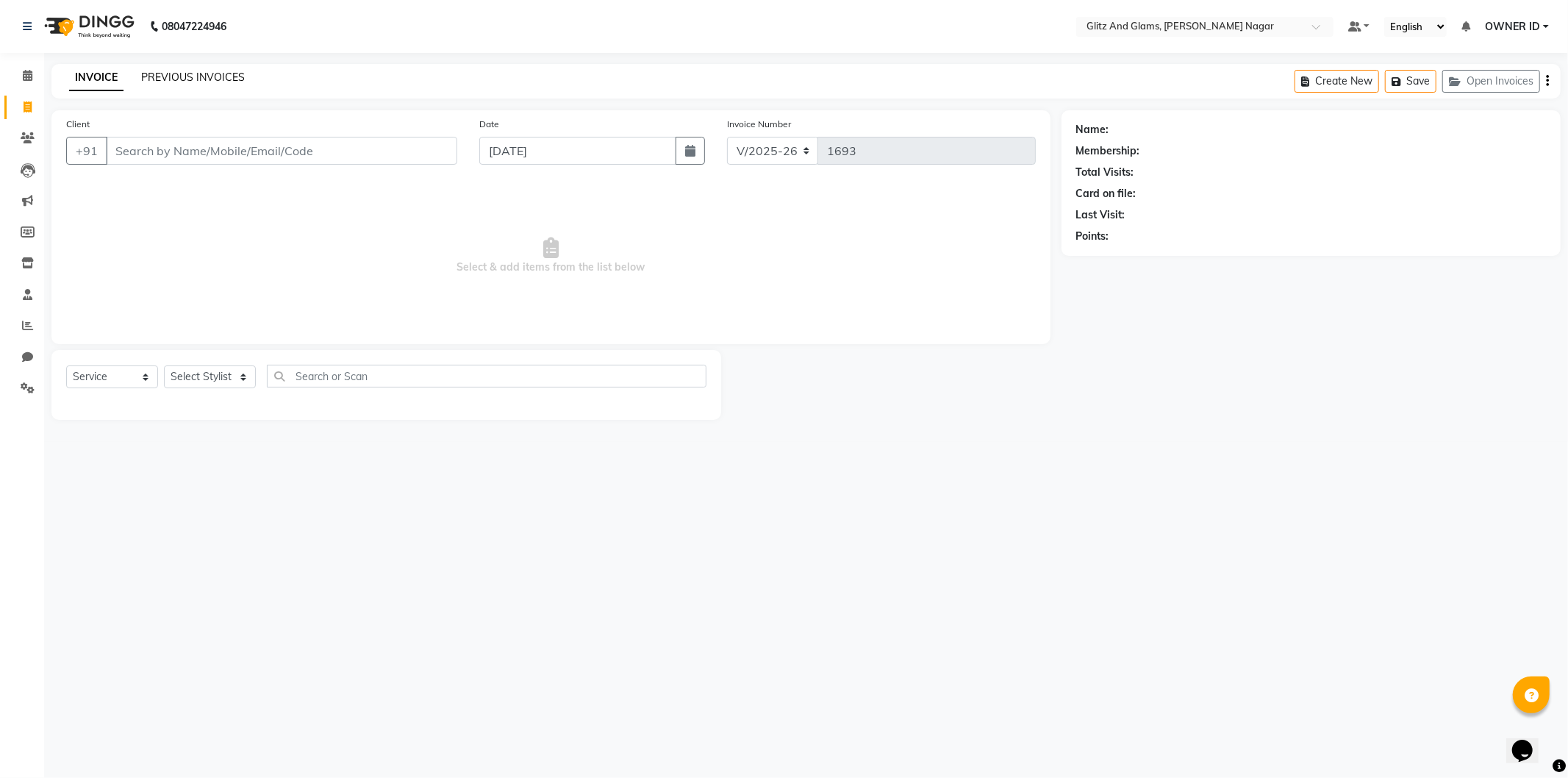
click at [212, 75] on link "PREVIOUS INVOICES" at bounding box center [193, 77] width 104 height 13
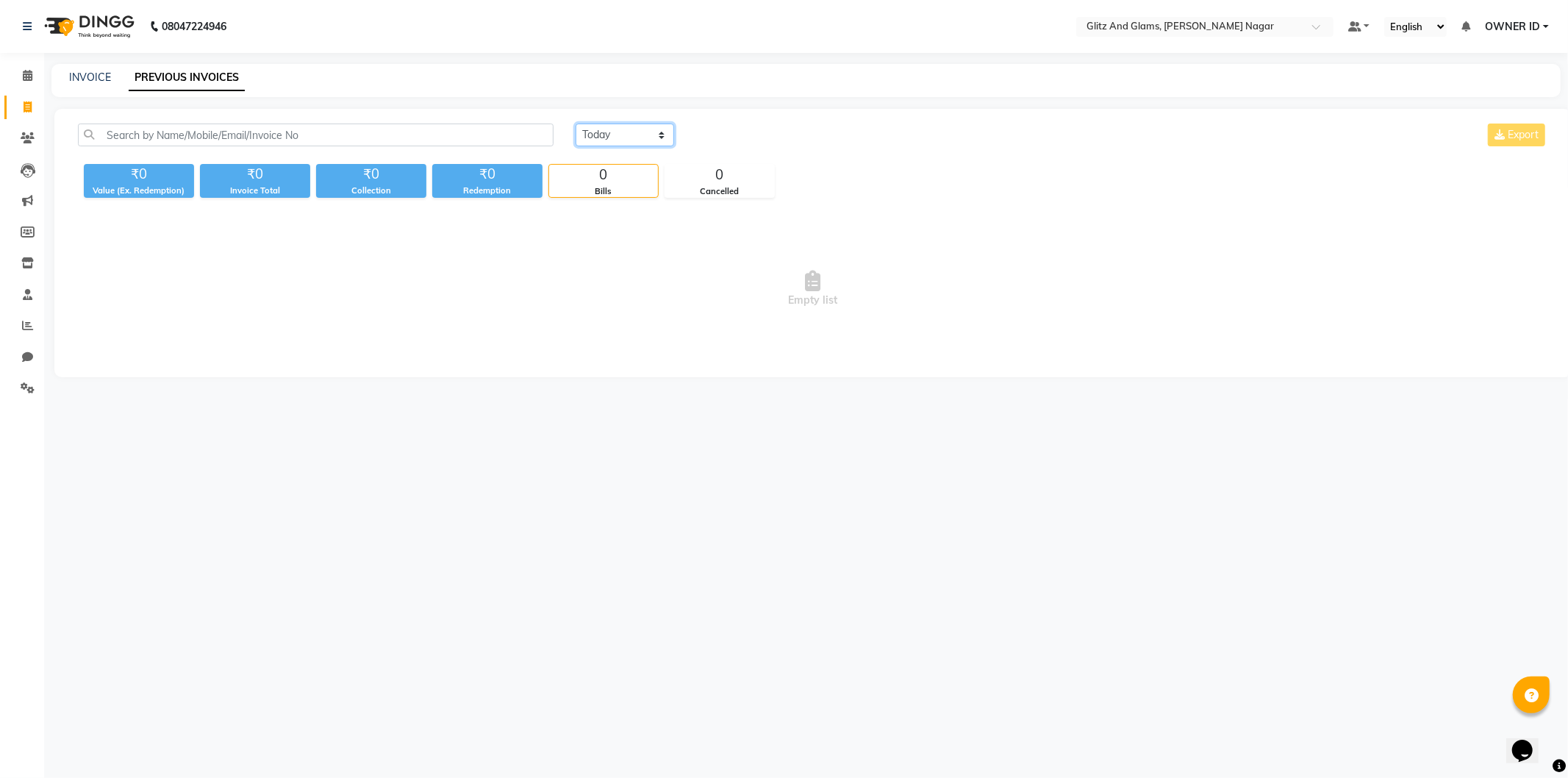
click at [616, 132] on select "[DATE] [DATE] Custom Range" at bounding box center [625, 134] width 99 height 23
select select "range"
click at [575, 123] on select "[DATE] [DATE] Custom Range" at bounding box center [625, 134] width 99 height 23
click at [732, 127] on input "[DATE]" at bounding box center [745, 135] width 103 height 21
select select "9"
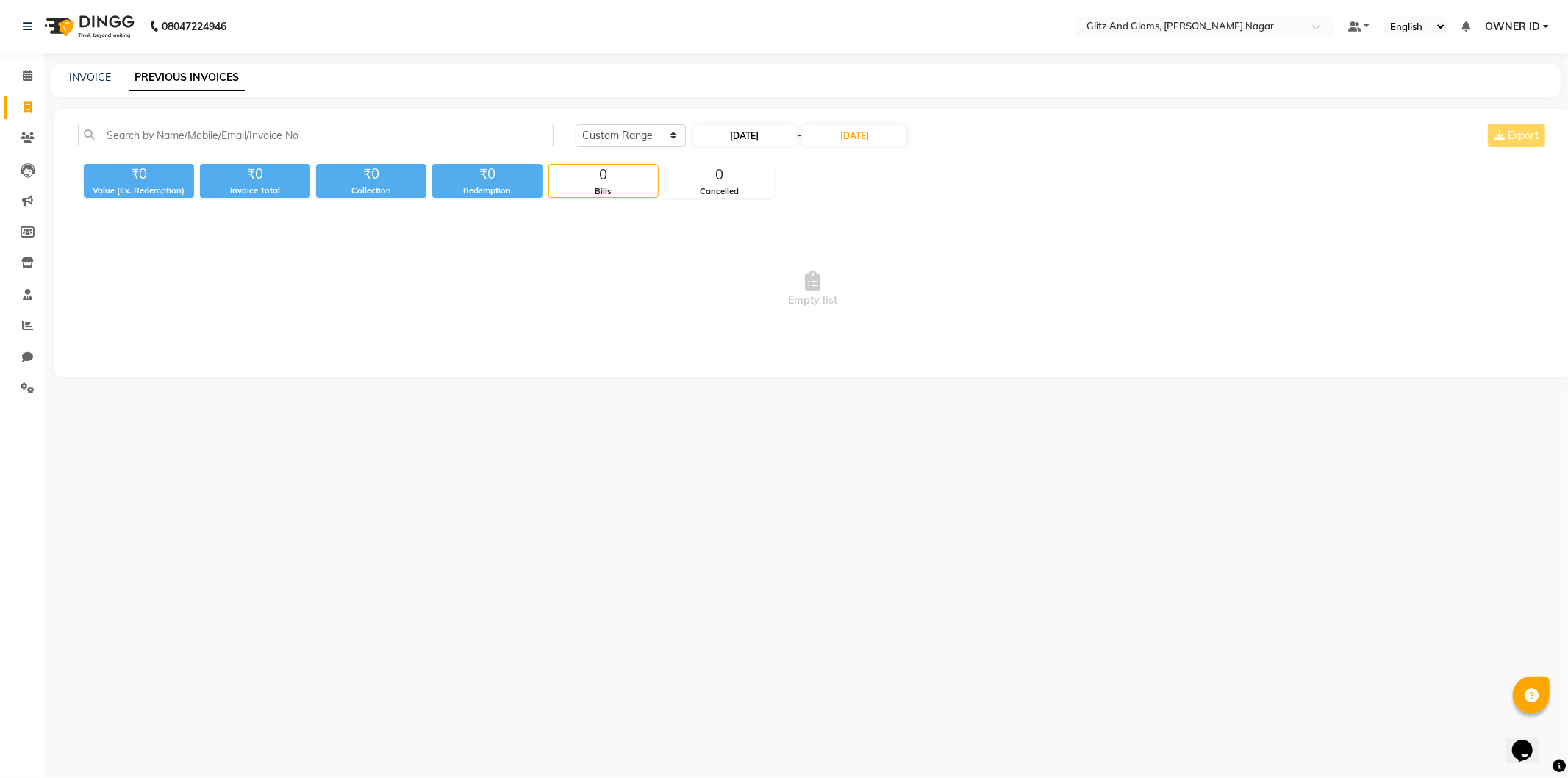
select select "2025"
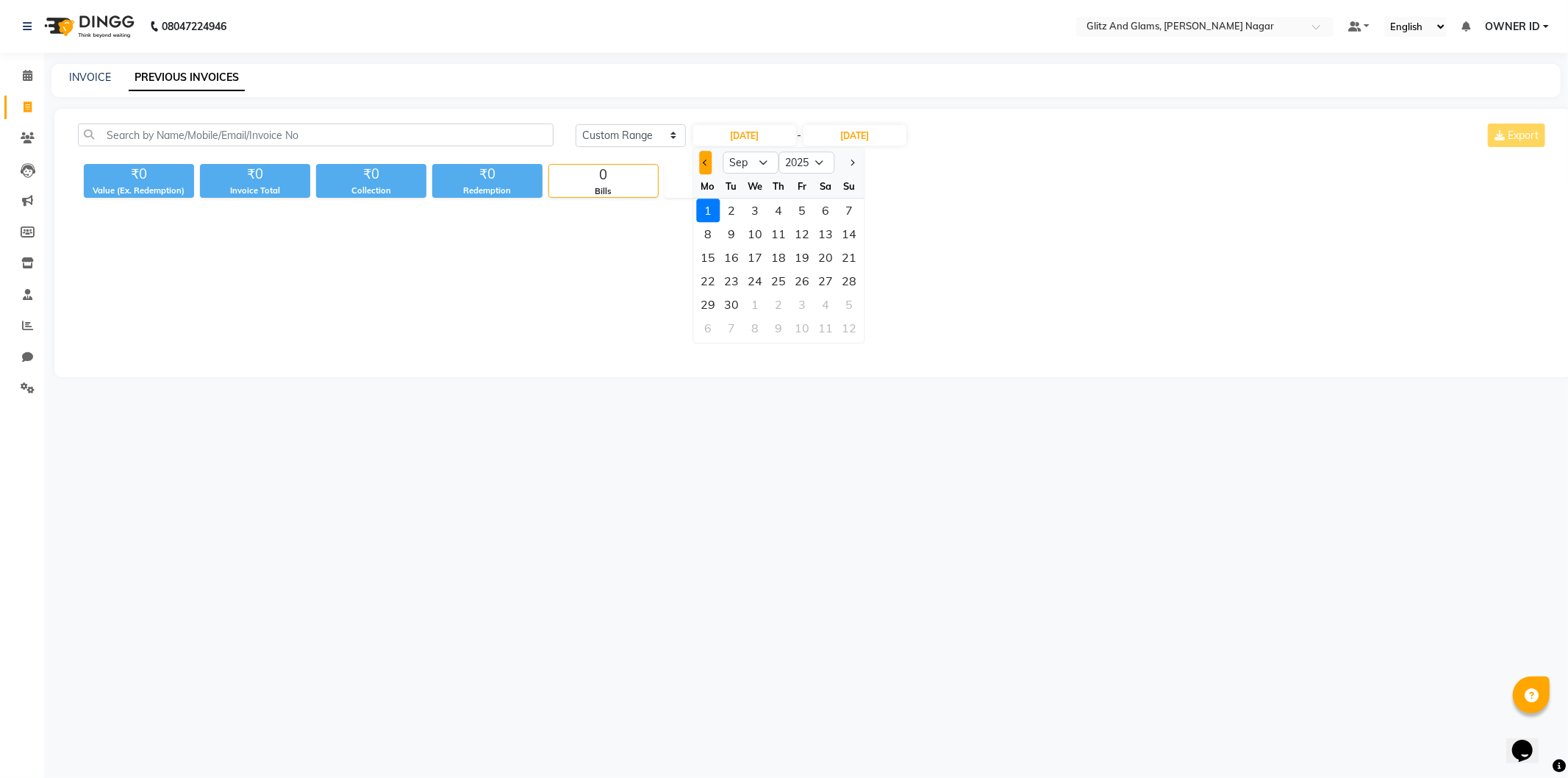
click at [700, 160] on button "Previous month" at bounding box center [705, 162] width 13 height 23
select select "8"
click at [805, 203] on div "1" at bounding box center [802, 210] width 23 height 23
type input "[DATE]"
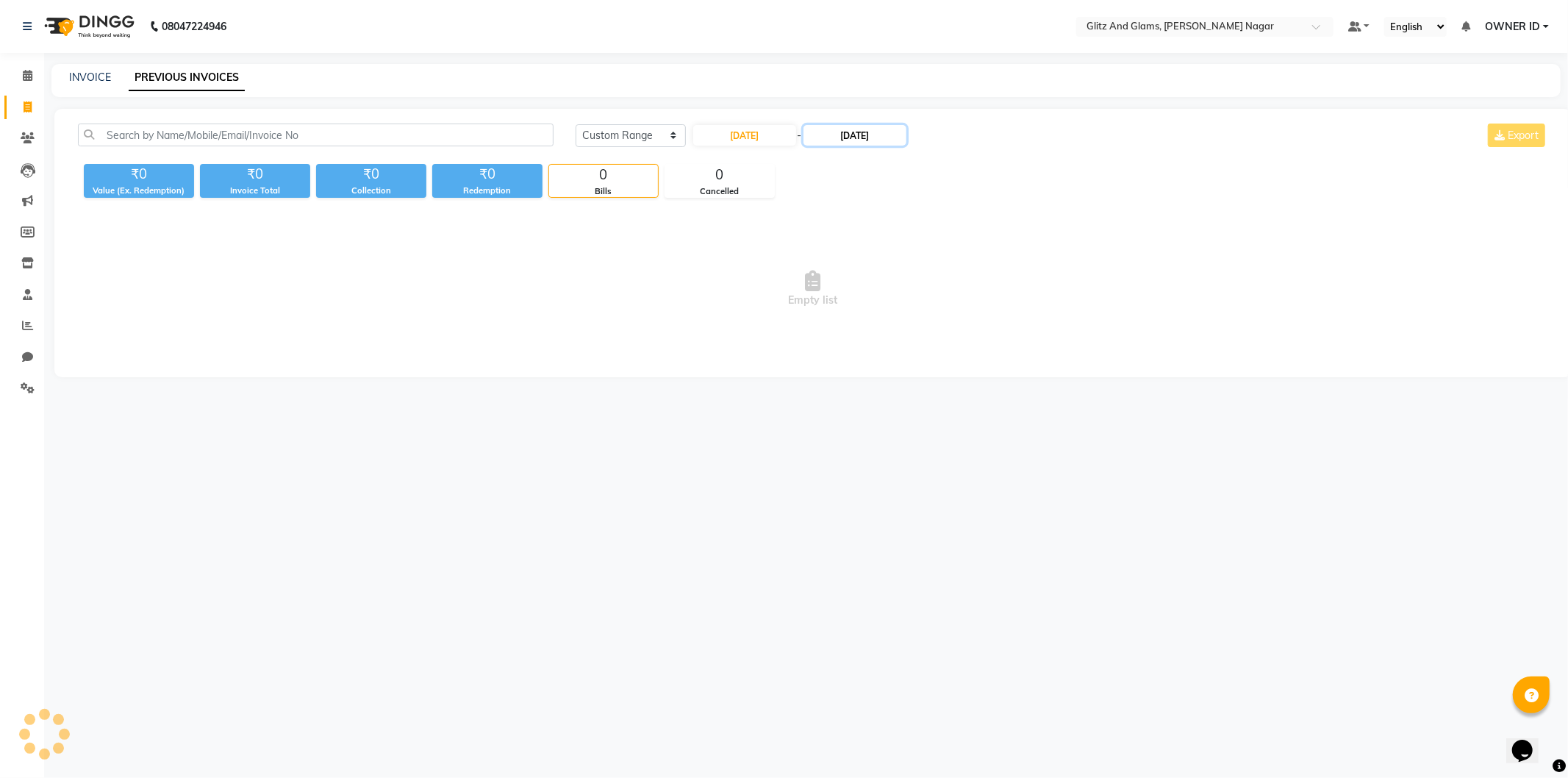
click at [860, 130] on input "[DATE]" at bounding box center [854, 135] width 103 height 21
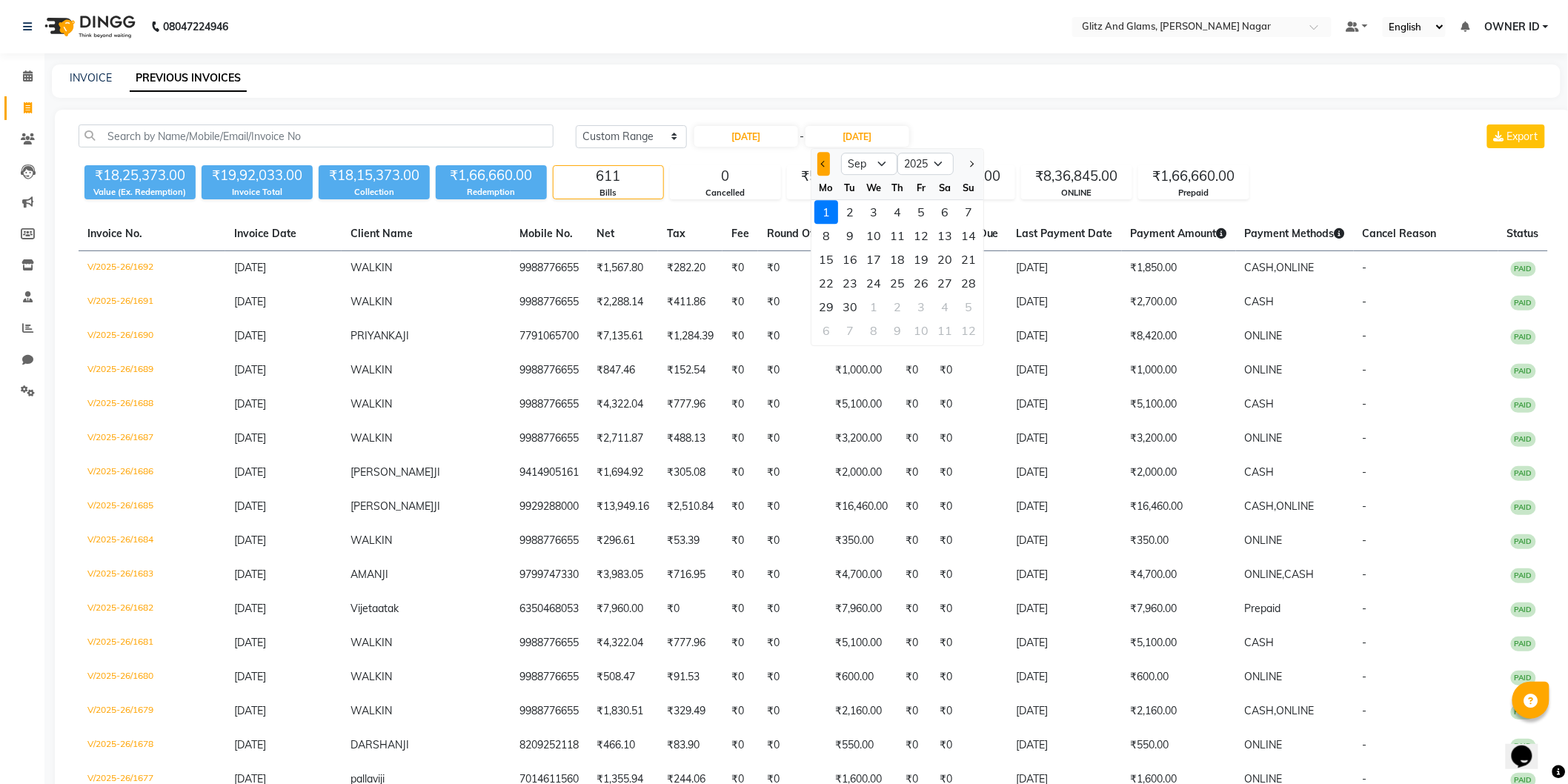
click at [822, 163] on span "Previous month" at bounding box center [824, 163] width 6 height 6
select select "8"
click at [963, 306] on div "31" at bounding box center [968, 306] width 24 height 24
type input "[DATE]"
